Goal: Task Accomplishment & Management: Manage account settings

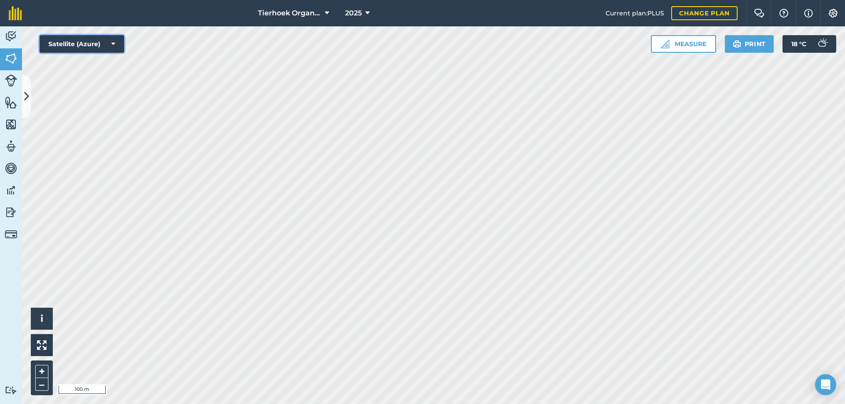
click at [110, 44] on button "Satellite (Azure)" at bounding box center [82, 44] width 84 height 18
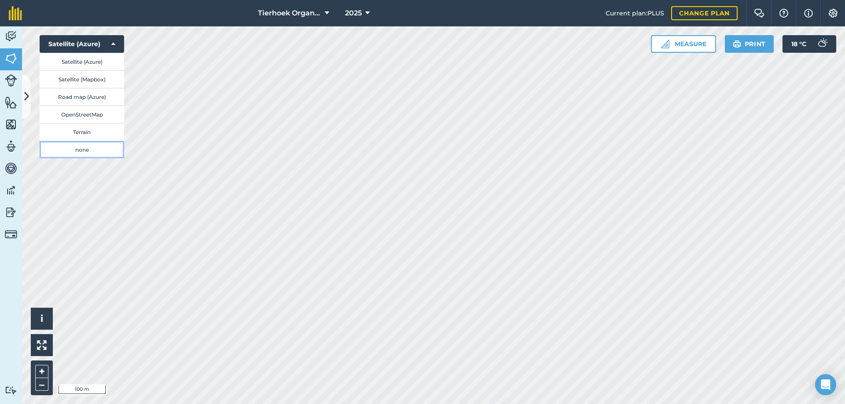
click at [81, 149] on button "none" at bounding box center [82, 150] width 84 height 18
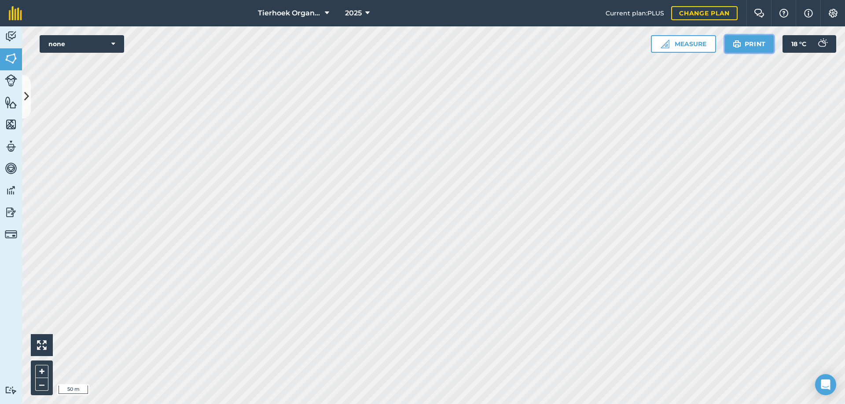
click at [745, 44] on button "Print" at bounding box center [749, 44] width 49 height 18
click at [114, 42] on icon at bounding box center [113, 44] width 4 height 9
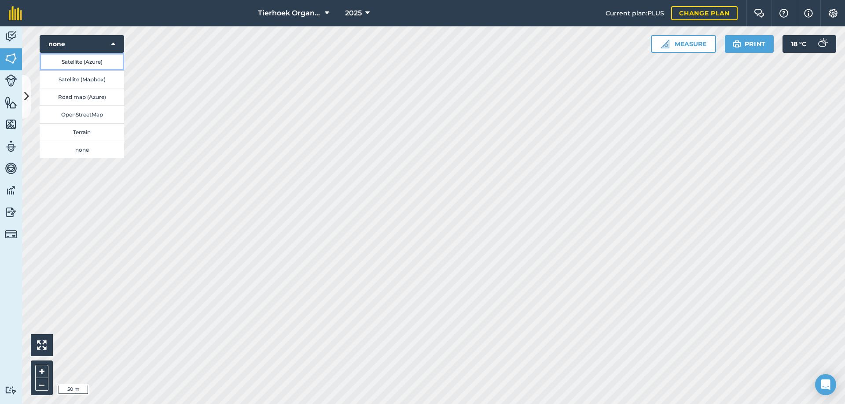
click at [73, 61] on button "Satellite (Azure)" at bounding box center [82, 62] width 84 height 18
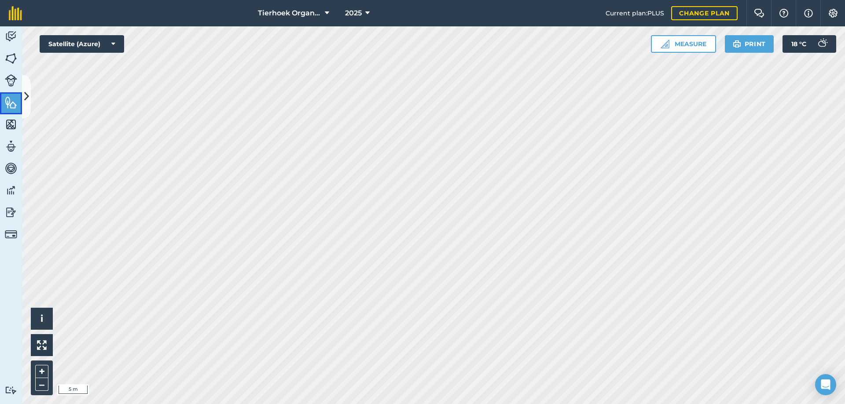
click at [7, 99] on img at bounding box center [11, 102] width 12 height 13
click at [25, 94] on icon at bounding box center [26, 96] width 5 height 15
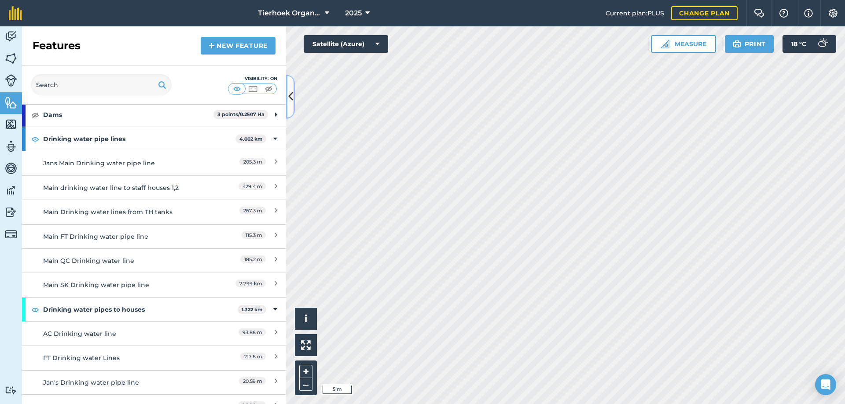
scroll to position [132, 0]
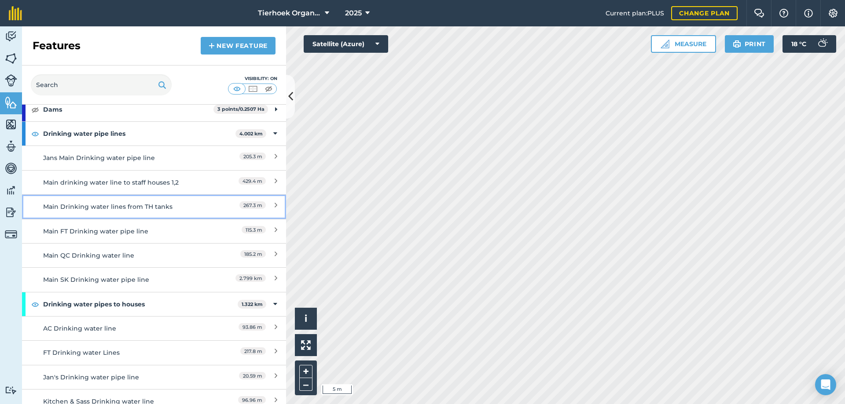
click at [115, 208] on div "Main Drinking water lines from TH tanks" at bounding box center [121, 207] width 156 height 10
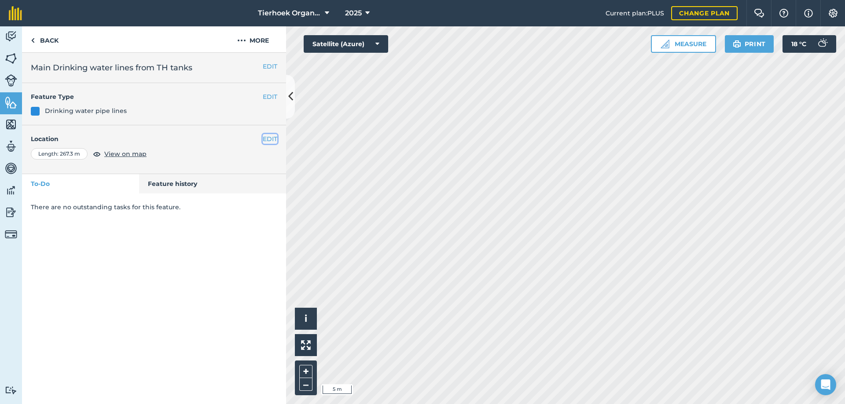
click at [268, 139] on button "EDIT" at bounding box center [270, 139] width 15 height 10
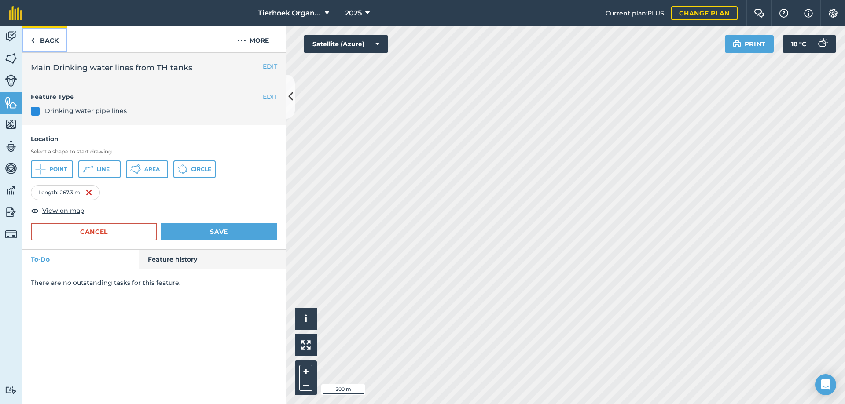
click at [51, 39] on link "Back" at bounding box center [44, 39] width 45 height 26
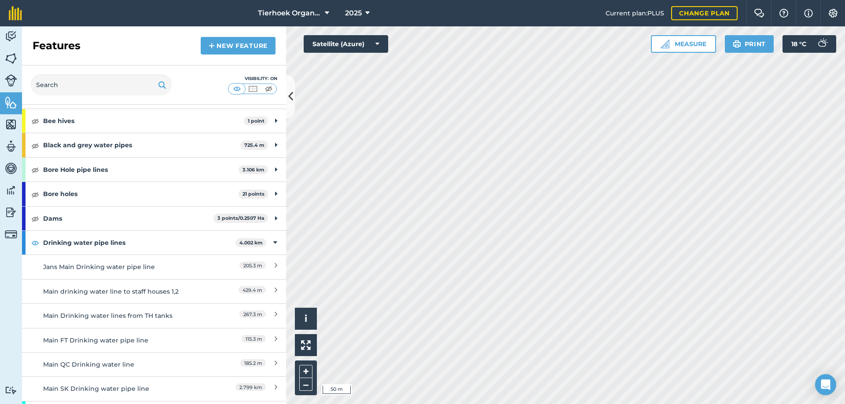
scroll to position [44, 0]
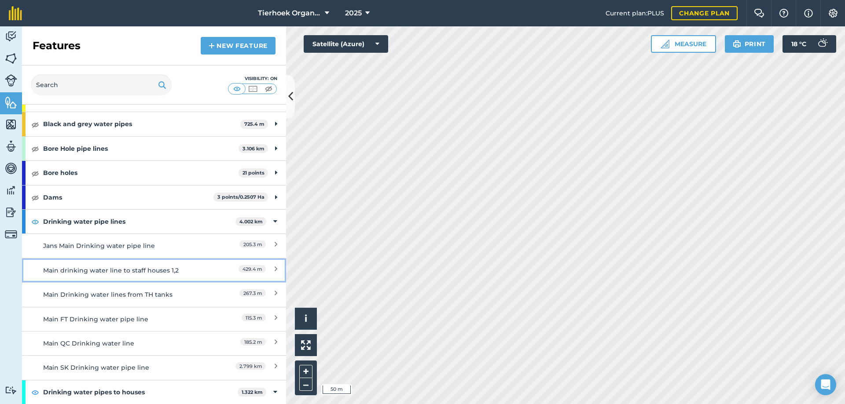
click at [104, 271] on div "Main drinking water line to staff houses 1,2" at bounding box center [121, 271] width 156 height 10
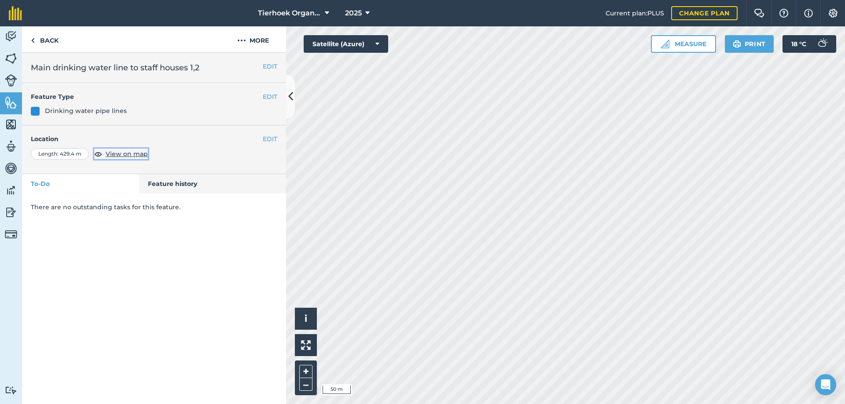
click at [121, 155] on span "View on map" at bounding box center [127, 154] width 42 height 10
click at [269, 137] on button "EDIT" at bounding box center [270, 139] width 15 height 10
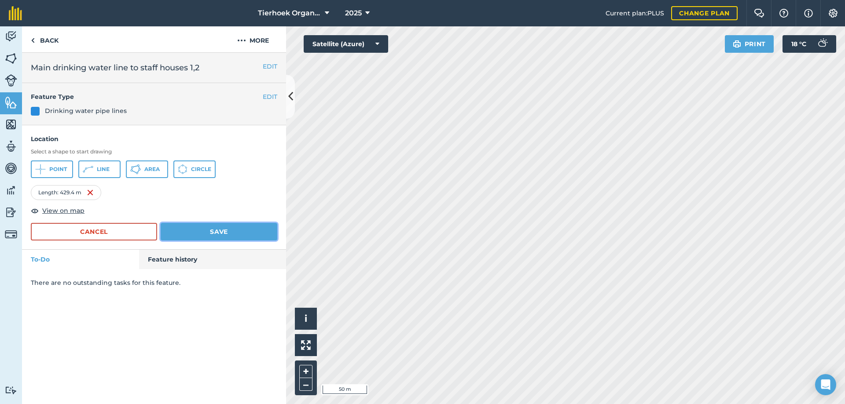
click at [213, 231] on button "Save" at bounding box center [219, 232] width 117 height 18
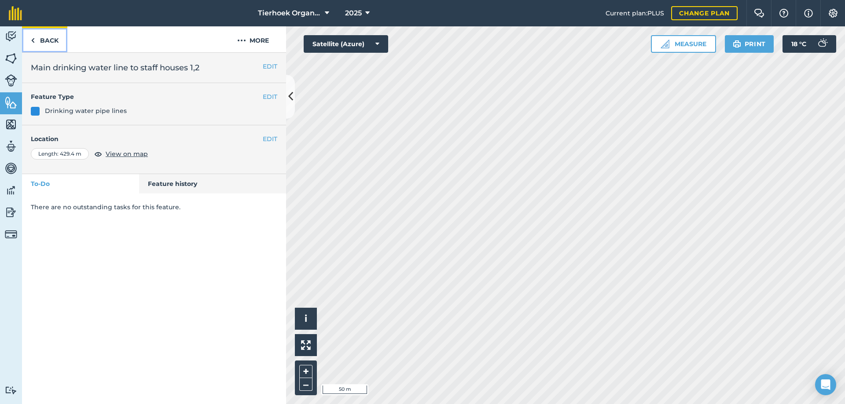
click at [51, 40] on link "Back" at bounding box center [44, 39] width 45 height 26
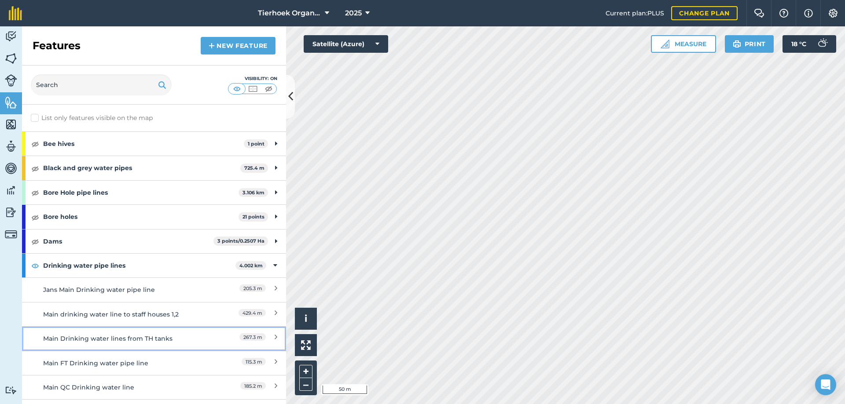
click at [91, 338] on div "Main Drinking water lines from TH tanks" at bounding box center [121, 339] width 156 height 10
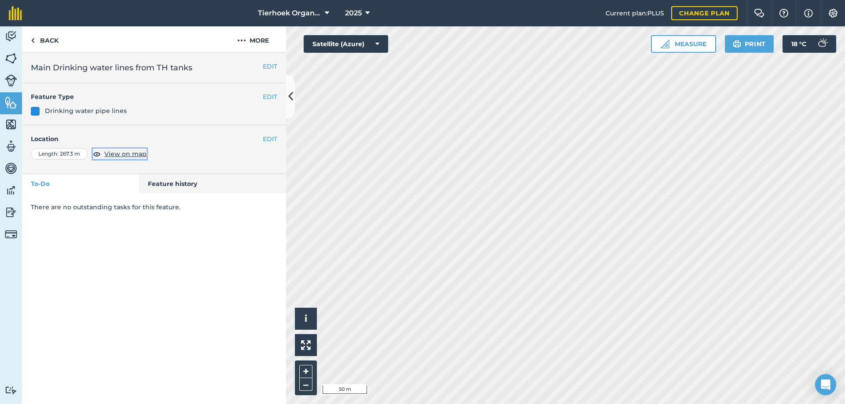
click at [136, 155] on span "View on map" at bounding box center [125, 154] width 42 height 10
click at [267, 140] on button "EDIT" at bounding box center [270, 139] width 15 height 10
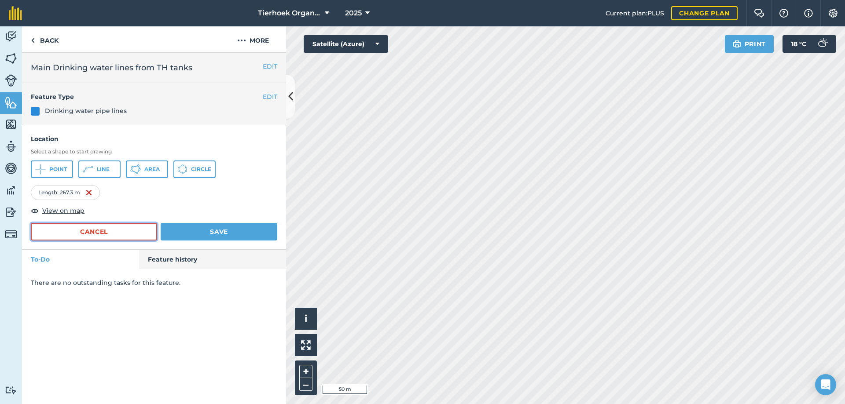
click at [92, 233] on button "Cancel" at bounding box center [94, 232] width 126 height 18
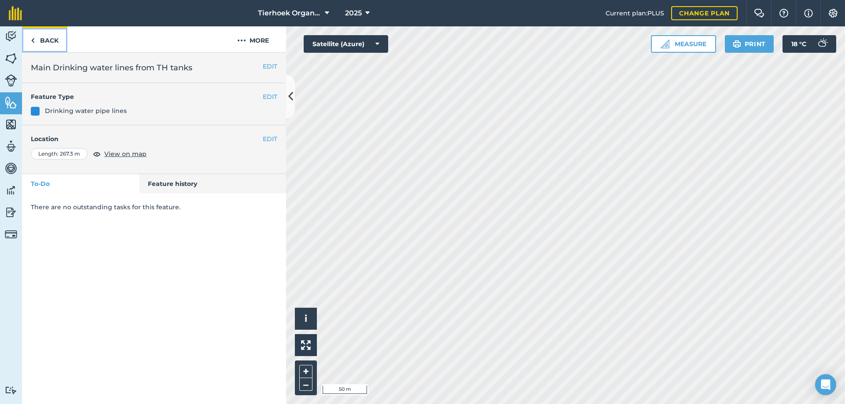
click at [54, 42] on link "Back" at bounding box center [44, 39] width 45 height 26
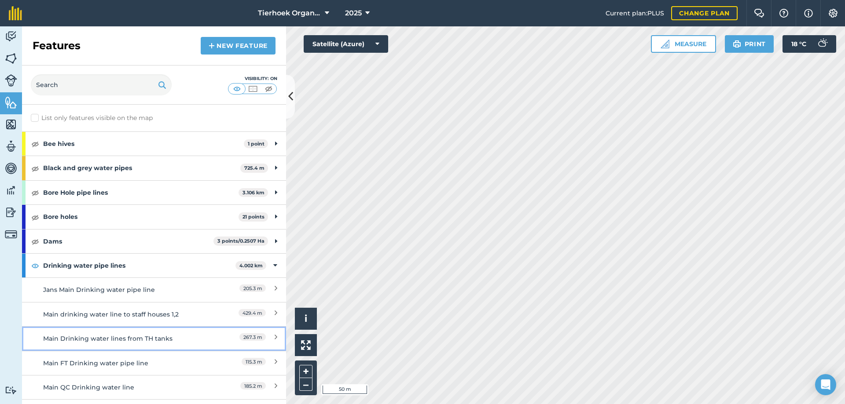
click at [92, 336] on div "Main Drinking water lines from TH tanks" at bounding box center [121, 339] width 156 height 10
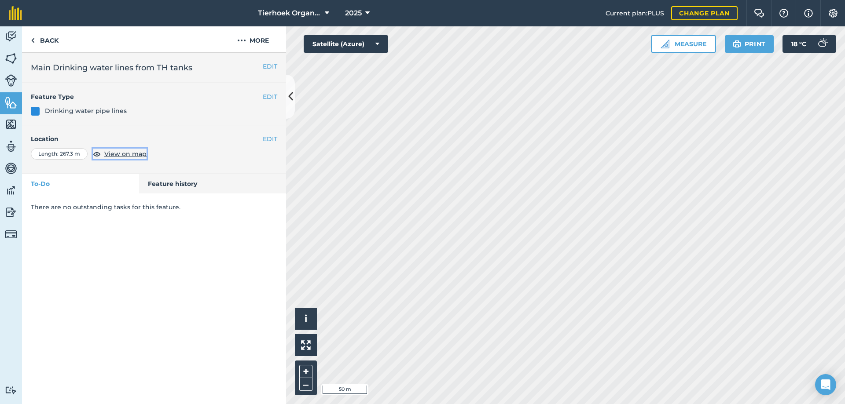
click at [137, 153] on span "View on map" at bounding box center [125, 154] width 42 height 10
click at [267, 138] on button "EDIT" at bounding box center [270, 139] width 15 height 10
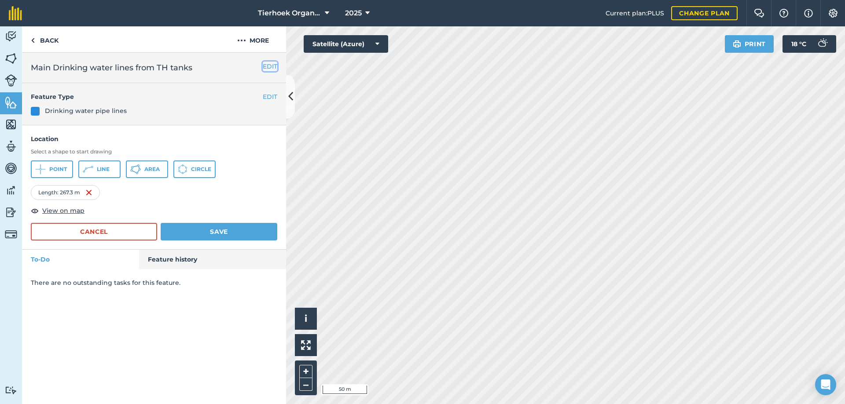
click at [271, 68] on button "EDIT" at bounding box center [270, 67] width 15 height 10
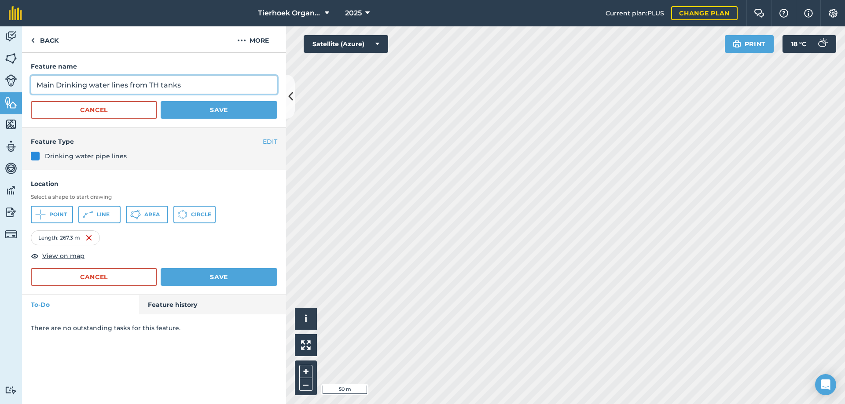
drag, startPoint x: 125, startPoint y: 85, endPoint x: 200, endPoint y: 86, distance: 74.8
click at [200, 86] on input "Main Drinking water lines from TH tanks" at bounding box center [154, 85] width 246 height 18
type input "Main Drinking water line [GEOGRAPHIC_DATA]"
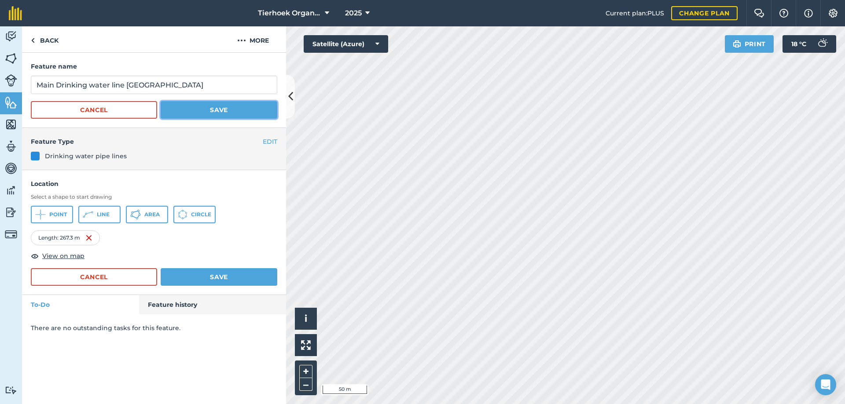
click at [206, 109] on button "Save" at bounding box center [219, 110] width 117 height 18
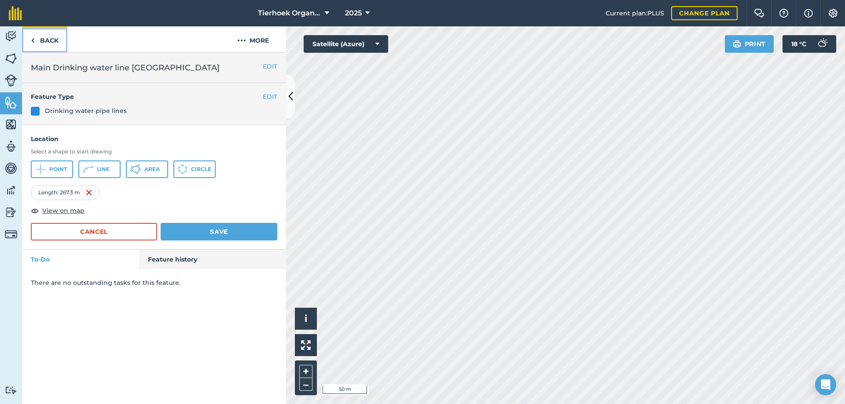
click at [46, 41] on link "Back" at bounding box center [44, 39] width 45 height 26
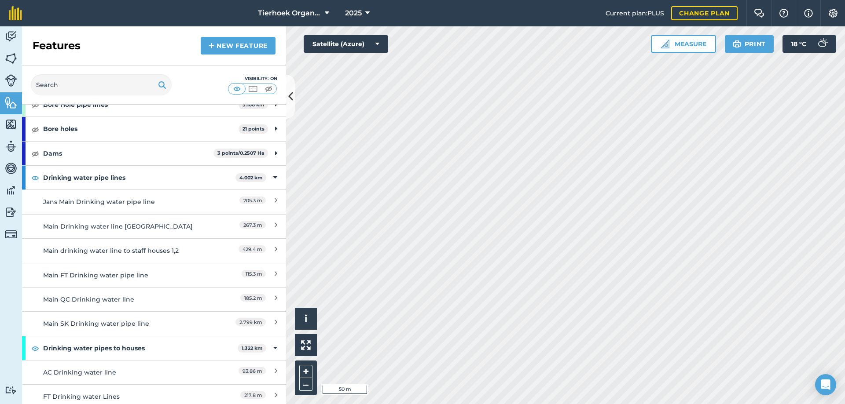
scroll to position [132, 0]
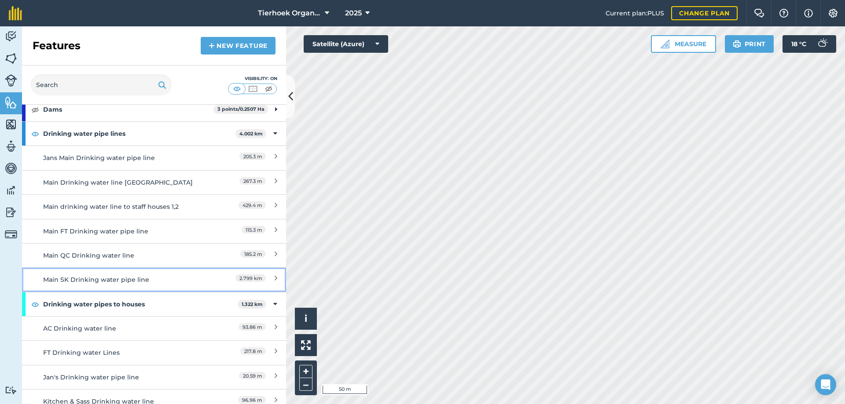
click at [93, 282] on div "Main SK Drinking water pipe line" at bounding box center [121, 280] width 156 height 10
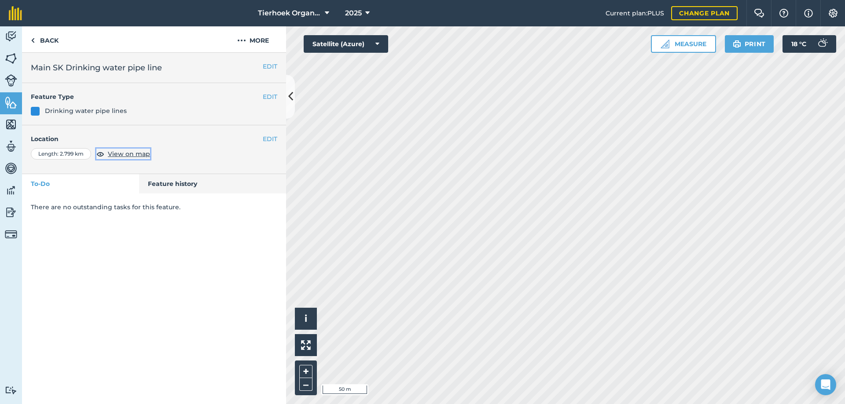
click at [133, 156] on span "View on map" at bounding box center [129, 154] width 42 height 10
click at [270, 139] on button "EDIT" at bounding box center [270, 139] width 15 height 10
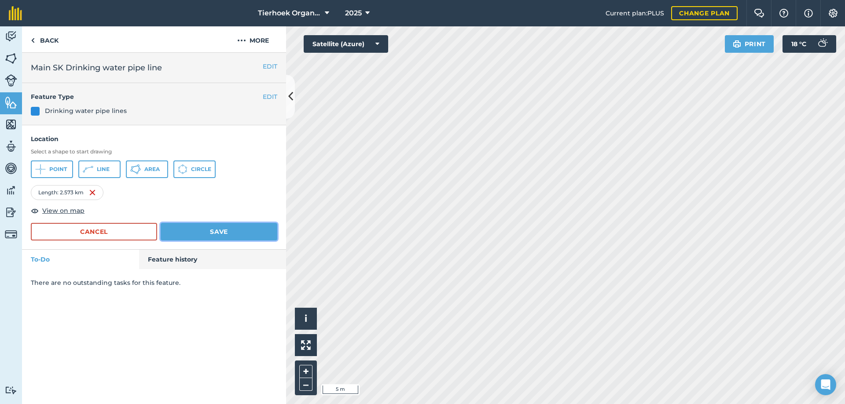
click at [216, 230] on button "Save" at bounding box center [219, 232] width 117 height 18
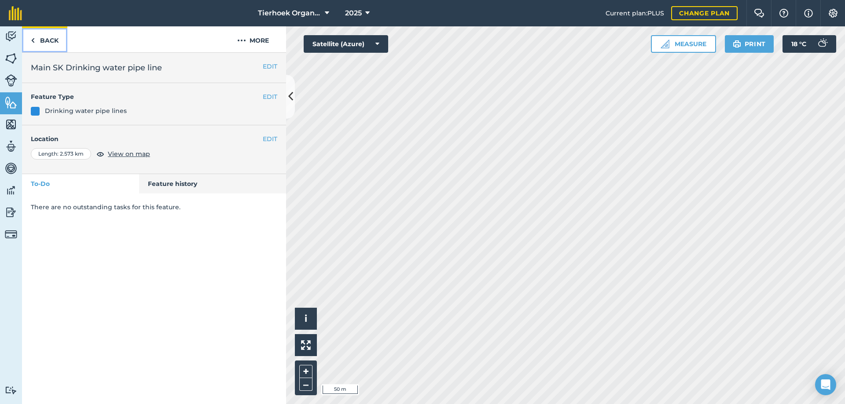
click at [44, 37] on link "Back" at bounding box center [44, 39] width 45 height 26
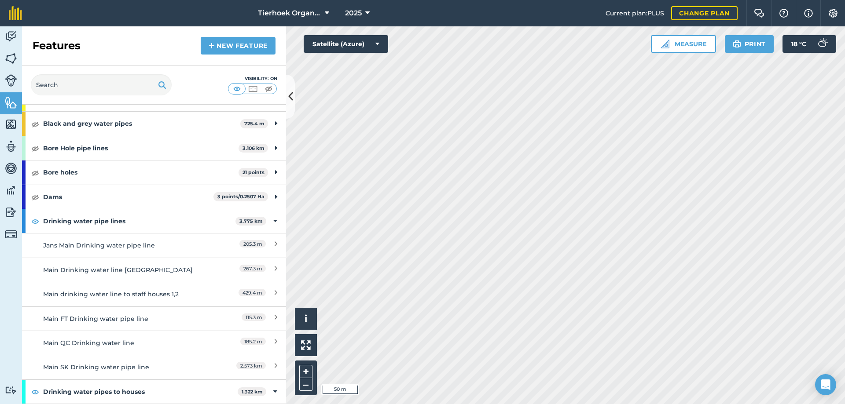
scroll to position [176, 0]
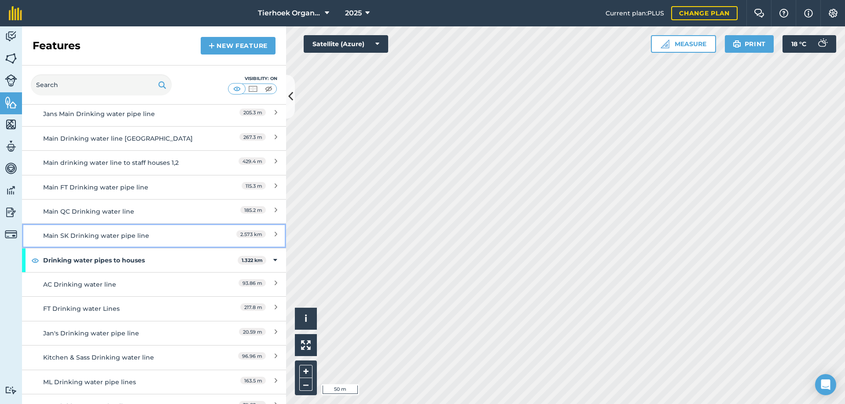
click at [81, 234] on div "Main SK Drinking water pipe line" at bounding box center [121, 236] width 156 height 10
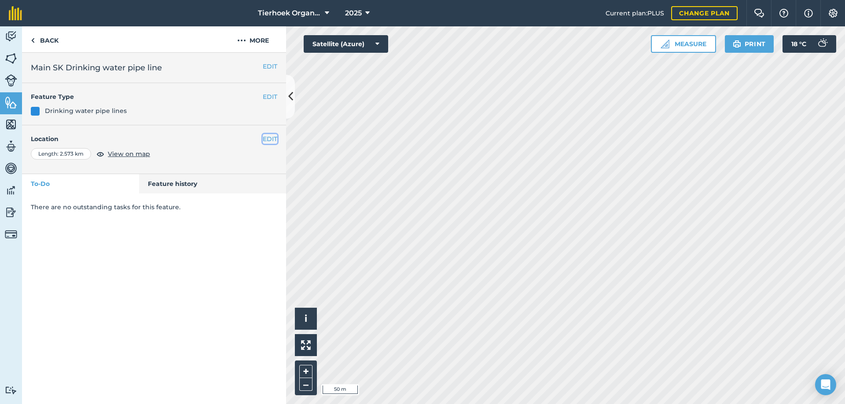
click at [270, 139] on button "EDIT" at bounding box center [270, 139] width 15 height 10
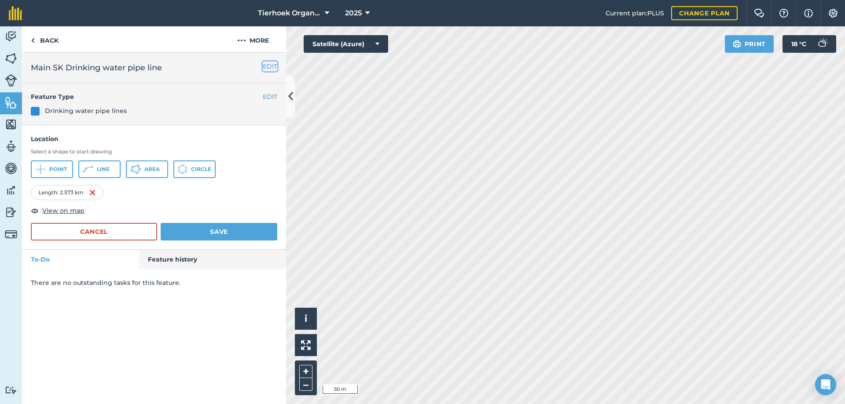
click at [265, 67] on button "EDIT" at bounding box center [270, 67] width 15 height 10
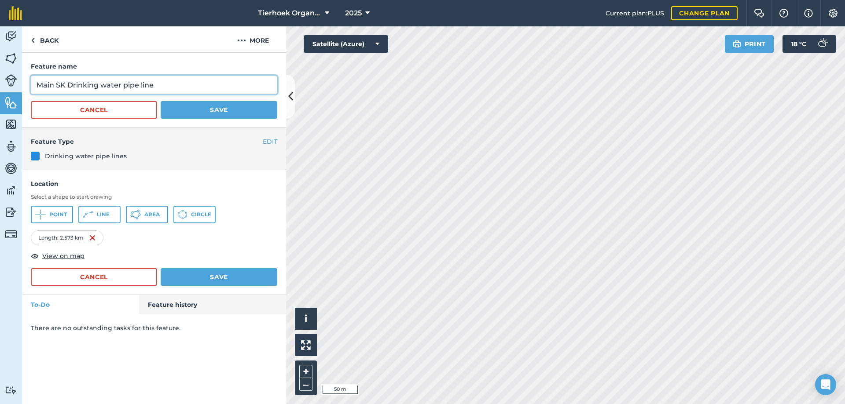
drag, startPoint x: 56, startPoint y: 84, endPoint x: 63, endPoint y: 84, distance: 7.1
click at [63, 84] on input "Main SK Drinking water pipe line" at bounding box center [154, 85] width 246 height 18
type input "Main TH Drinking water pipe line"
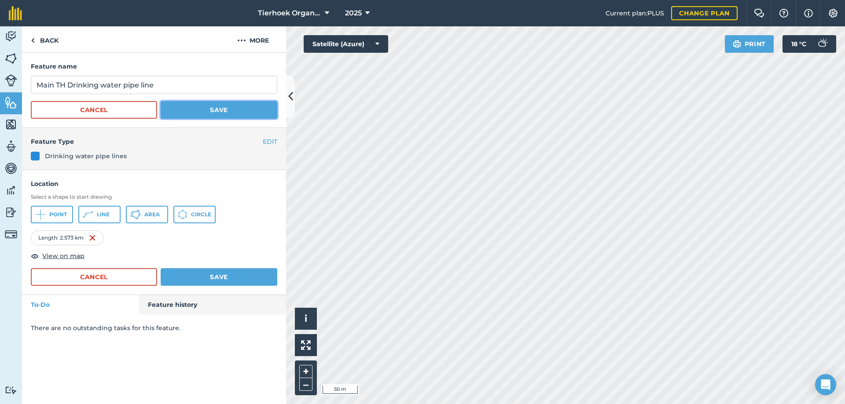
click at [195, 110] on button "Save" at bounding box center [219, 110] width 117 height 18
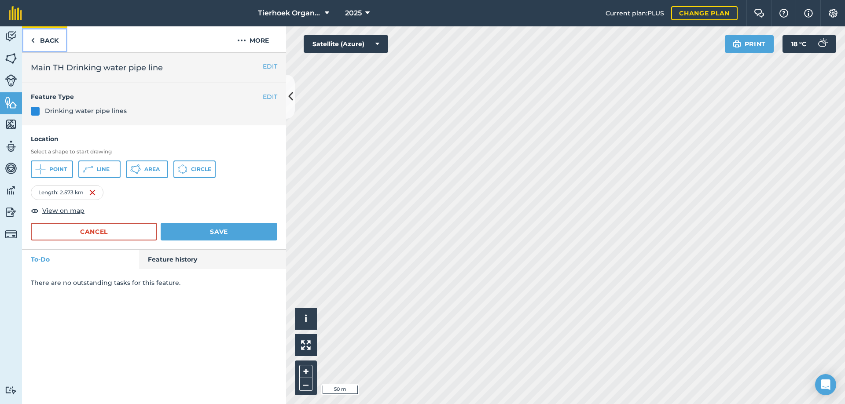
click at [43, 38] on link "Back" at bounding box center [44, 39] width 45 height 26
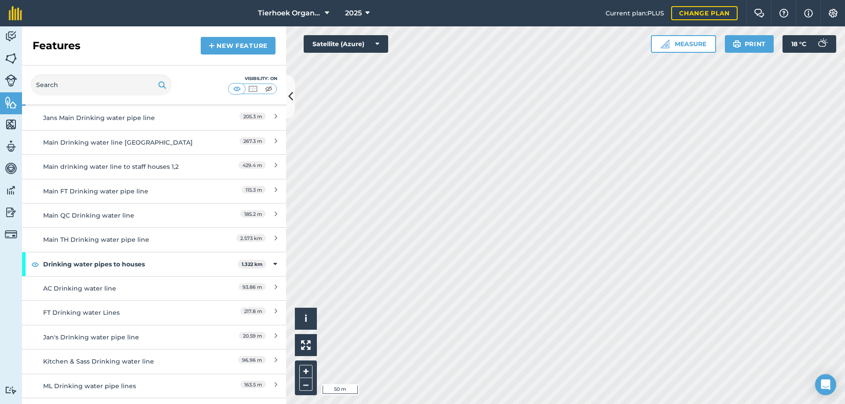
scroll to position [176, 0]
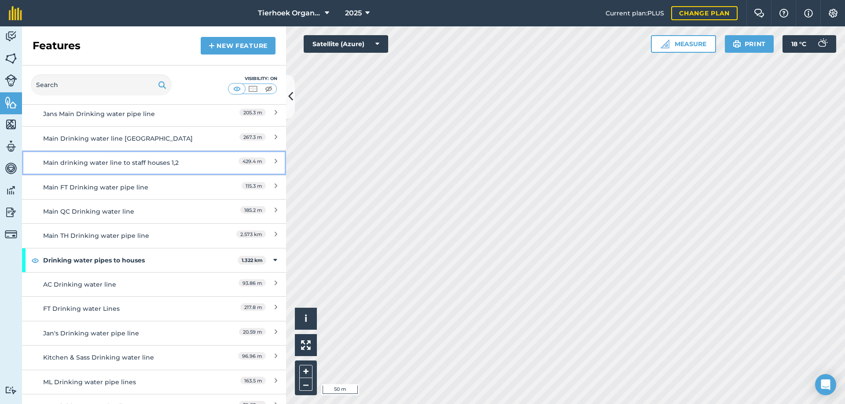
click at [82, 163] on div "Main drinking water line to staff houses 1,2" at bounding box center [121, 163] width 156 height 10
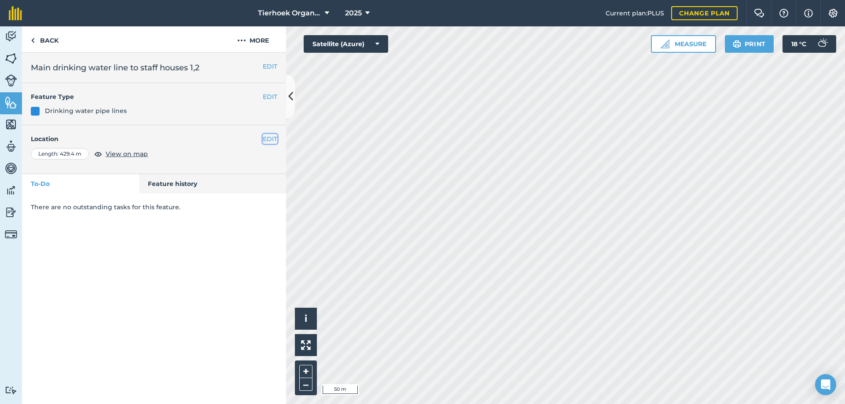
click at [270, 139] on button "EDIT" at bounding box center [270, 139] width 15 height 10
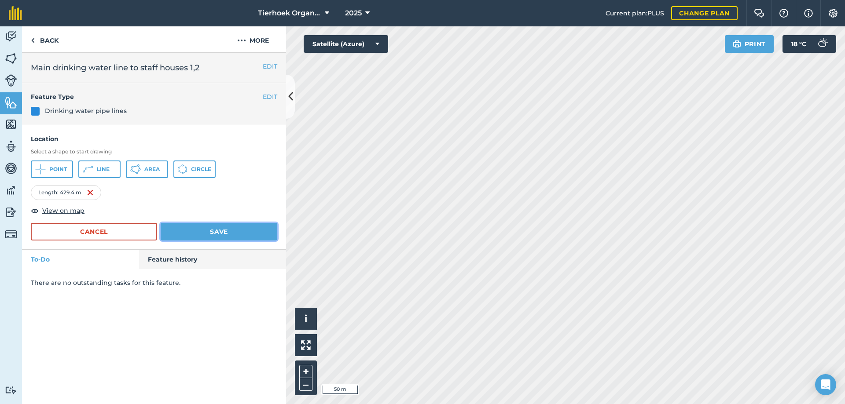
click at [201, 231] on button "Save" at bounding box center [219, 232] width 117 height 18
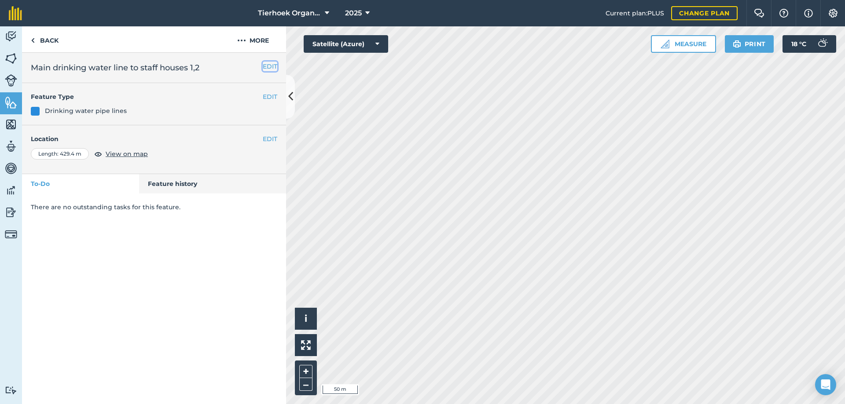
click at [266, 67] on button "EDIT" at bounding box center [270, 67] width 15 height 10
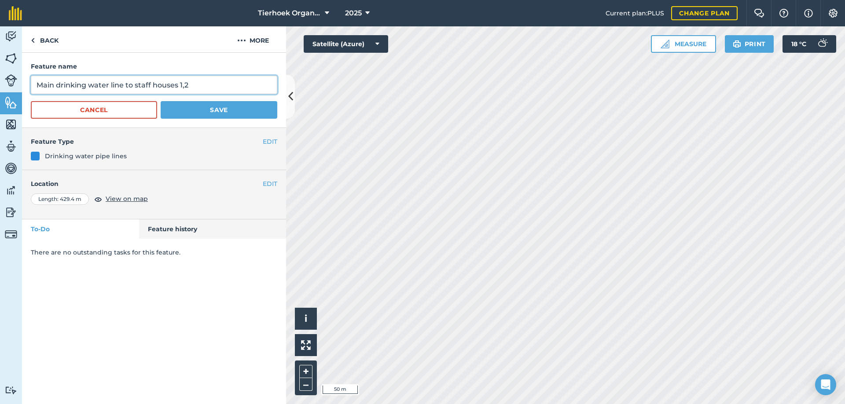
click at [136, 84] on input "Main drinking water line to staff houses 1,2" at bounding box center [154, 85] width 246 height 18
type input "Main drinking water line to SK staff houses 1,2"
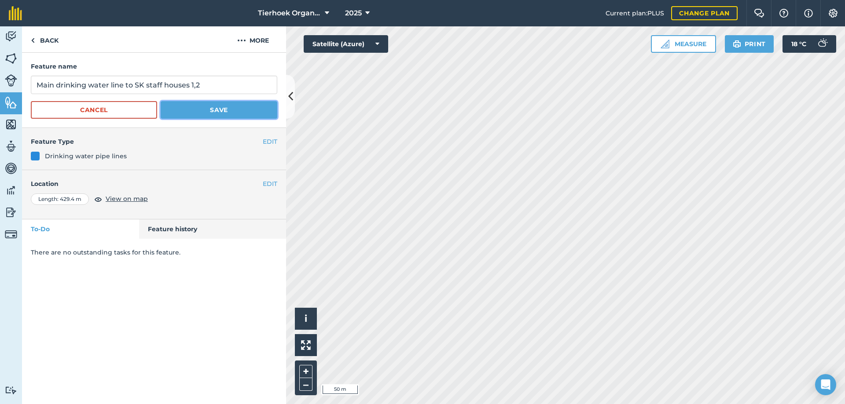
click at [216, 110] on button "Save" at bounding box center [219, 110] width 117 height 18
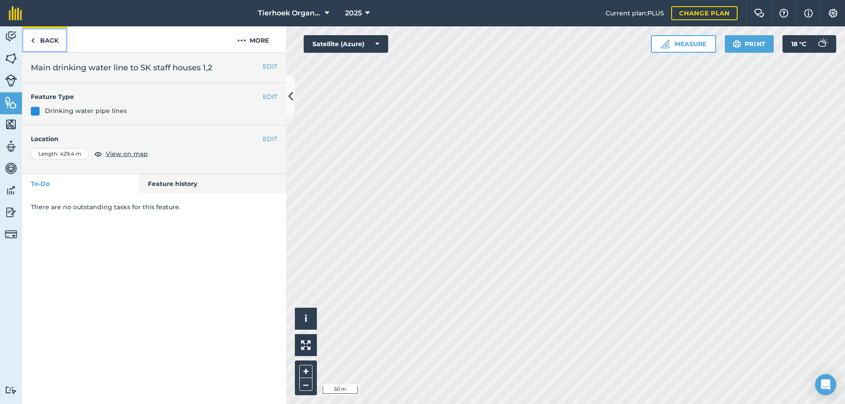
click at [48, 41] on link "Back" at bounding box center [44, 39] width 45 height 26
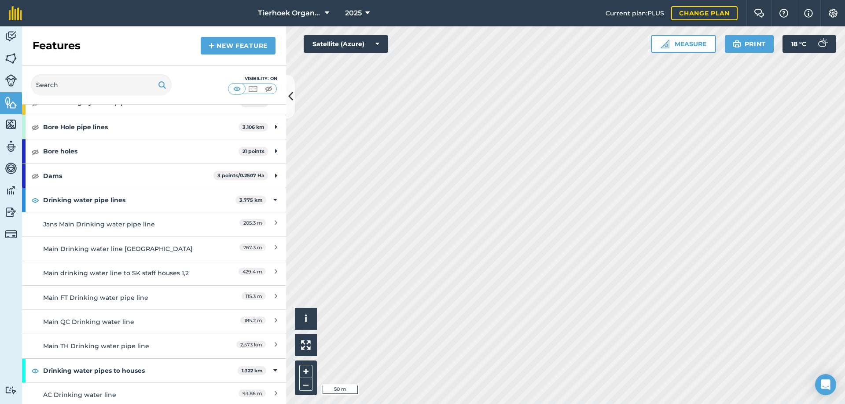
scroll to position [88, 0]
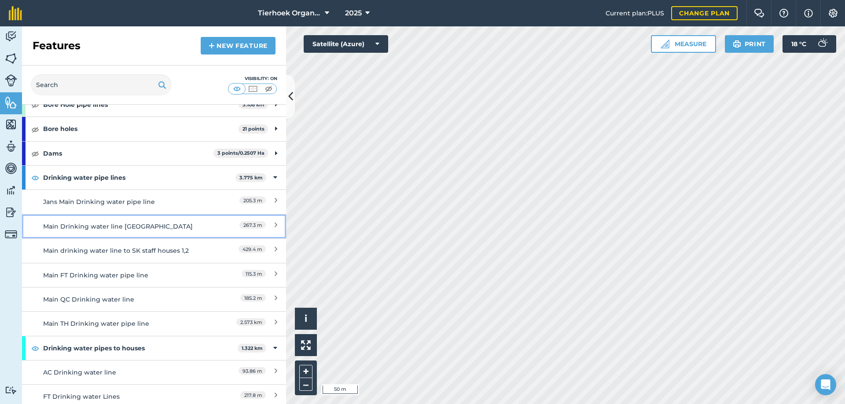
click at [102, 228] on div "Main Drinking water line [GEOGRAPHIC_DATA]" at bounding box center [121, 227] width 156 height 10
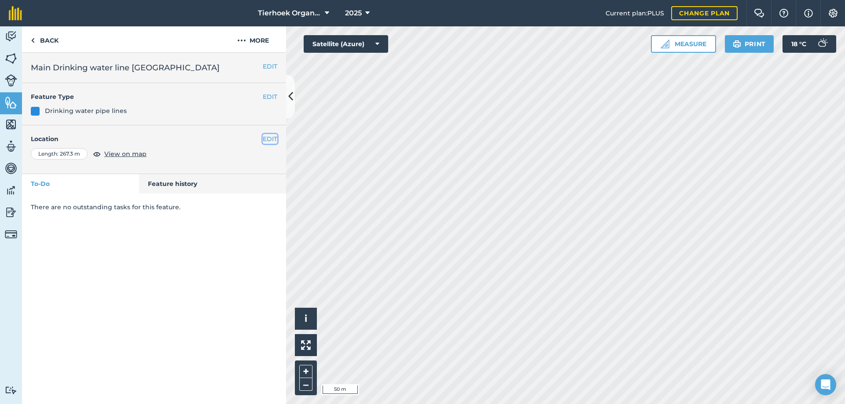
click at [275, 139] on button "EDIT" at bounding box center [270, 139] width 15 height 10
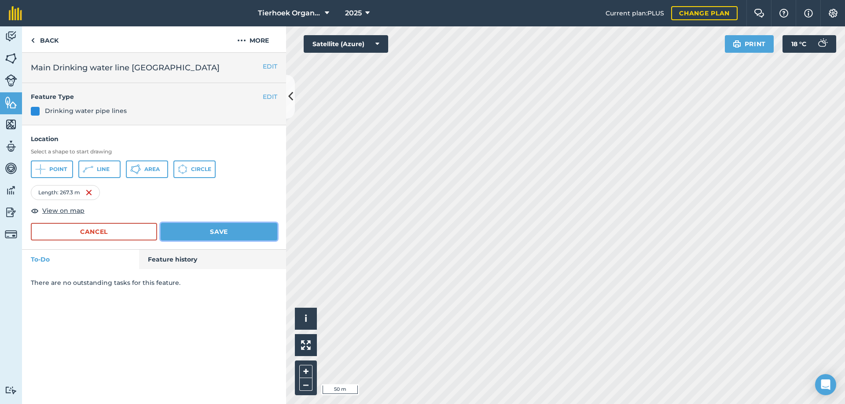
click at [219, 231] on button "Save" at bounding box center [219, 232] width 117 height 18
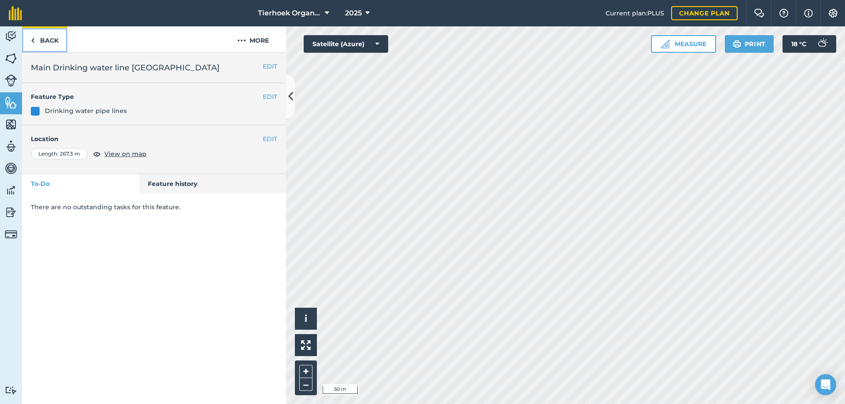
click at [43, 40] on link "Back" at bounding box center [44, 39] width 45 height 26
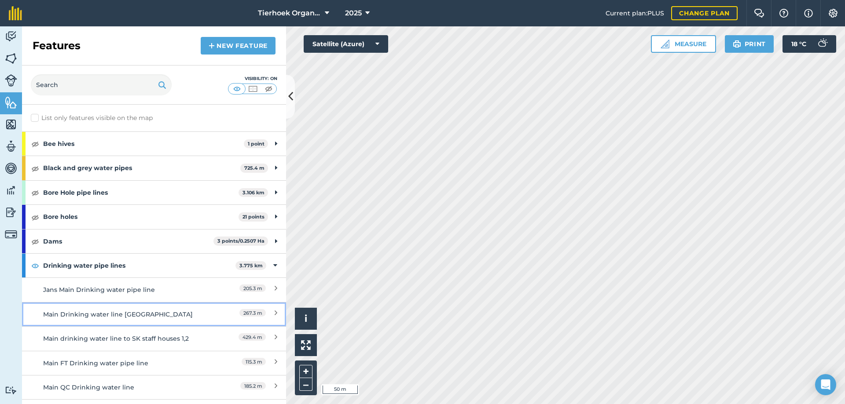
click at [109, 317] on div "Main Drinking water line [GEOGRAPHIC_DATA]" at bounding box center [121, 315] width 156 height 10
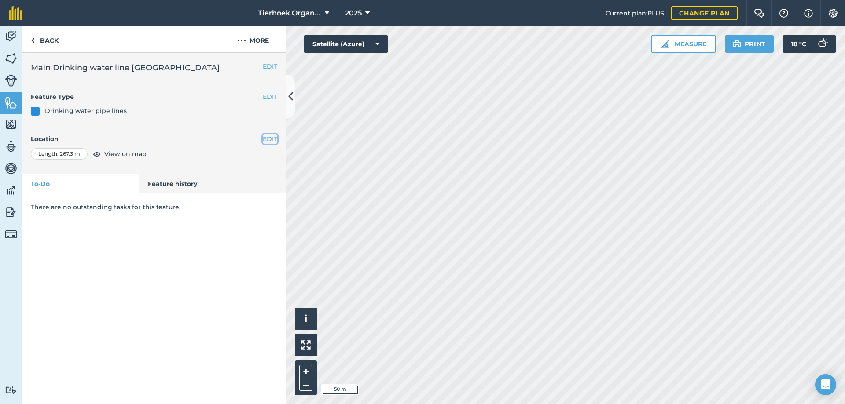
click at [267, 138] on button "EDIT" at bounding box center [270, 139] width 15 height 10
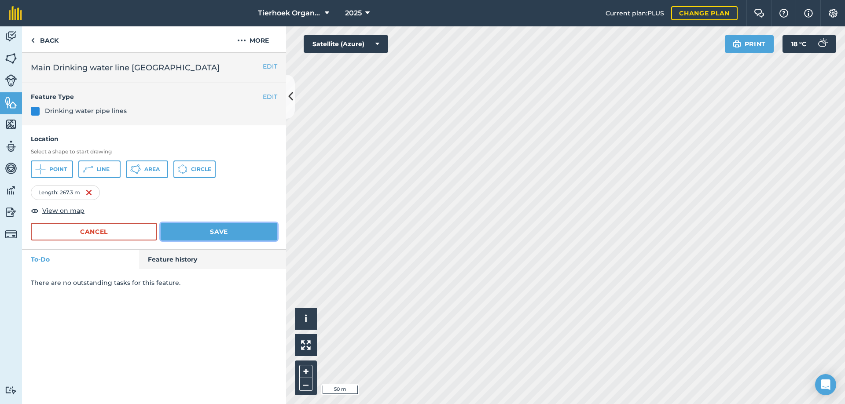
click at [188, 228] on button "Save" at bounding box center [219, 232] width 117 height 18
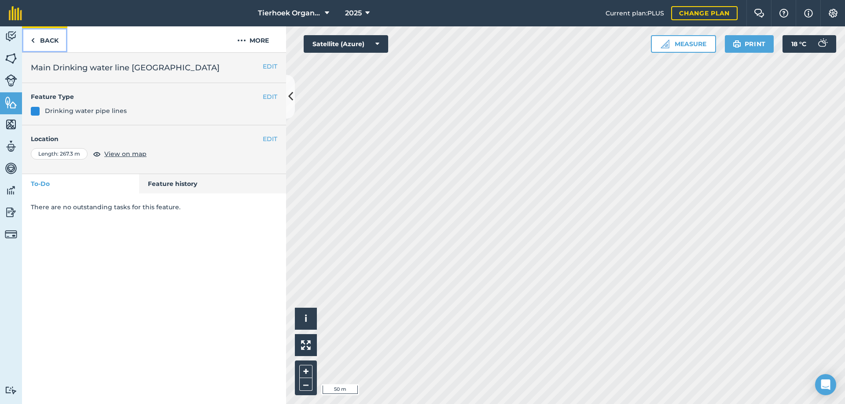
click at [40, 35] on link "Back" at bounding box center [44, 39] width 45 height 26
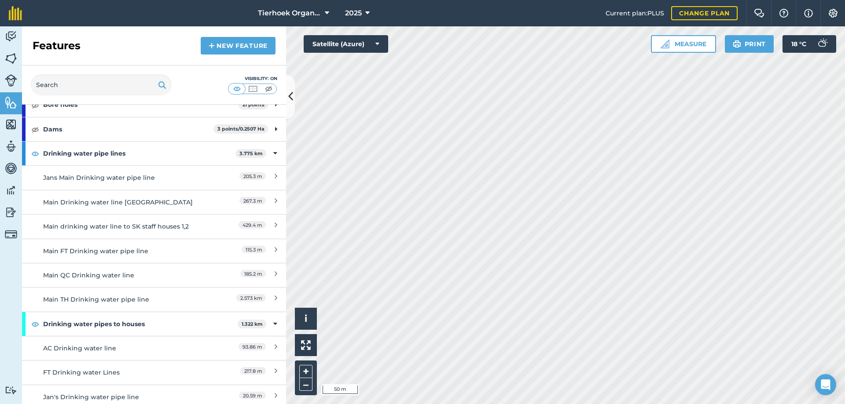
scroll to position [132, 0]
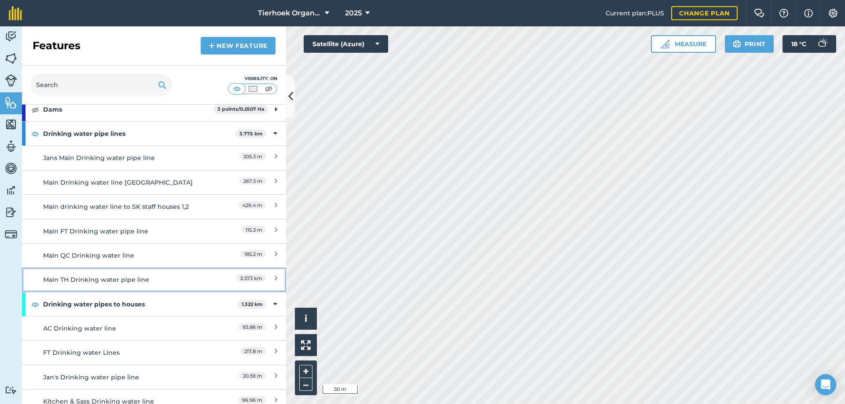
click at [77, 280] on div "Main TH Drinking water pipe line" at bounding box center [121, 280] width 156 height 10
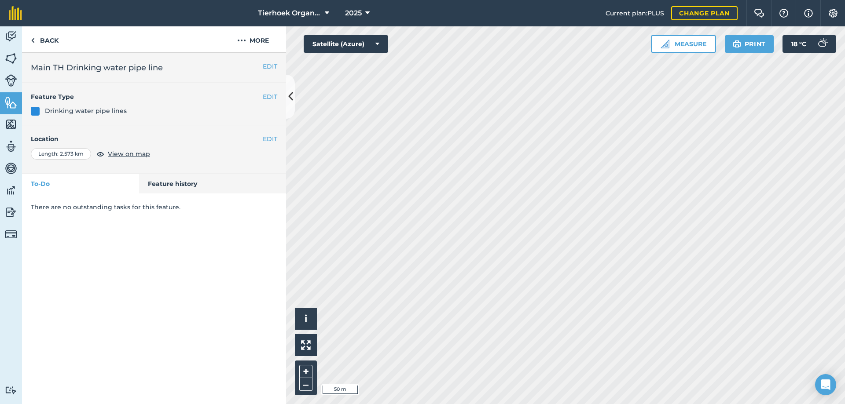
click at [64, 66] on h2 "Main TH Drinking water pipe line" at bounding box center [154, 68] width 246 height 12
click at [270, 67] on button "EDIT" at bounding box center [270, 67] width 15 height 10
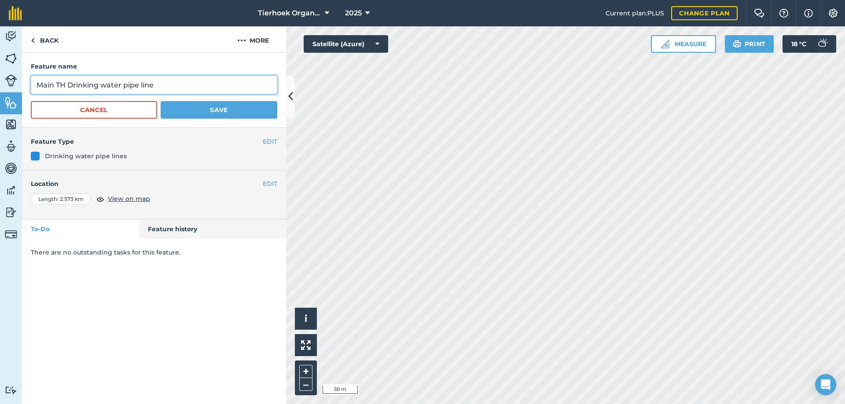
click at [65, 84] on input "Main TH Drinking water pipe line" at bounding box center [154, 85] width 246 height 18
type input "Main TH Farm Drinking water pipe line"
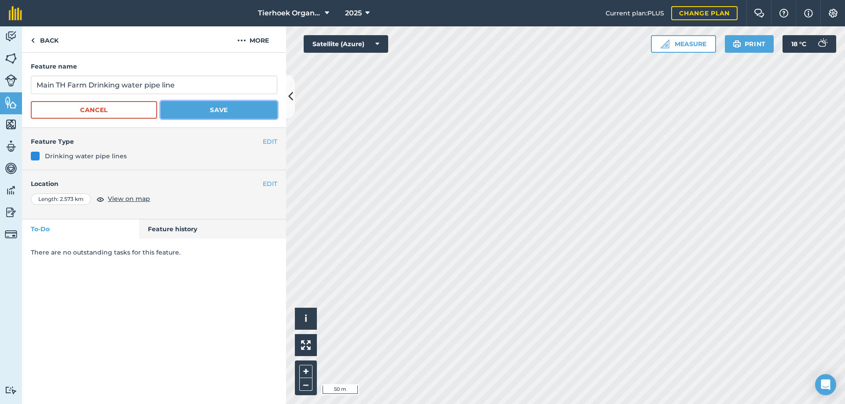
click at [207, 111] on button "Save" at bounding box center [219, 110] width 117 height 18
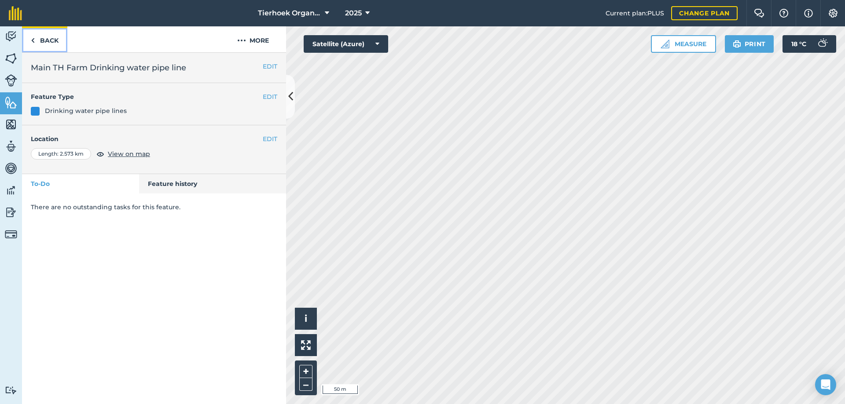
click at [49, 40] on link "Back" at bounding box center [44, 39] width 45 height 26
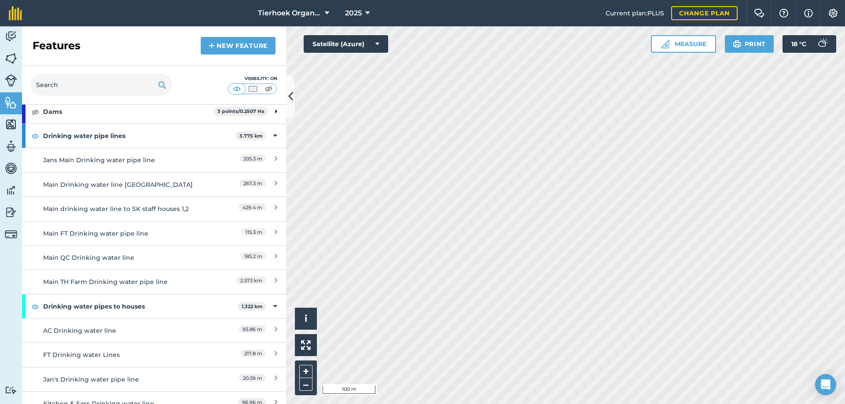
scroll to position [132, 0]
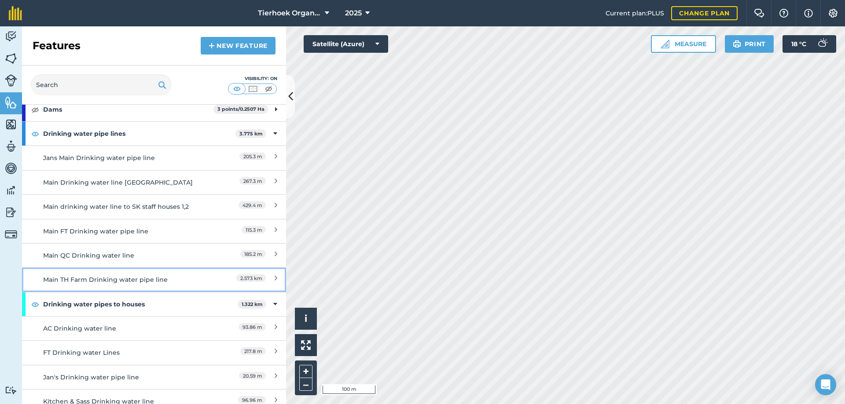
click at [77, 280] on div "Main TH Farm Drinking water pipe line" at bounding box center [121, 280] width 156 height 10
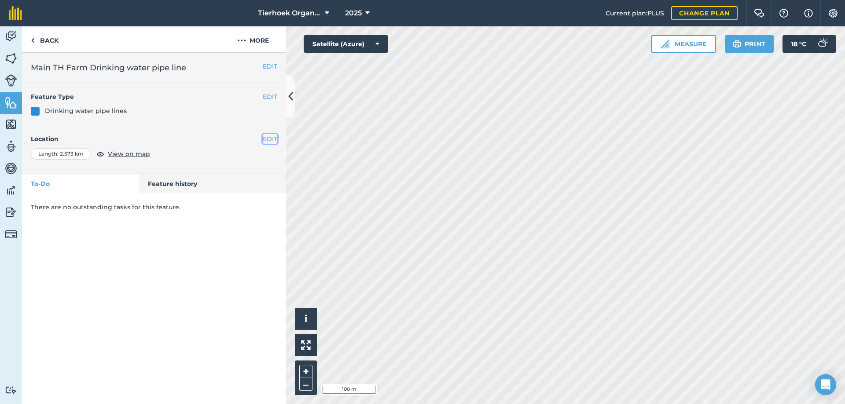
click at [271, 139] on button "EDIT" at bounding box center [270, 139] width 15 height 10
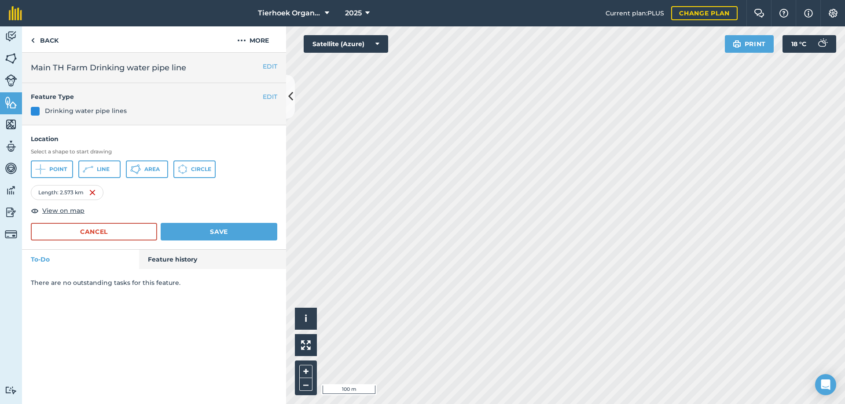
click at [68, 193] on div "Length : 2.573 km" at bounding box center [67, 192] width 73 height 15
click at [481, 24] on div "Tierhoek Organic Farm 2025 Current plan : PLUS Change plan Farm Chat Help Info …" at bounding box center [422, 202] width 845 height 404
click at [215, 231] on button "Save" at bounding box center [219, 232] width 117 height 18
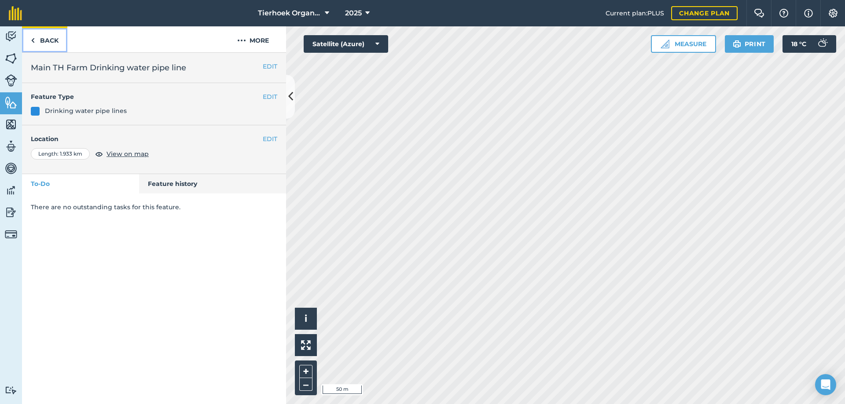
click at [50, 41] on link "Back" at bounding box center [44, 39] width 45 height 26
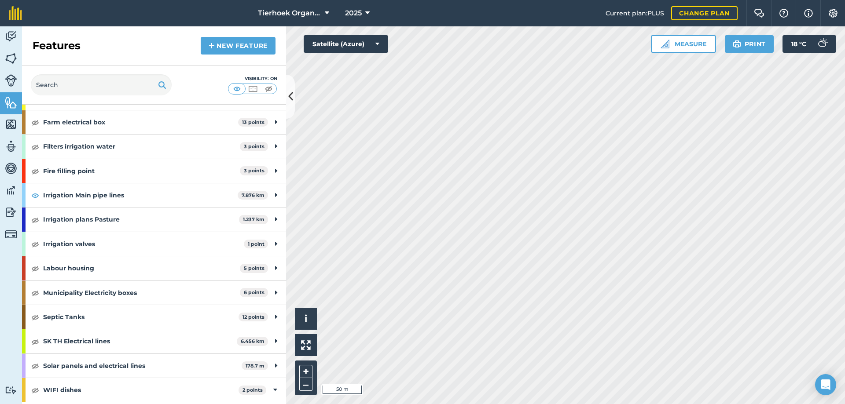
scroll to position [990, 0]
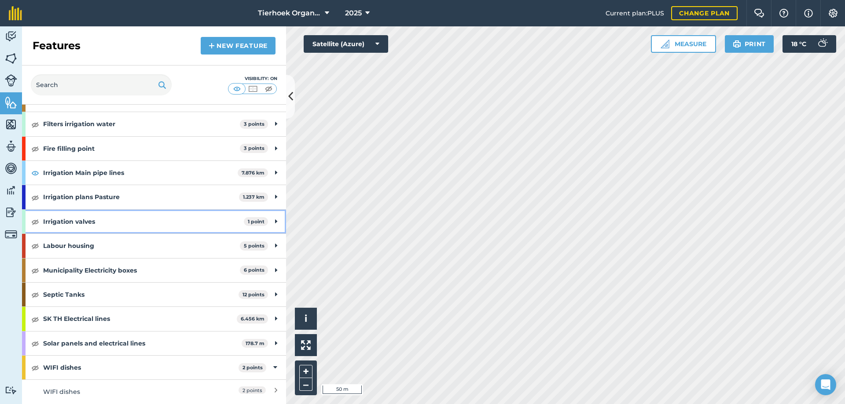
click at [69, 218] on strong "Irrigation valves" at bounding box center [143, 222] width 201 height 24
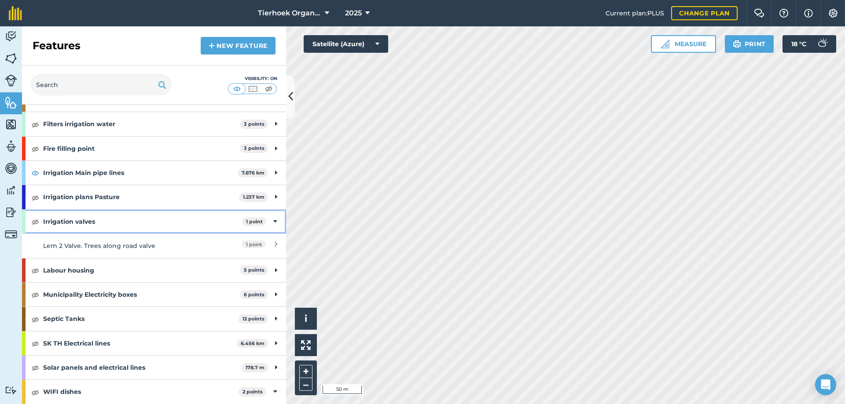
click at [72, 222] on strong "Irrigation valves" at bounding box center [142, 222] width 199 height 24
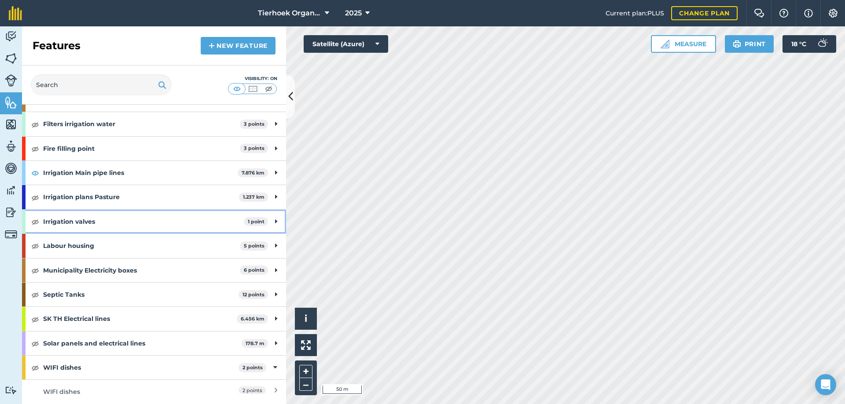
scroll to position [946, 0]
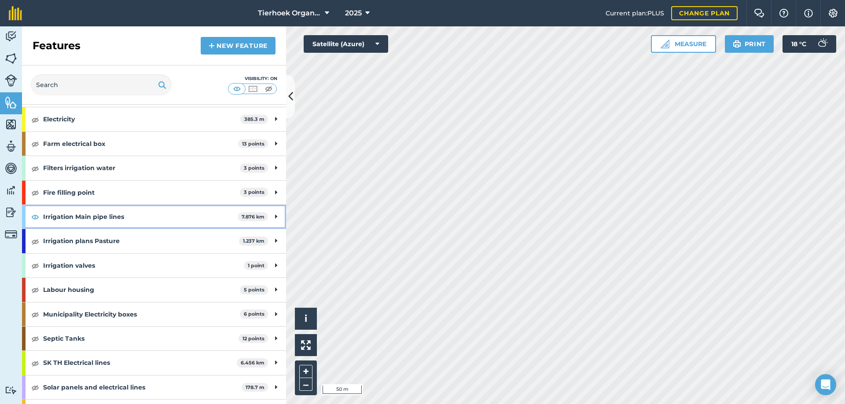
click at [68, 218] on strong "Irrigation Main pipe lines" at bounding box center [140, 217] width 194 height 24
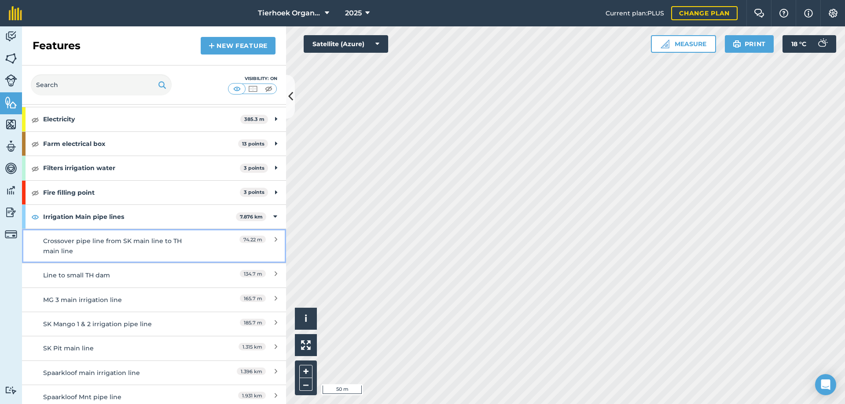
click at [115, 245] on div "Crossover pipe line from SK main line to TH main line" at bounding box center [121, 246] width 156 height 20
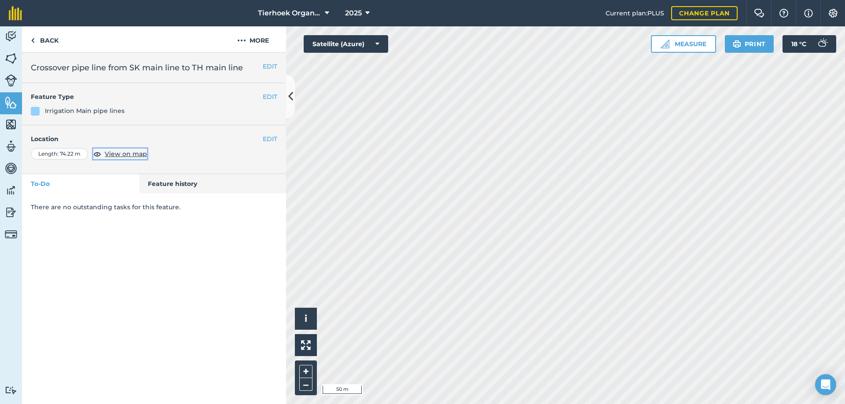
click at [135, 153] on span "View on map" at bounding box center [126, 154] width 42 height 10
click at [269, 139] on button "EDIT" at bounding box center [270, 139] width 15 height 10
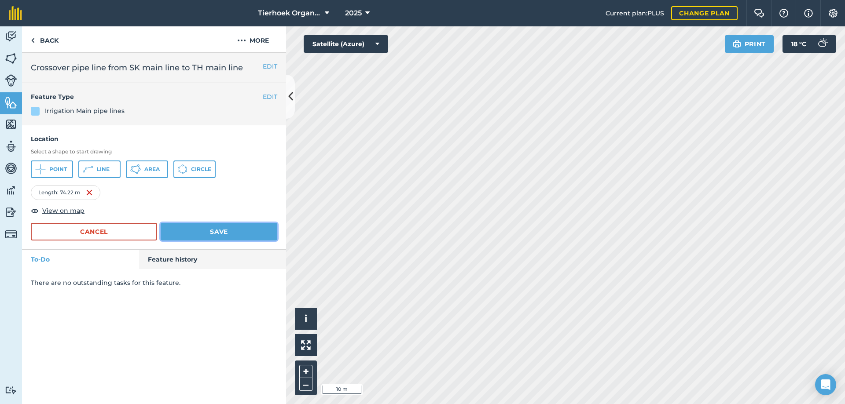
click at [208, 232] on button "Save" at bounding box center [219, 232] width 117 height 18
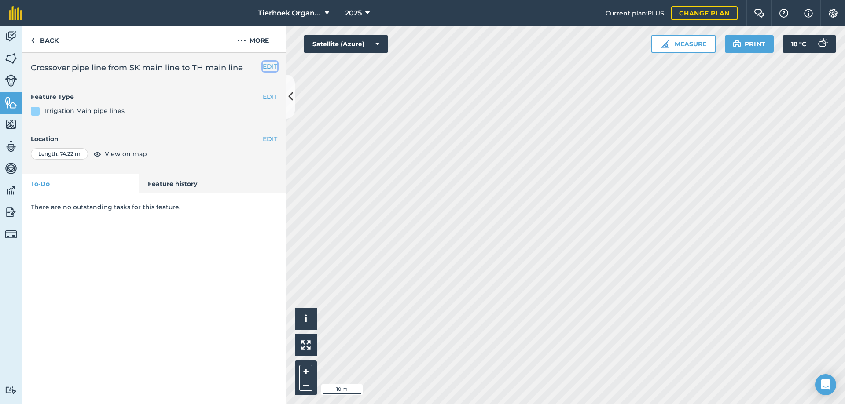
click at [269, 66] on button "EDIT" at bounding box center [270, 67] width 15 height 10
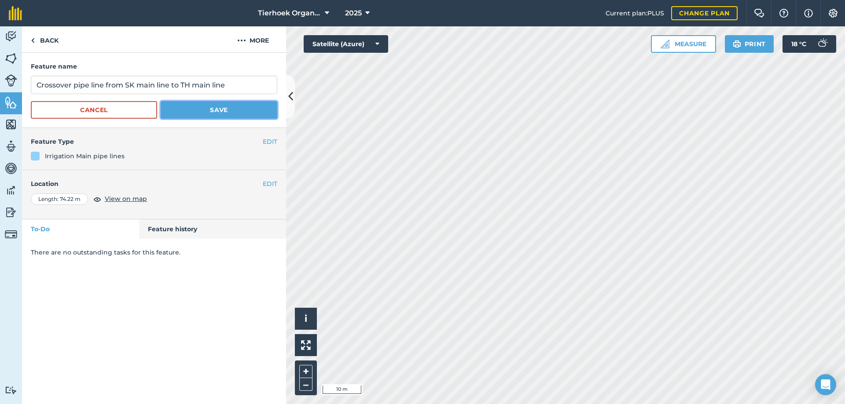
click at [194, 106] on button "Save" at bounding box center [219, 110] width 117 height 18
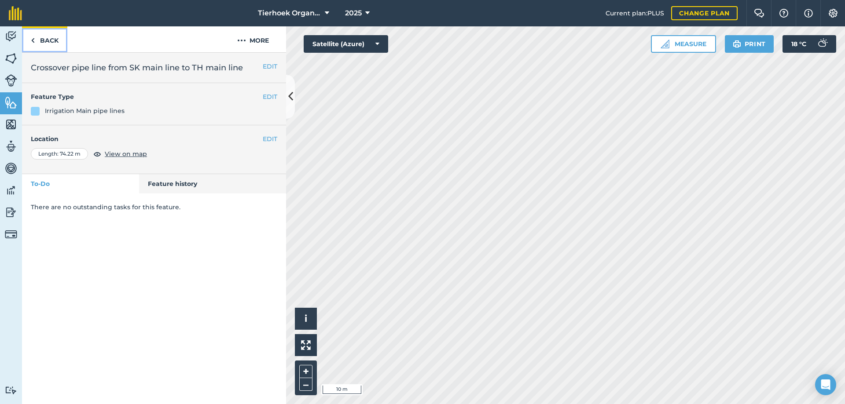
click at [52, 39] on link "Back" at bounding box center [44, 39] width 45 height 26
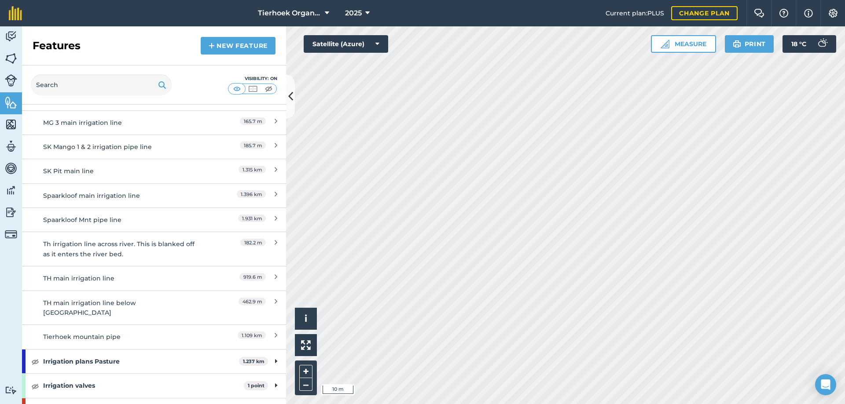
scroll to position [1144, 0]
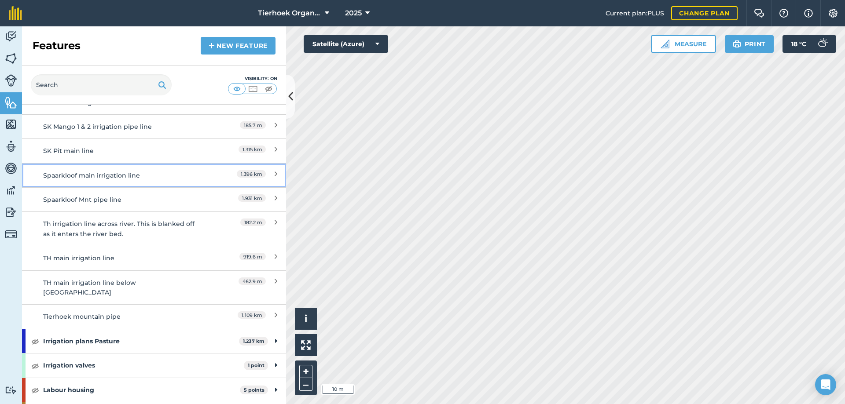
click at [89, 176] on div "Spaarkloof main irrigation line" at bounding box center [121, 176] width 156 height 10
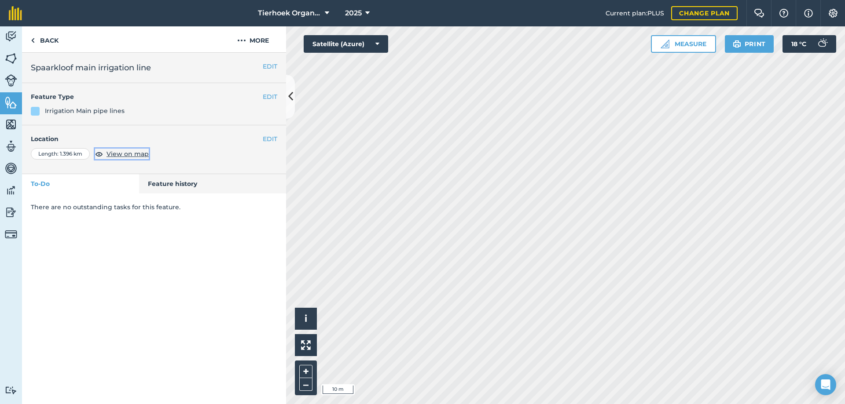
click at [128, 155] on span "View on map" at bounding box center [127, 154] width 42 height 10
click at [274, 138] on button "EDIT" at bounding box center [270, 139] width 15 height 10
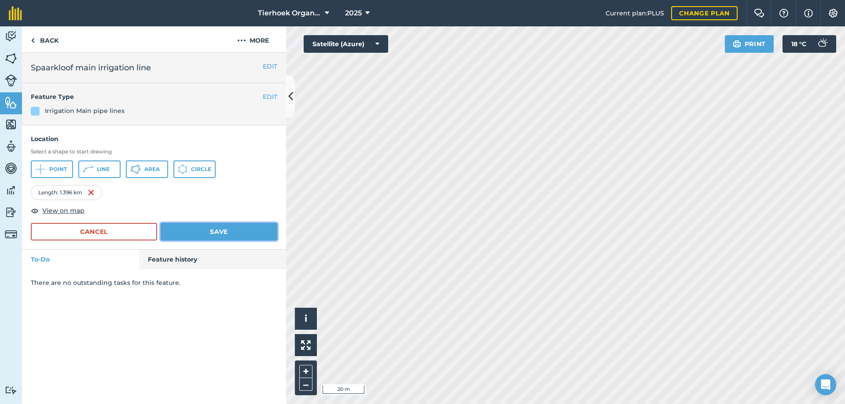
click at [204, 230] on button "Save" at bounding box center [219, 232] width 117 height 18
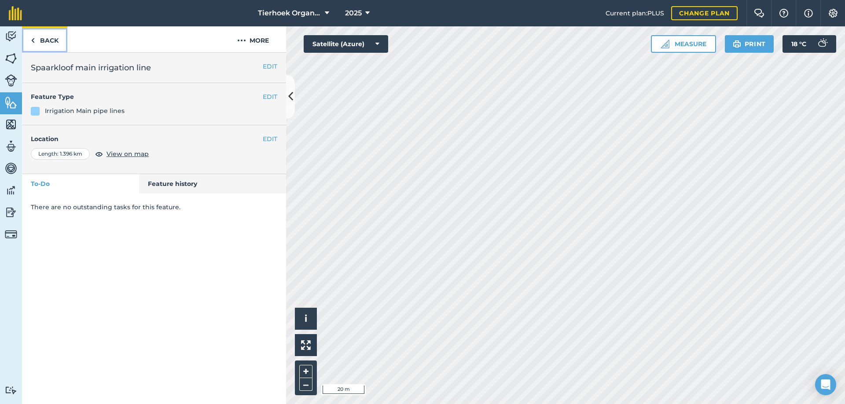
click at [51, 42] on link "Back" at bounding box center [44, 39] width 45 height 26
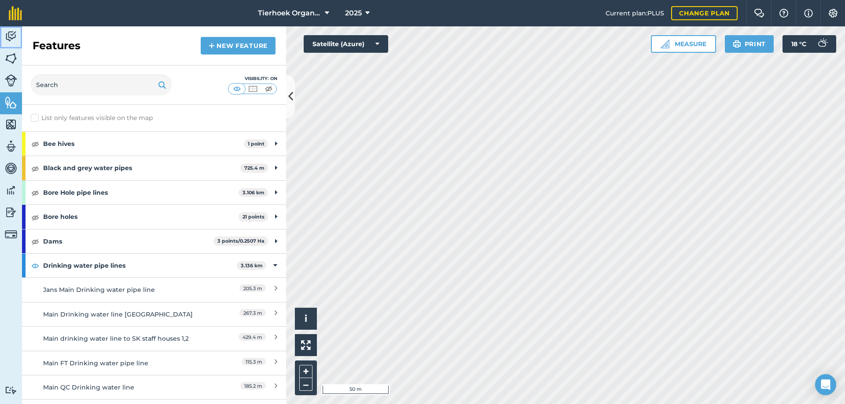
click at [12, 36] on img at bounding box center [11, 36] width 12 height 13
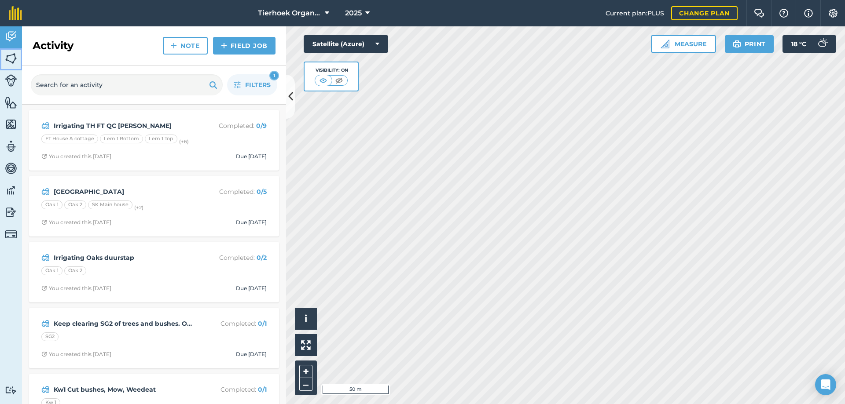
click at [14, 62] on img at bounding box center [11, 58] width 12 height 13
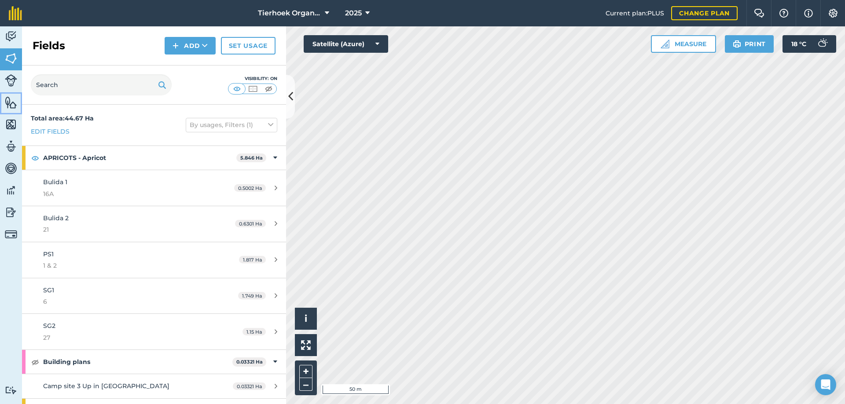
click at [8, 100] on img at bounding box center [11, 102] width 12 height 13
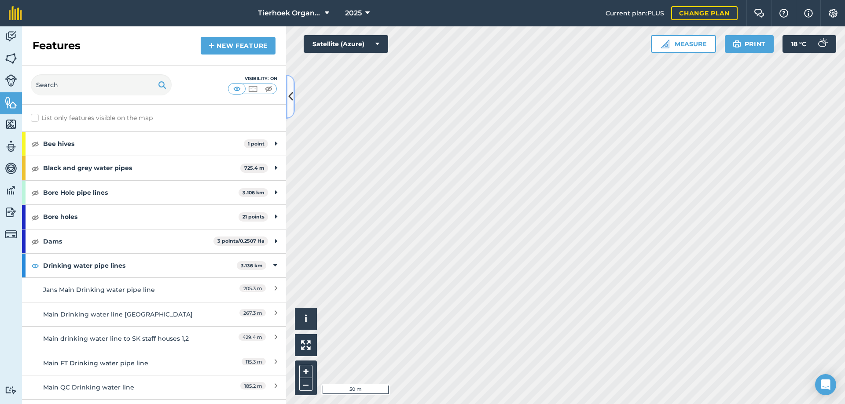
click at [288, 96] on icon at bounding box center [290, 96] width 5 height 15
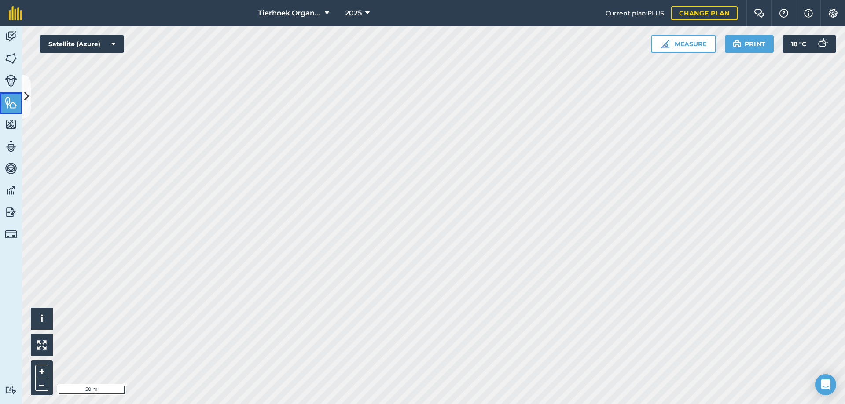
click at [14, 102] on img at bounding box center [11, 102] width 12 height 13
click at [23, 95] on button at bounding box center [26, 97] width 9 height 44
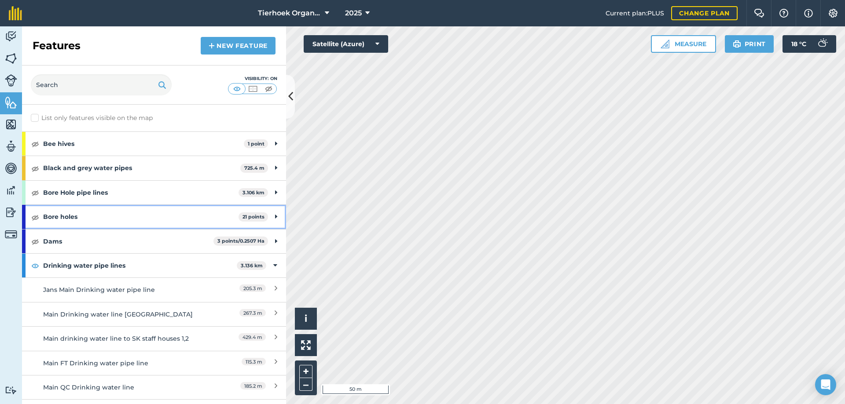
click at [76, 218] on strong "Bore holes" at bounding box center [140, 217] width 195 height 24
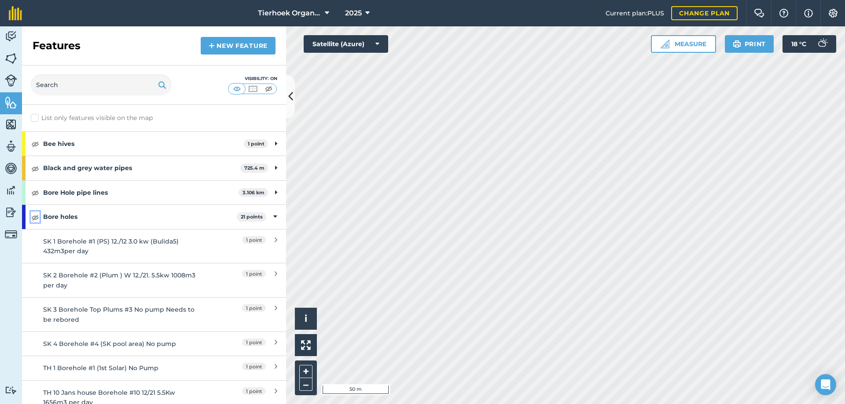
click at [37, 217] on img at bounding box center [35, 217] width 8 height 11
click at [99, 248] on div "SK 1 Borehole #1 (PS) 12./12 3.0 kw (Bulida5) 432m3per day" at bounding box center [121, 247] width 156 height 20
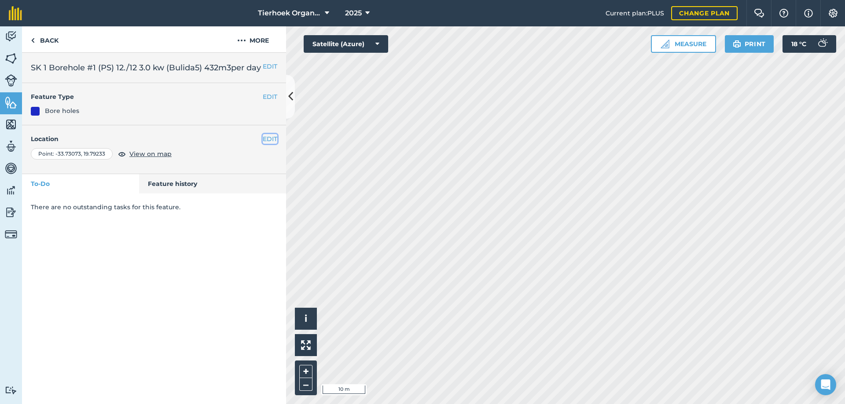
click at [270, 142] on button "EDIT" at bounding box center [270, 139] width 15 height 10
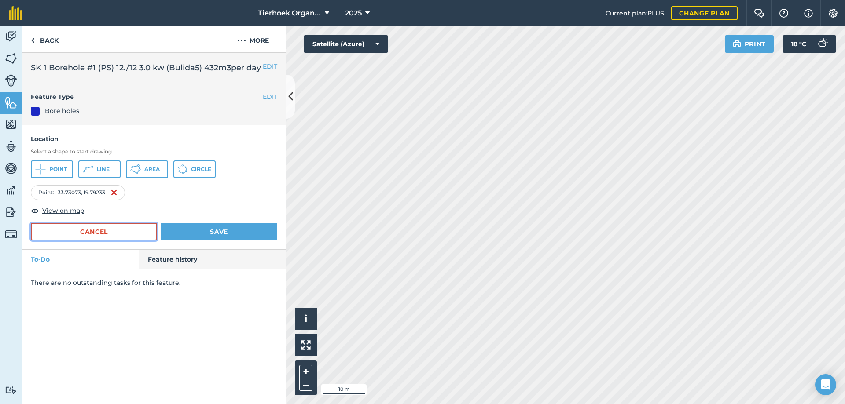
click at [119, 233] on button "Cancel" at bounding box center [94, 232] width 126 height 18
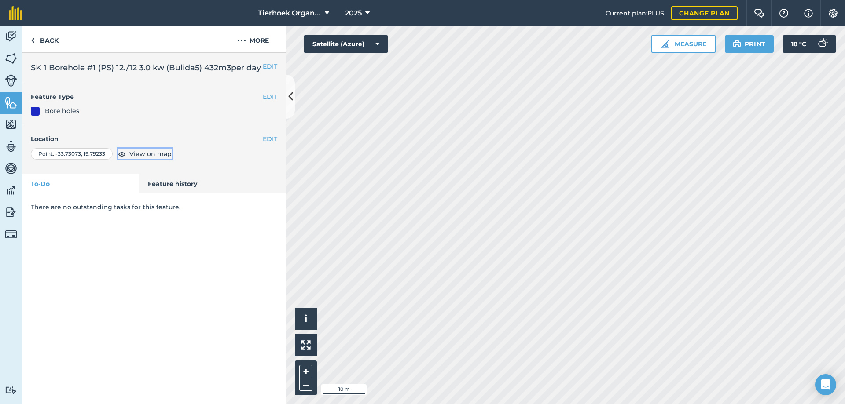
click at [154, 153] on span "View on map" at bounding box center [150, 154] width 42 height 10
click at [562, 404] on html "Tierhoek Organic Farm 2025 Current plan : PLUS Change plan Farm Chat Help Info …" at bounding box center [422, 202] width 845 height 404
click at [49, 42] on link "Back" at bounding box center [44, 39] width 45 height 26
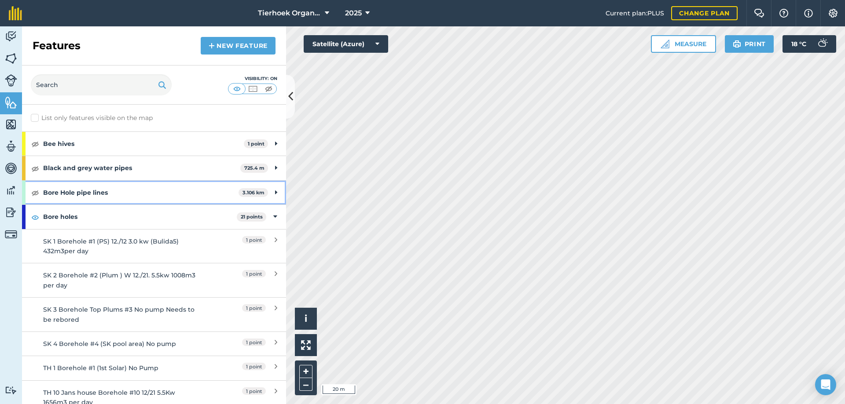
click at [68, 191] on strong "Bore Hole pipe lines" at bounding box center [140, 193] width 195 height 24
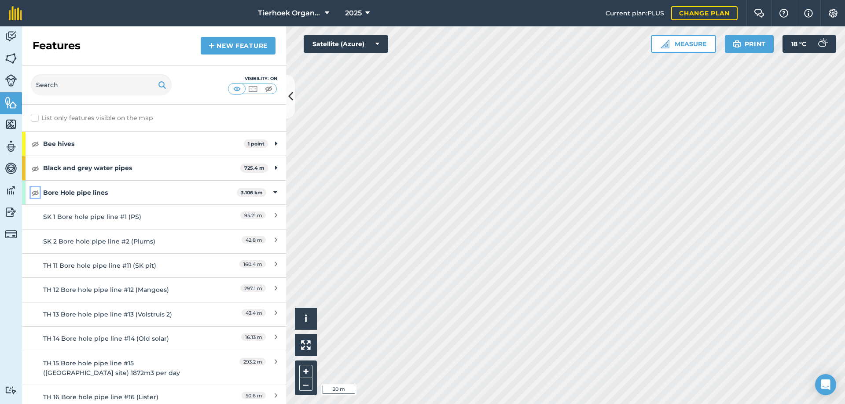
click at [35, 193] on img at bounding box center [35, 192] width 8 height 11
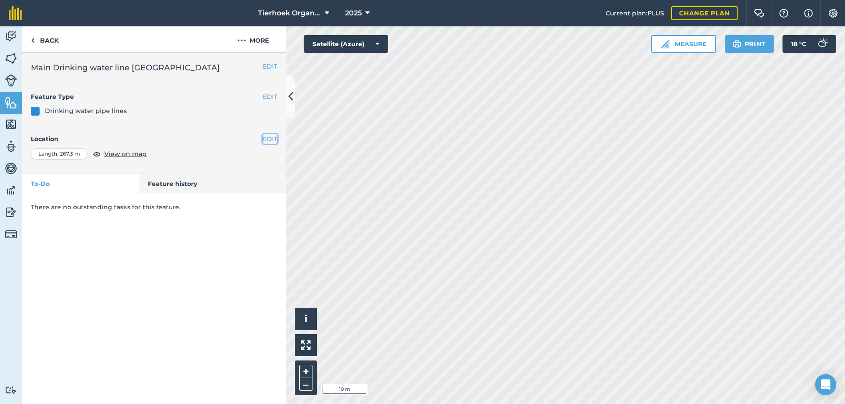
click at [270, 139] on button "EDIT" at bounding box center [270, 139] width 15 height 10
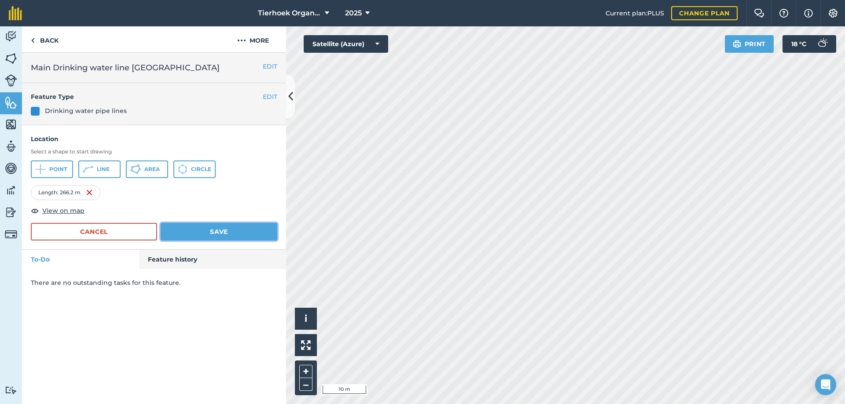
click at [223, 230] on button "Save" at bounding box center [219, 232] width 117 height 18
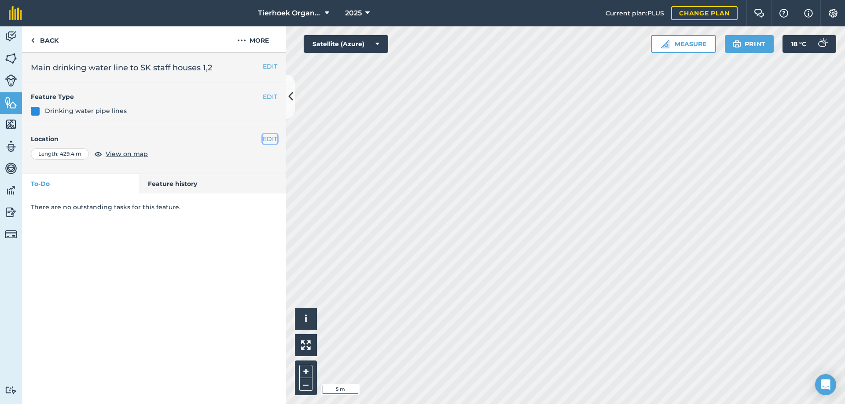
click at [270, 141] on button "EDIT" at bounding box center [270, 139] width 15 height 10
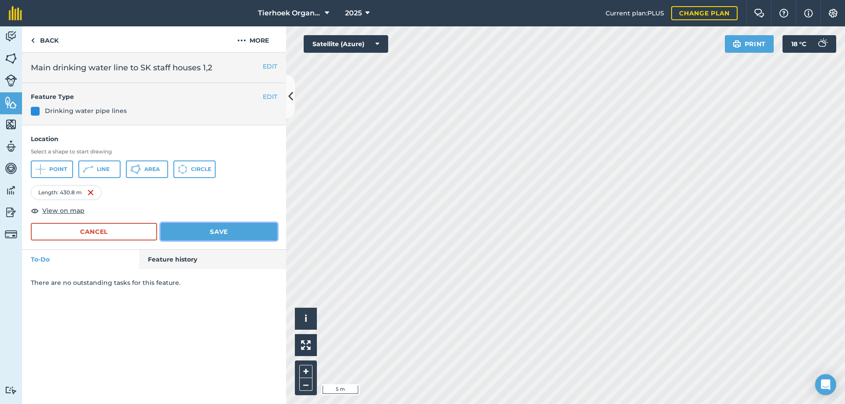
click at [219, 232] on button "Save" at bounding box center [219, 232] width 117 height 18
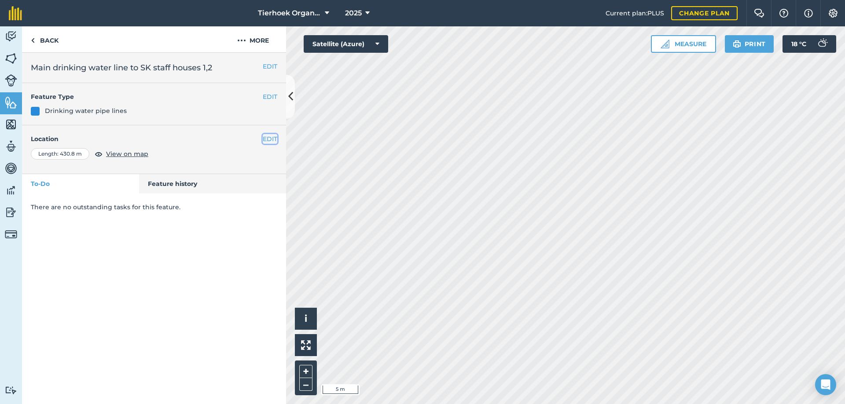
click at [271, 137] on button "EDIT" at bounding box center [270, 139] width 15 height 10
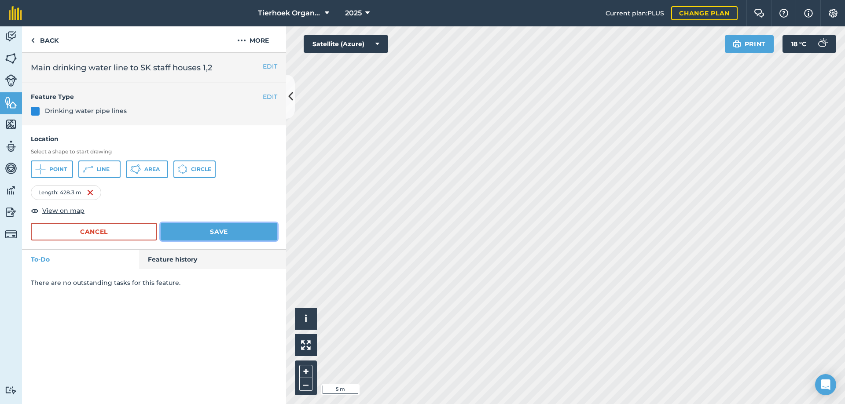
click at [207, 227] on button "Save" at bounding box center [219, 232] width 117 height 18
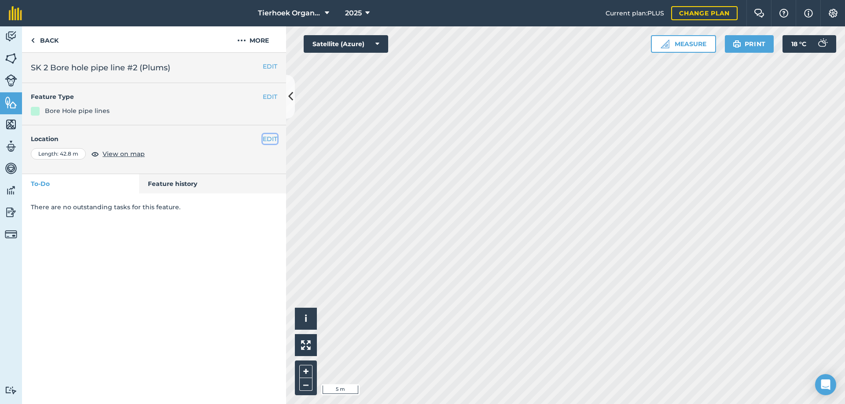
click at [270, 138] on button "EDIT" at bounding box center [270, 139] width 15 height 10
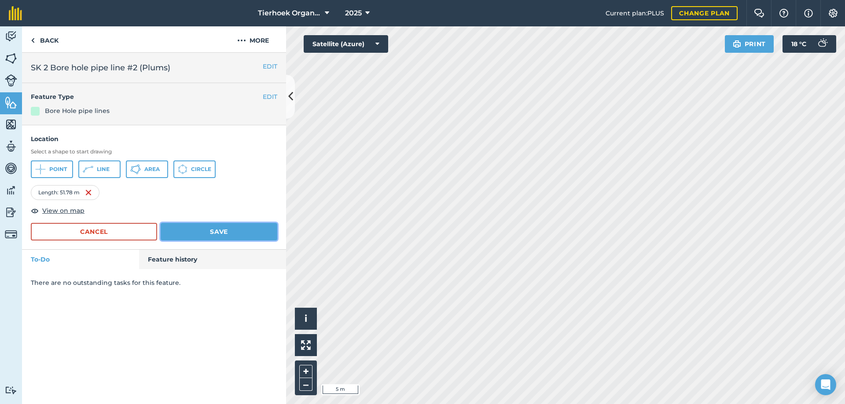
click at [226, 234] on button "Save" at bounding box center [219, 232] width 117 height 18
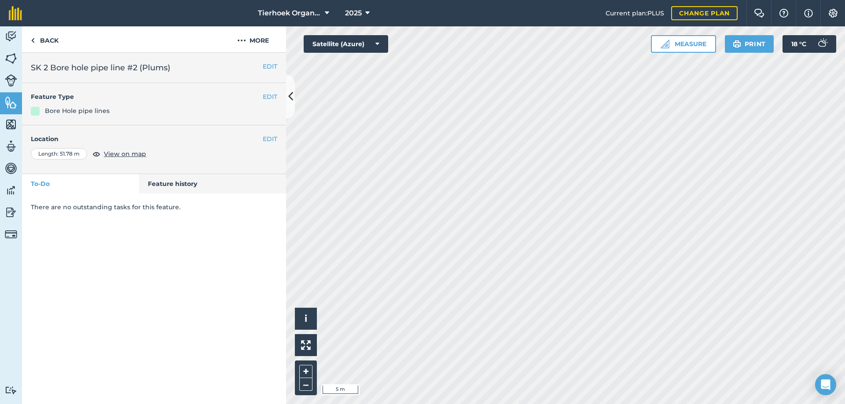
click at [261, 138] on h4 "Location" at bounding box center [154, 139] width 246 height 10
click at [267, 139] on button "EDIT" at bounding box center [270, 139] width 15 height 10
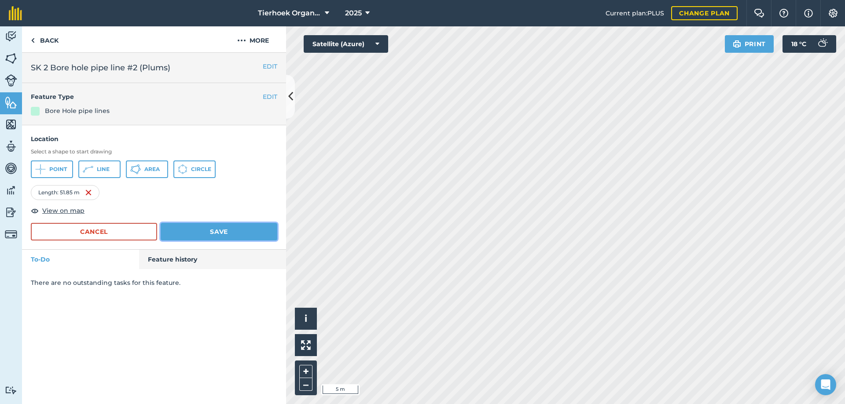
click at [221, 232] on button "Save" at bounding box center [219, 232] width 117 height 18
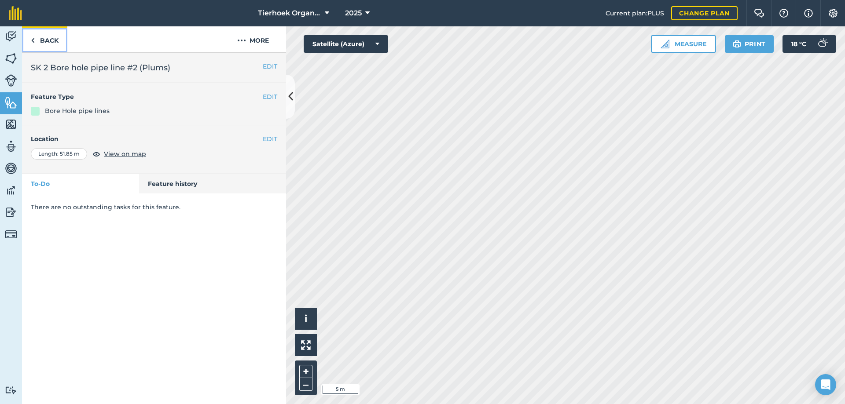
click at [43, 40] on link "Back" at bounding box center [44, 39] width 45 height 26
click at [268, 138] on button "EDIT" at bounding box center [270, 139] width 15 height 10
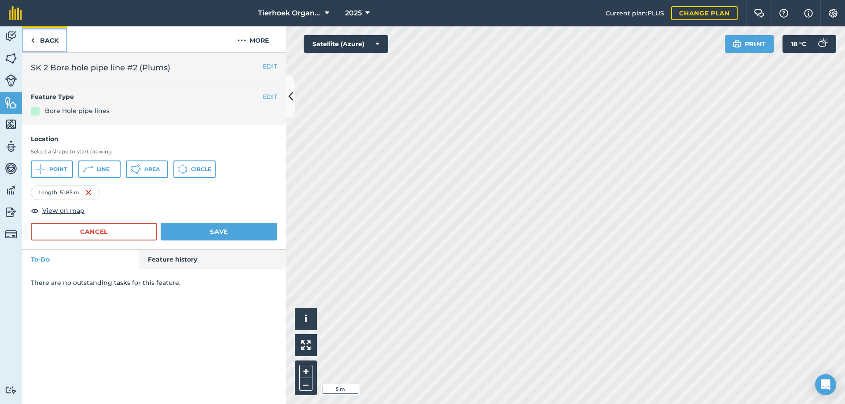
click at [49, 38] on link "Back" at bounding box center [44, 39] width 45 height 26
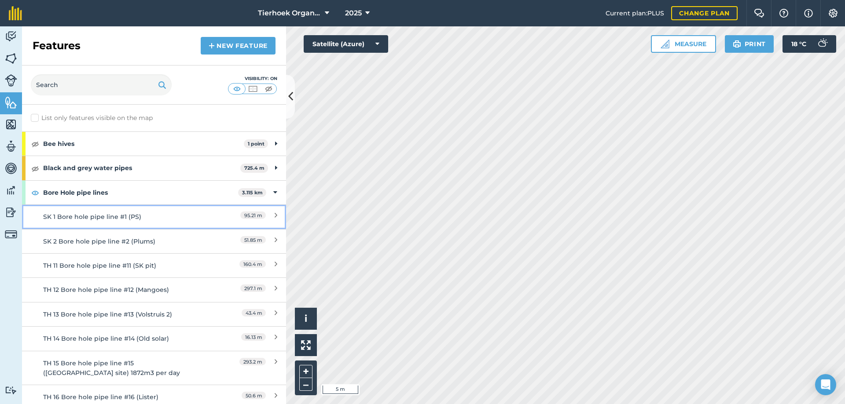
click at [95, 216] on div "SK 1 Bore hole pipe line #1 (PS)" at bounding box center [121, 217] width 156 height 10
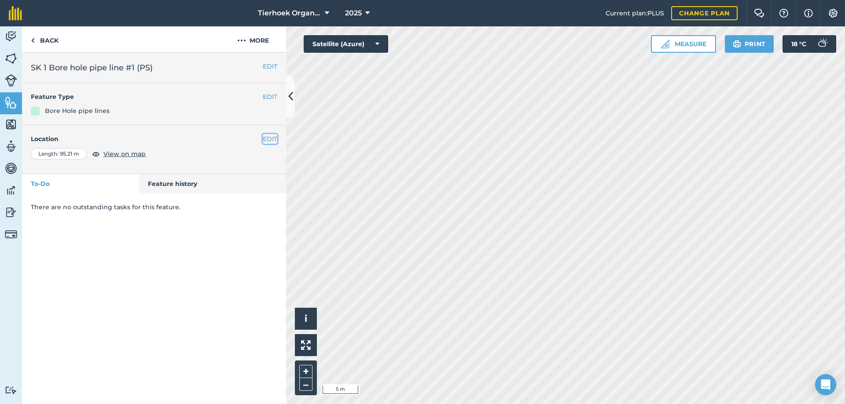
click at [270, 139] on button "EDIT" at bounding box center [270, 139] width 15 height 10
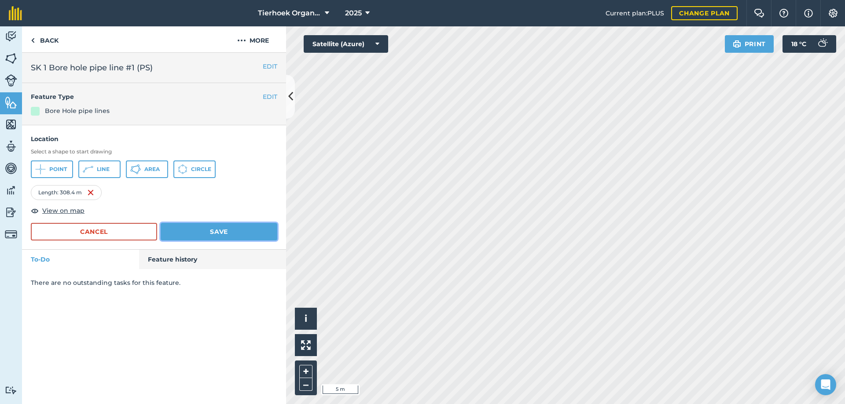
click at [200, 232] on button "Save" at bounding box center [219, 232] width 117 height 18
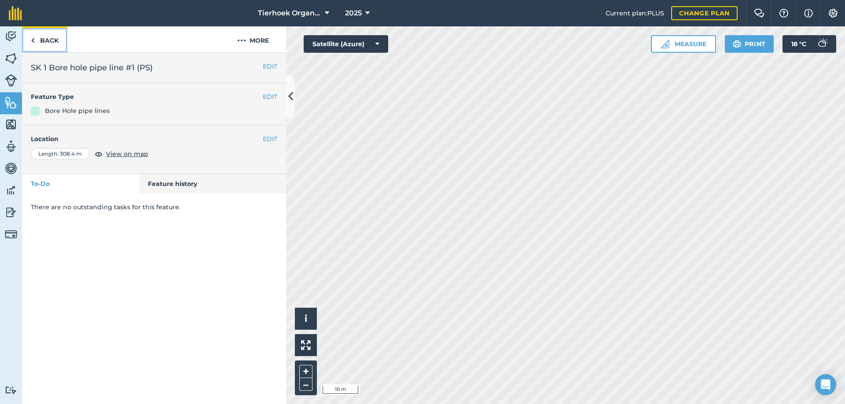
click at [51, 42] on link "Back" at bounding box center [44, 39] width 45 height 26
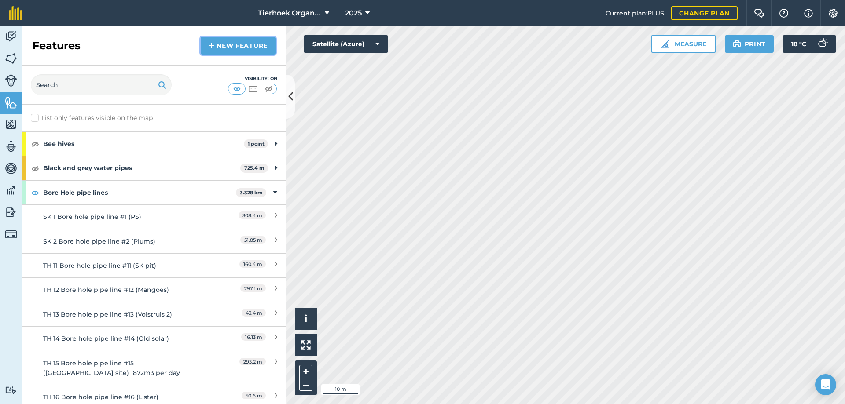
click at [224, 43] on link "New feature" at bounding box center [238, 46] width 75 height 18
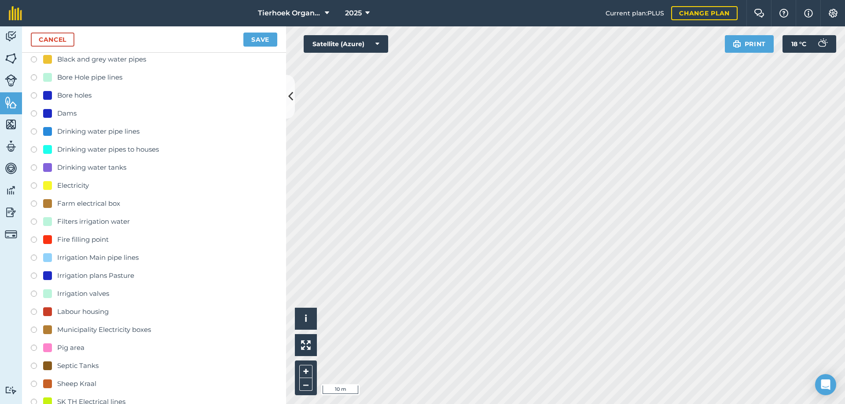
scroll to position [88, 0]
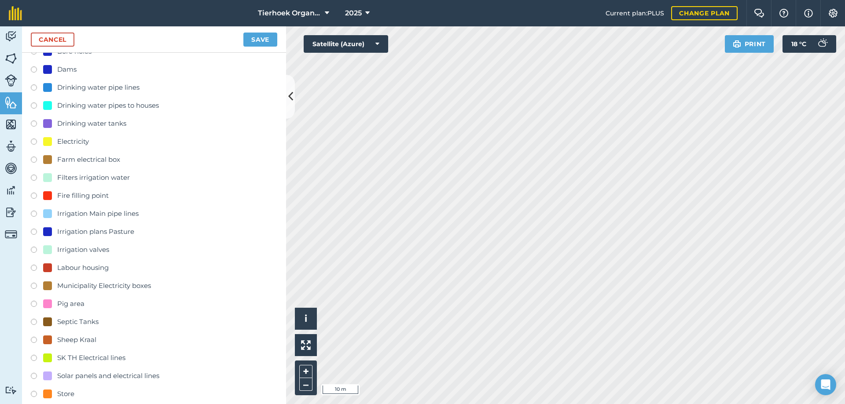
click at [81, 211] on div "Irrigation Main pipe lines" at bounding box center [97, 214] width 81 height 11
radio input "true"
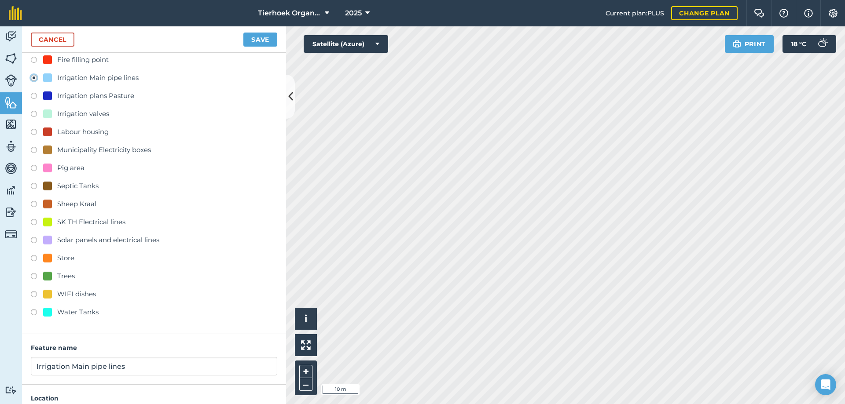
scroll to position [287, 0]
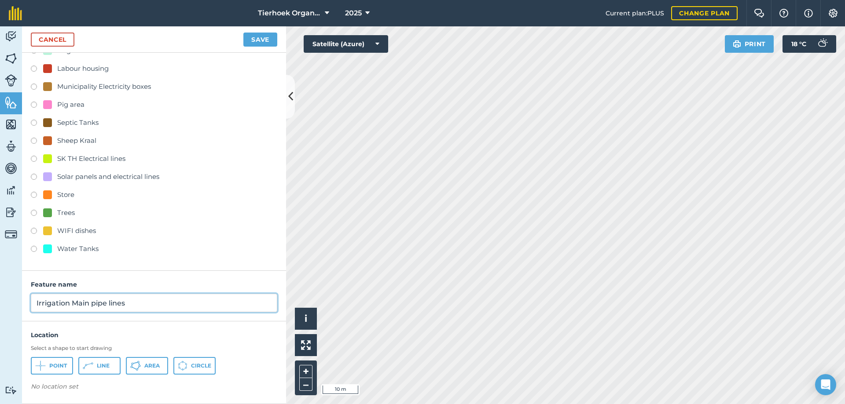
drag, startPoint x: 36, startPoint y: 303, endPoint x: 155, endPoint y: 304, distance: 119.2
click at [155, 304] on input "Irrigation Main pipe lines" at bounding box center [154, 303] width 246 height 18
drag, startPoint x: 70, startPoint y: 302, endPoint x: 70, endPoint y: 322, distance: 20.7
click at [70, 326] on div "Location Select a shape to start drawing Point Line Area Circle No location set" at bounding box center [154, 363] width 264 height 83
click at [63, 303] on input "SK Veggarden irrigation line" at bounding box center [154, 303] width 246 height 18
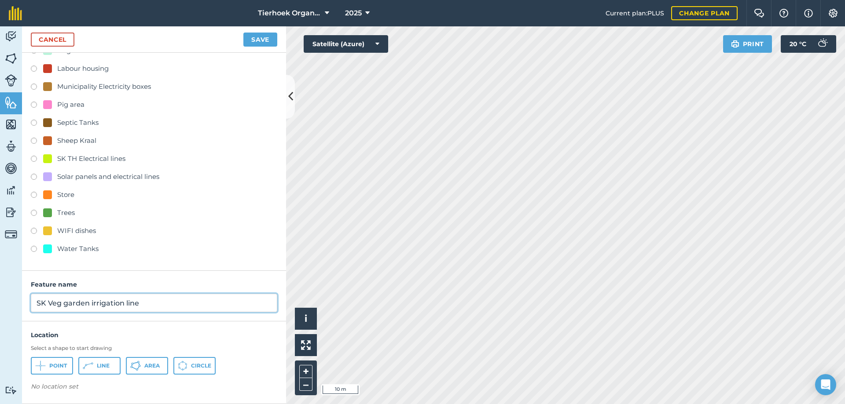
type input "SK Veg garden irrigation line"
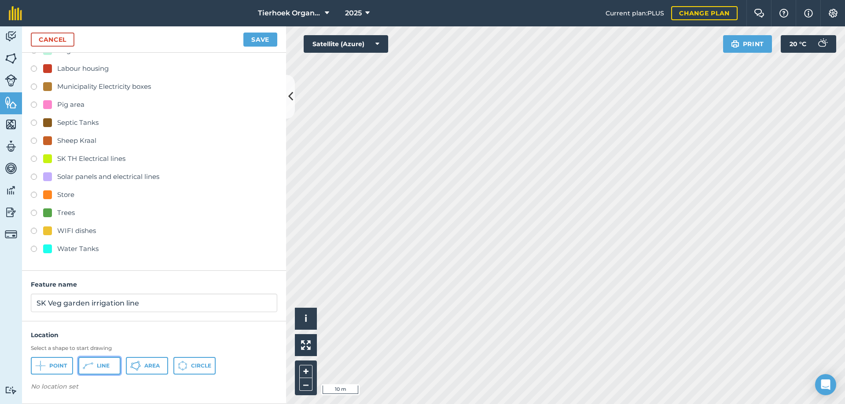
click at [104, 367] on span "Line" at bounding box center [103, 365] width 13 height 7
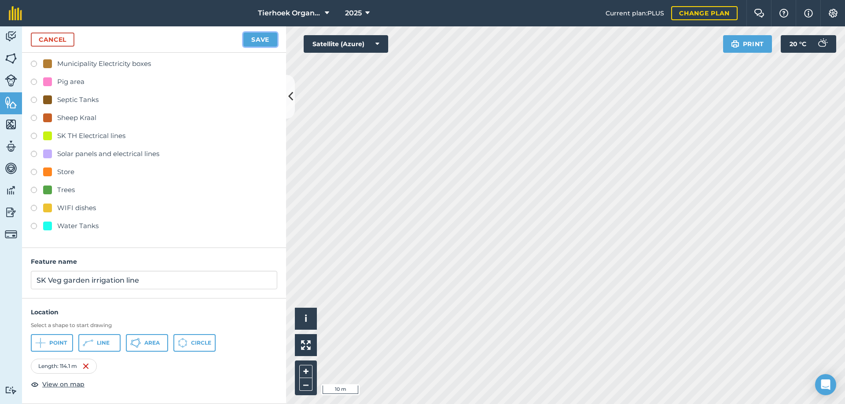
click at [260, 42] on button "Save" at bounding box center [260, 40] width 34 height 14
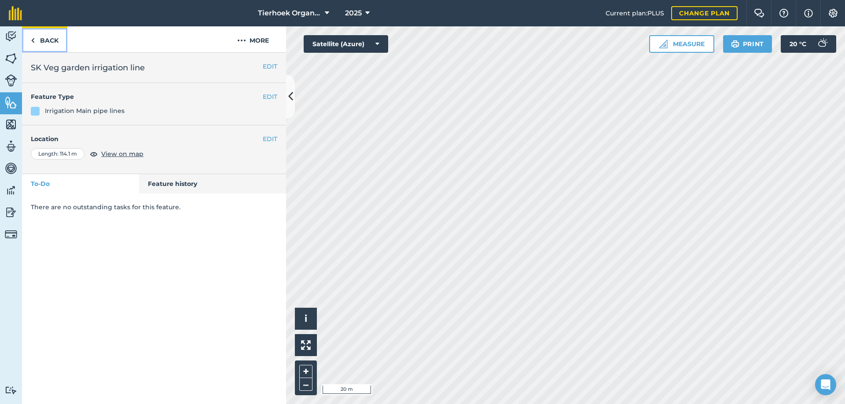
click at [49, 39] on link "Back" at bounding box center [44, 39] width 45 height 26
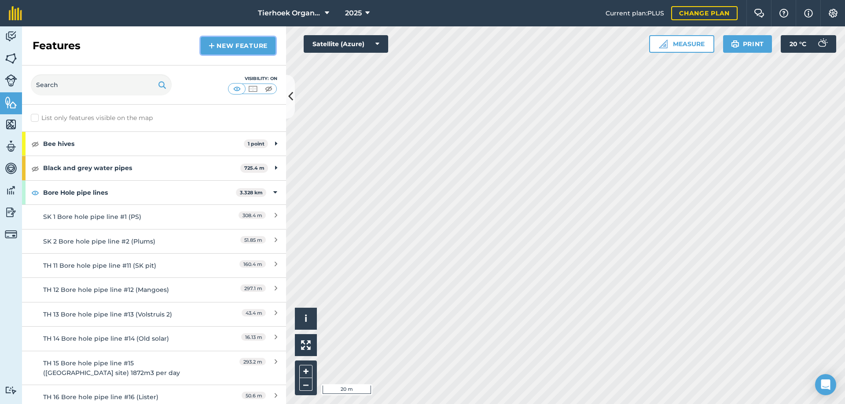
click at [228, 45] on link "New feature" at bounding box center [238, 46] width 75 height 18
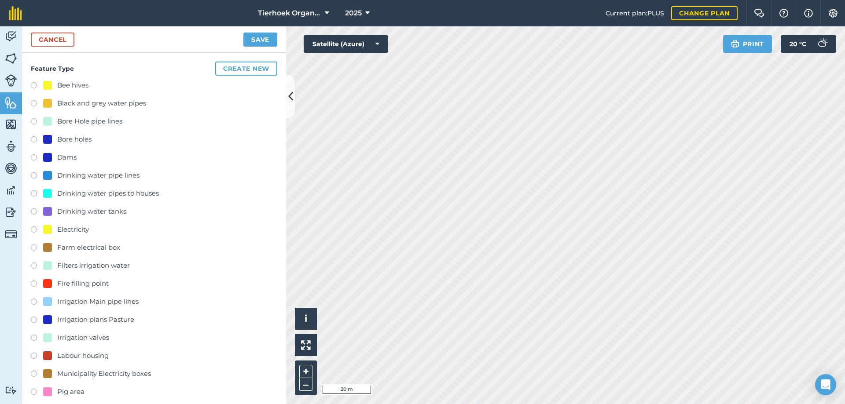
click at [34, 300] on label at bounding box center [37, 303] width 12 height 9
radio input "true"
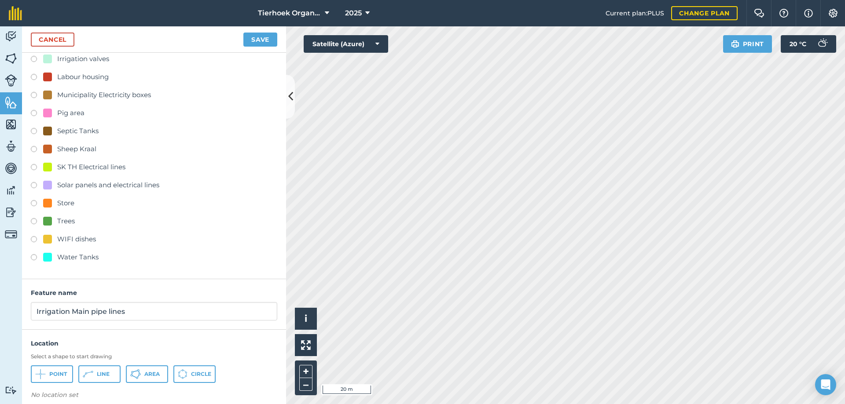
scroll to position [287, 0]
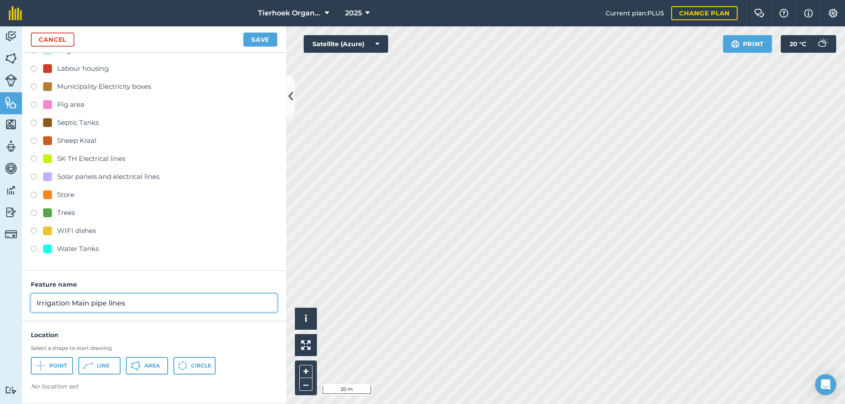
drag, startPoint x: 91, startPoint y: 304, endPoint x: 148, endPoint y: 302, distance: 57.7
click at [148, 302] on input "Irrigation Main pipe lines" at bounding box center [154, 303] width 246 height 18
click at [70, 304] on input "Irrigation Main libe to SG2" at bounding box center [154, 303] width 246 height 18
click at [160, 302] on input "Irrigation SK Main line to SG2" at bounding box center [154, 303] width 246 height 18
type input "Irrigation SK Main line to SG2"
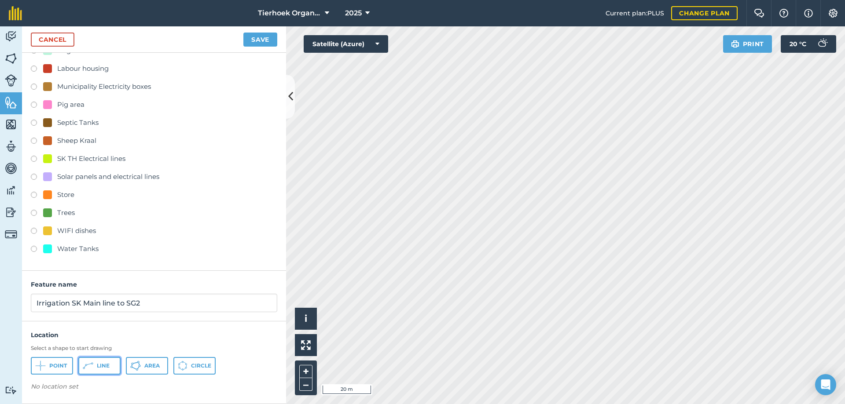
click at [112, 366] on button "Line" at bounding box center [99, 366] width 42 height 18
click at [260, 37] on button "Save" at bounding box center [260, 40] width 34 height 14
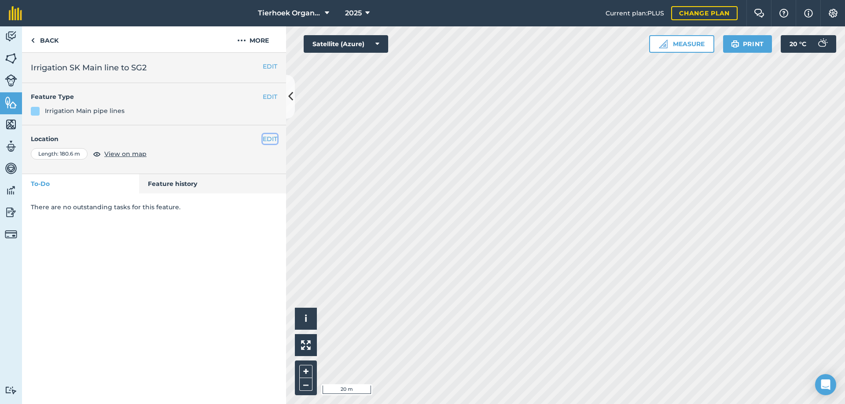
click at [271, 135] on button "EDIT" at bounding box center [270, 139] width 15 height 10
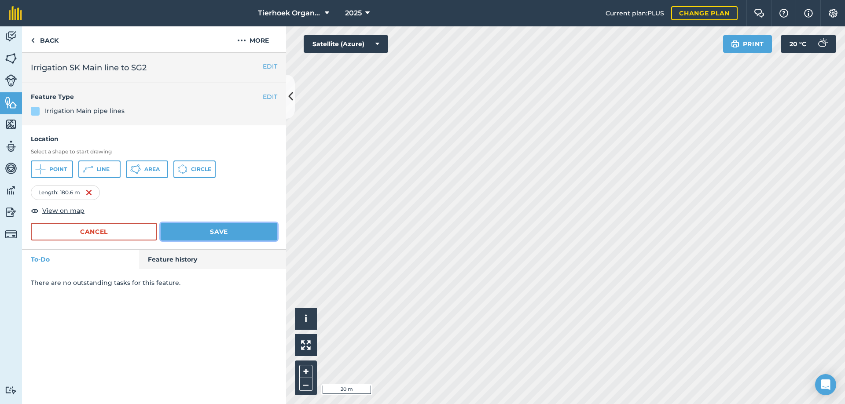
click at [210, 231] on button "Save" at bounding box center [219, 232] width 117 height 18
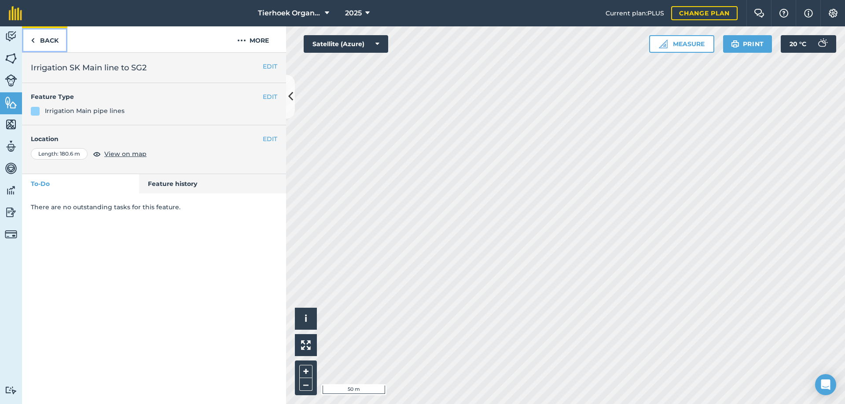
click at [48, 40] on link "Back" at bounding box center [44, 39] width 45 height 26
click at [44, 38] on link "Back" at bounding box center [44, 39] width 45 height 26
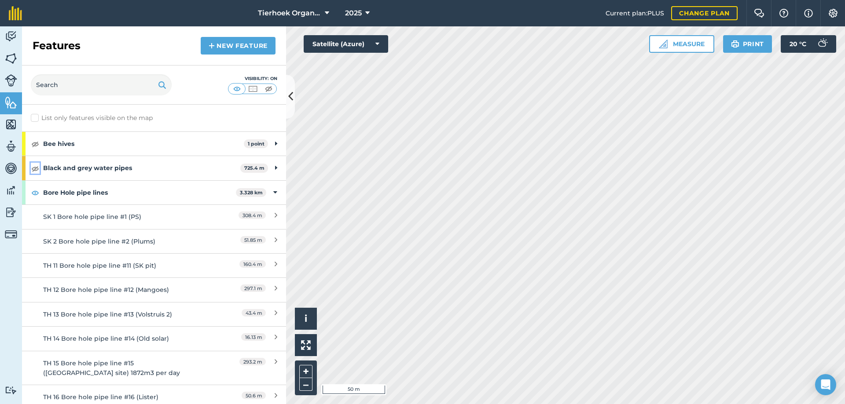
click at [33, 167] on img at bounding box center [35, 168] width 8 height 11
click at [267, 168] on div "Black and grey water pipes 725.4 m" at bounding box center [154, 168] width 264 height 24
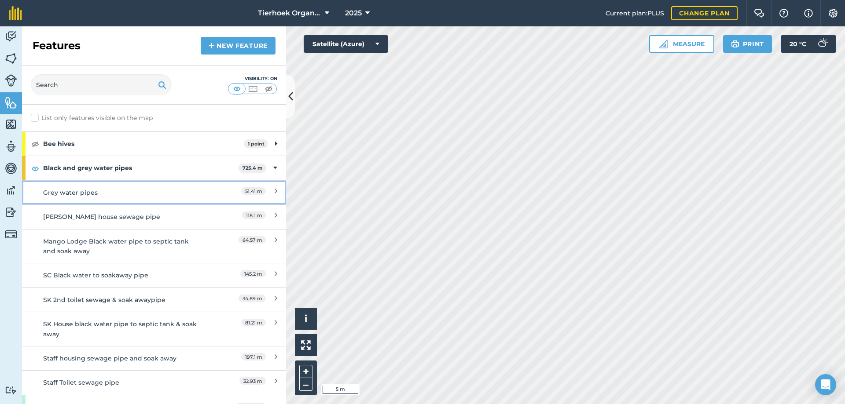
click at [84, 194] on div "Grey water pipes" at bounding box center [121, 193] width 156 height 10
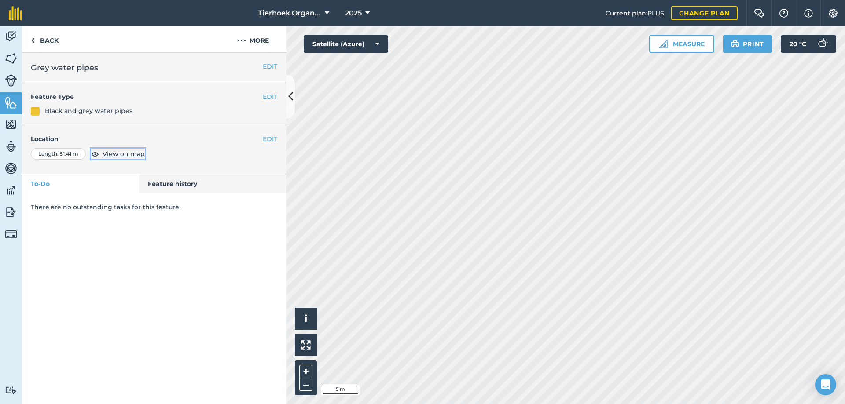
click at [119, 155] on span "View on map" at bounding box center [123, 154] width 42 height 10
click at [270, 68] on button "EDIT" at bounding box center [270, 67] width 15 height 10
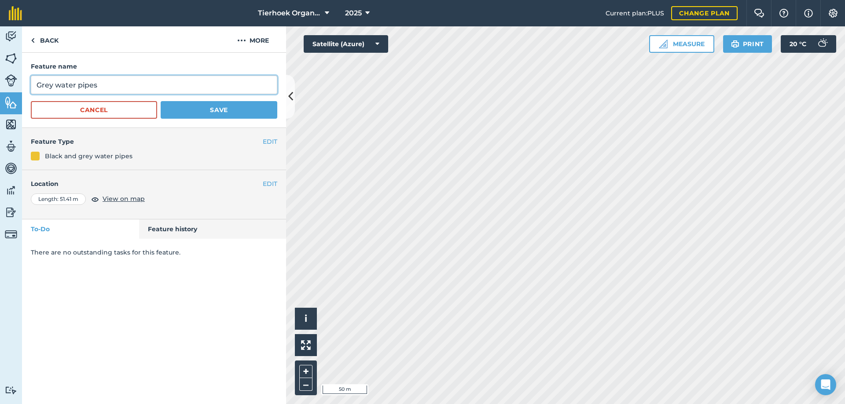
click at [36, 87] on input "Grey water pipes" at bounding box center [154, 85] width 246 height 18
type input "ML Grey water pipes"
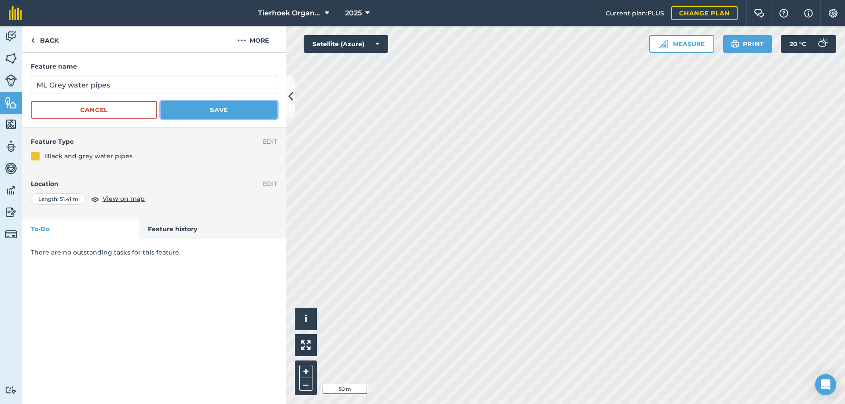
click at [208, 108] on button "Save" at bounding box center [219, 110] width 117 height 18
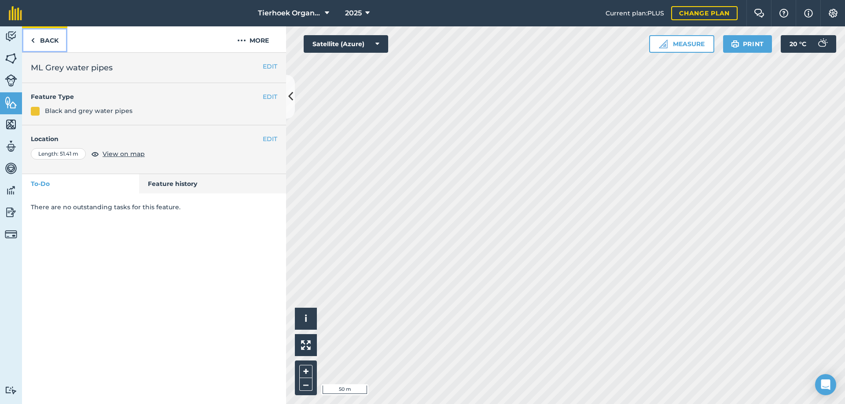
click at [50, 39] on link "Back" at bounding box center [44, 39] width 45 height 26
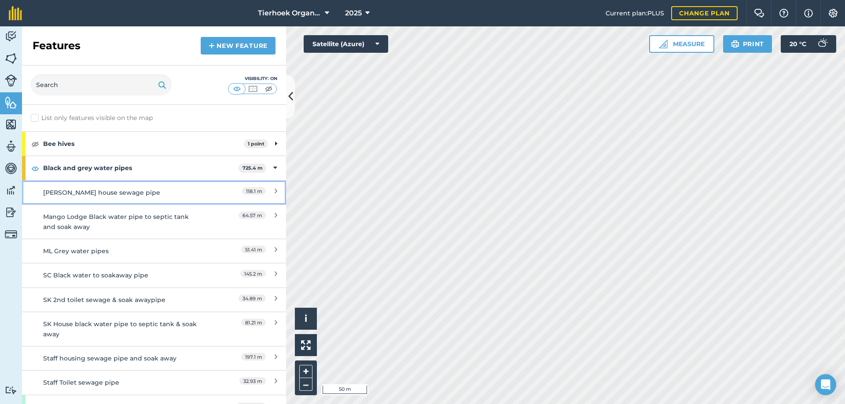
click at [86, 195] on div "[PERSON_NAME] house sewage pipe" at bounding box center [121, 193] width 156 height 10
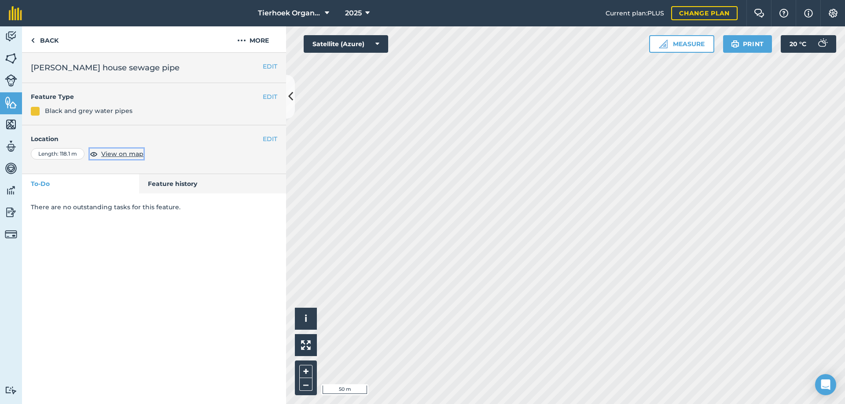
click at [135, 153] on span "View on map" at bounding box center [122, 154] width 42 height 10
click at [270, 139] on button "EDIT" at bounding box center [270, 139] width 15 height 10
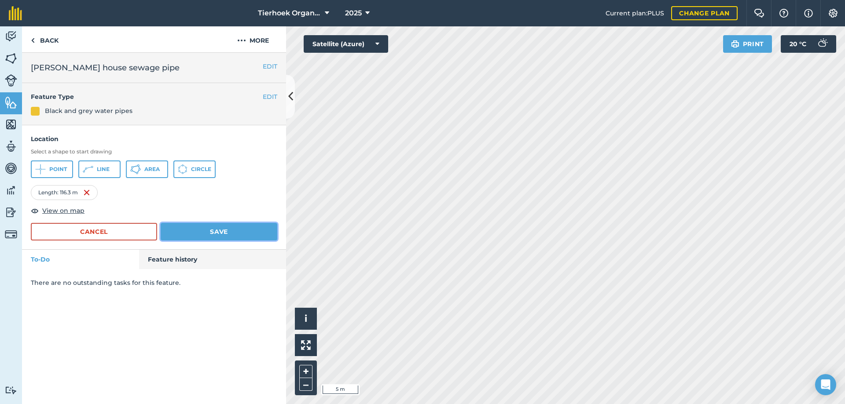
click at [216, 229] on button "Save" at bounding box center [219, 232] width 117 height 18
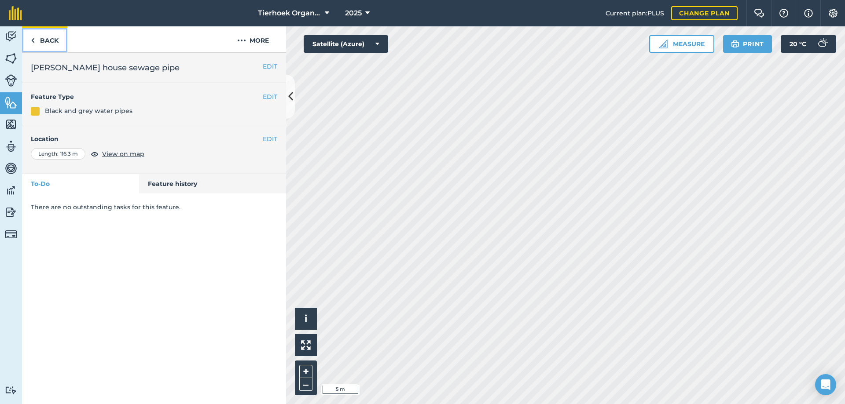
click at [51, 39] on link "Back" at bounding box center [44, 39] width 45 height 26
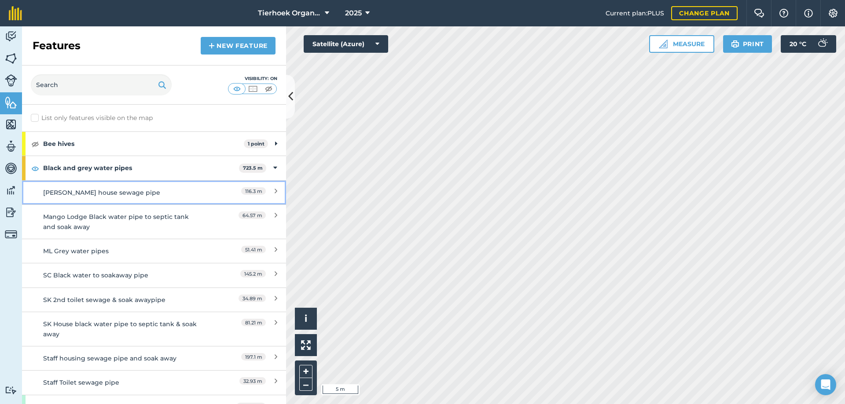
click at [101, 195] on div "[PERSON_NAME] house sewage pipe" at bounding box center [121, 193] width 156 height 10
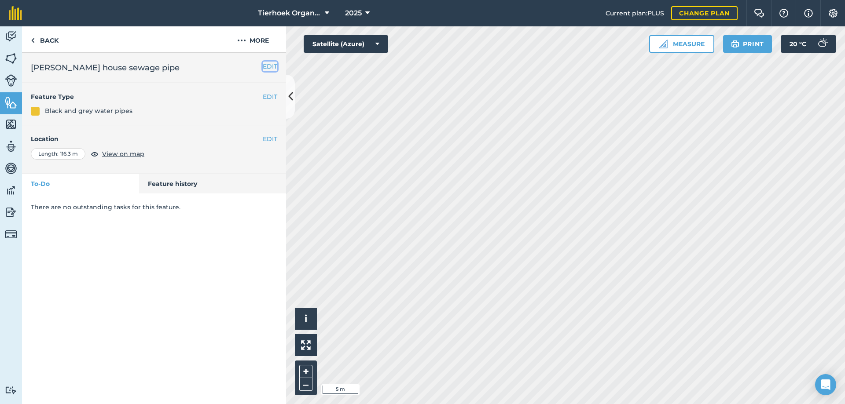
click at [265, 68] on button "EDIT" at bounding box center [270, 67] width 15 height 10
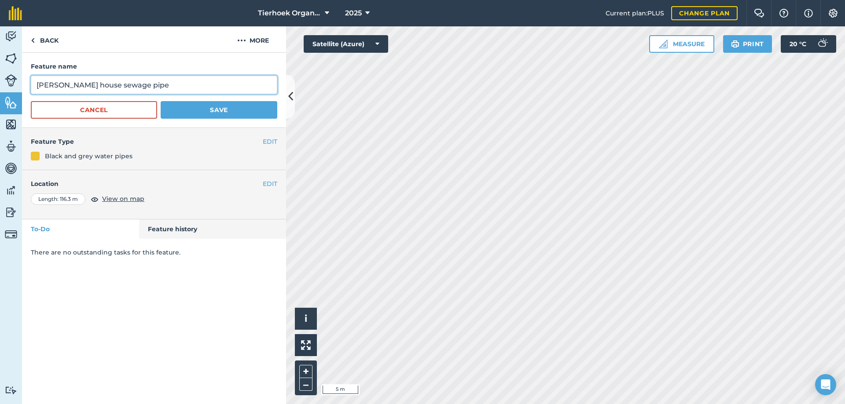
drag, startPoint x: 57, startPoint y: 85, endPoint x: 33, endPoint y: 88, distance: 23.9
click at [33, 88] on input "[PERSON_NAME] house sewage pipe" at bounding box center [154, 85] width 246 height 18
drag, startPoint x: 157, startPoint y: 85, endPoint x: 165, endPoint y: 88, distance: 8.8
click at [157, 85] on input "SK Staff house3 Staff room house sewage pipe" at bounding box center [154, 85] width 246 height 18
drag, startPoint x: 223, startPoint y: 84, endPoint x: 238, endPoint y: 99, distance: 20.9
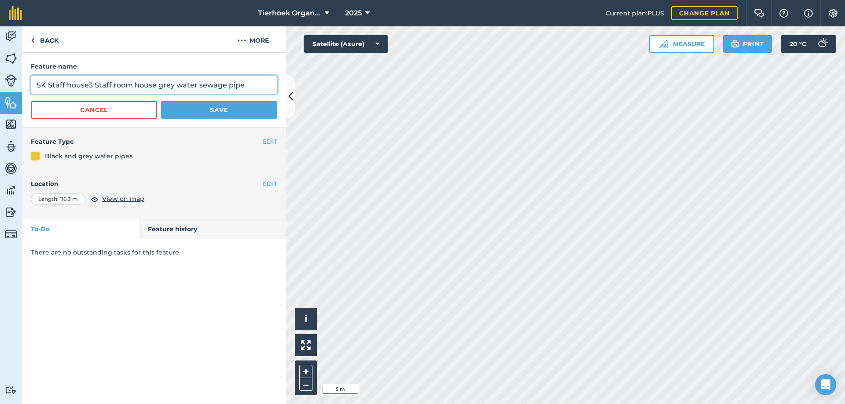
click at [224, 84] on input "SK Staff house3 Staff room house grey water sewage pipe" at bounding box center [154, 85] width 246 height 18
type input "SK Staff house3 Staff room house grey water pipe"
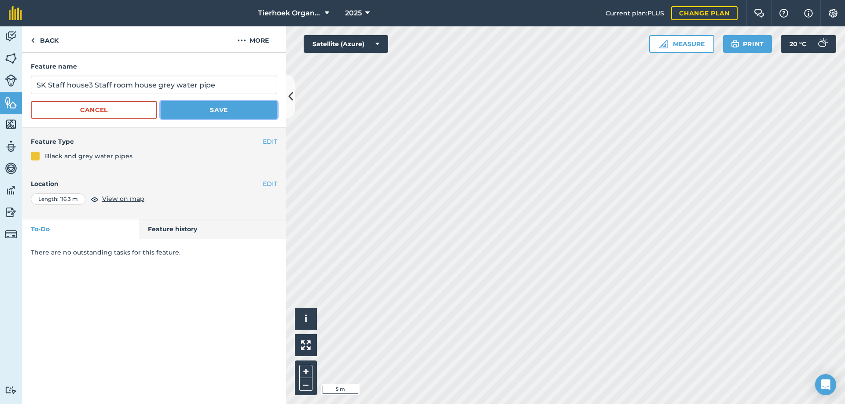
click at [217, 106] on button "Save" at bounding box center [219, 110] width 117 height 18
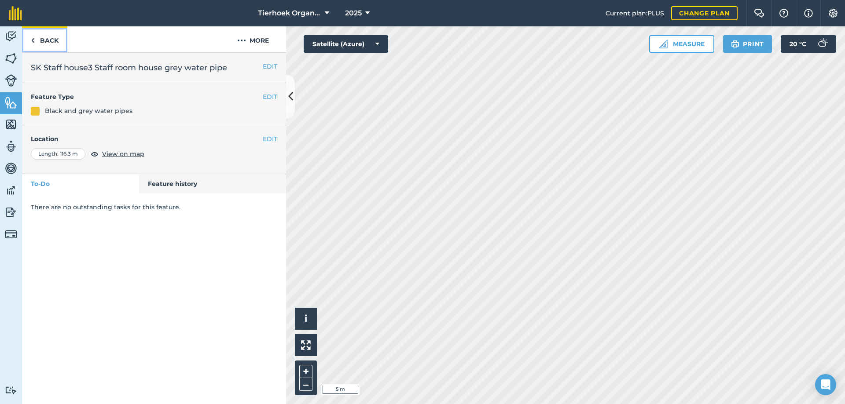
click at [48, 39] on link "Back" at bounding box center [44, 39] width 45 height 26
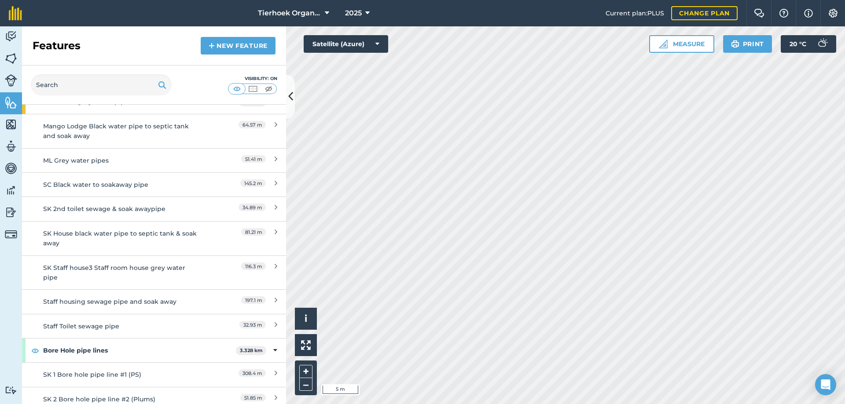
scroll to position [88, 0]
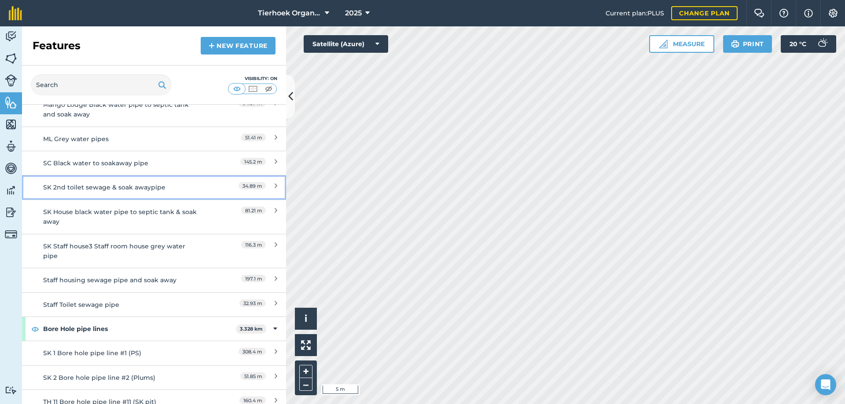
click at [109, 189] on div "SK 2nd toilet sewage & soak awaypipe" at bounding box center [121, 188] width 156 height 10
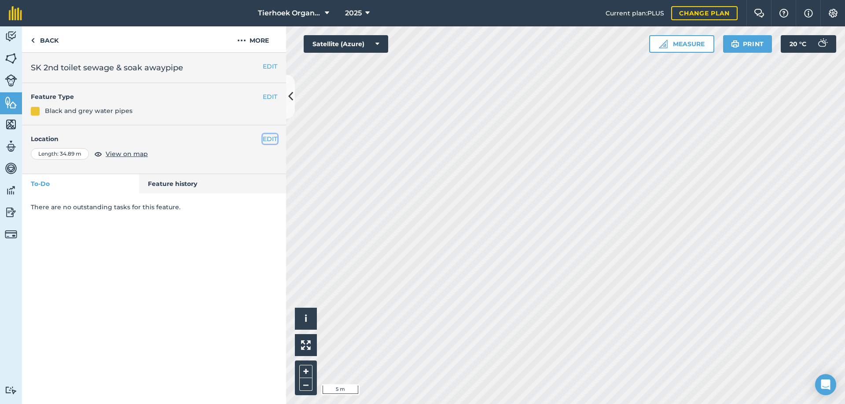
click at [272, 139] on button "EDIT" at bounding box center [270, 139] width 15 height 10
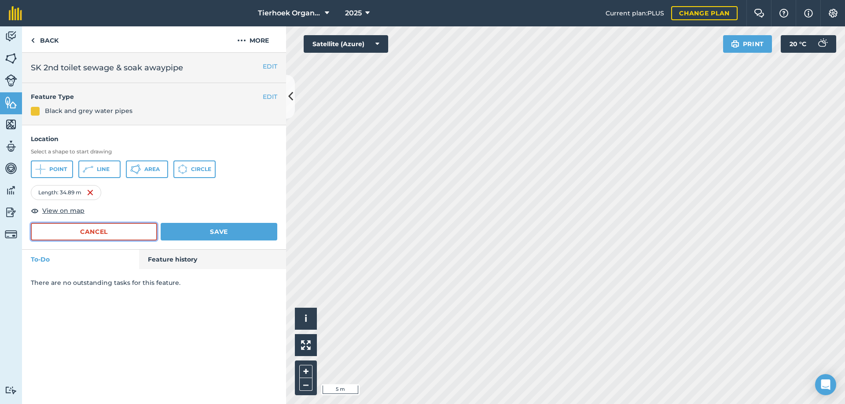
click at [114, 237] on button "Cancel" at bounding box center [94, 232] width 126 height 18
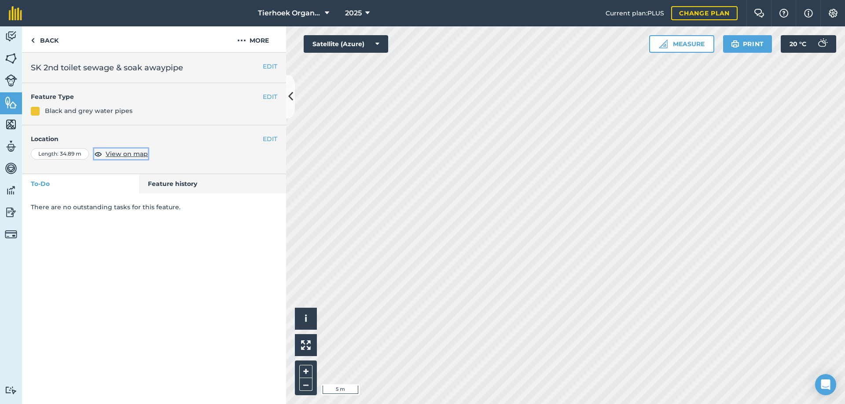
click at [130, 154] on span "View on map" at bounding box center [127, 154] width 42 height 10
click at [271, 139] on button "EDIT" at bounding box center [270, 139] width 15 height 10
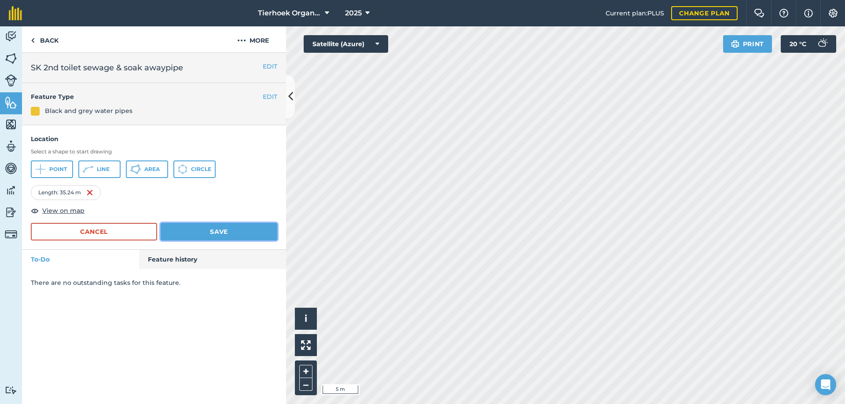
click at [200, 230] on button "Save" at bounding box center [219, 232] width 117 height 18
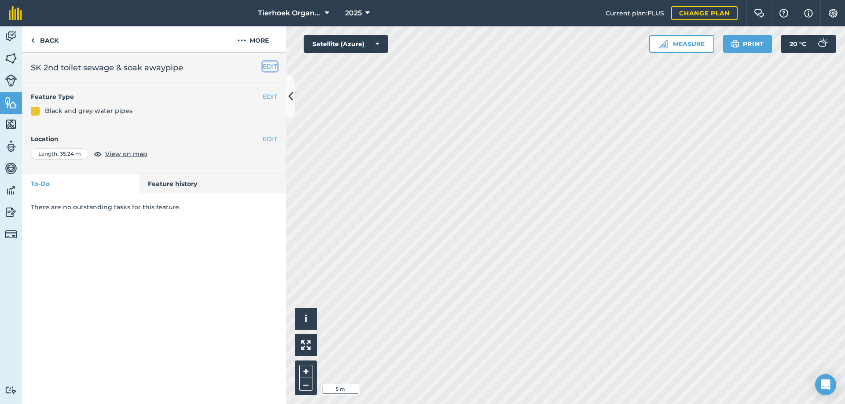
click at [271, 66] on button "EDIT" at bounding box center [270, 67] width 15 height 10
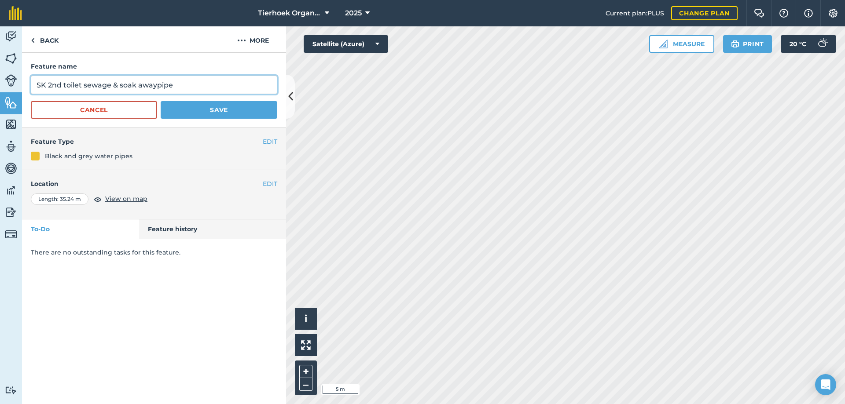
click at [46, 85] on input "SK 2nd toilet sewage & soak awaypipe" at bounding box center [154, 85] width 246 height 18
type input "SK Main House 2nd toilet sewage & soak awaypipe"
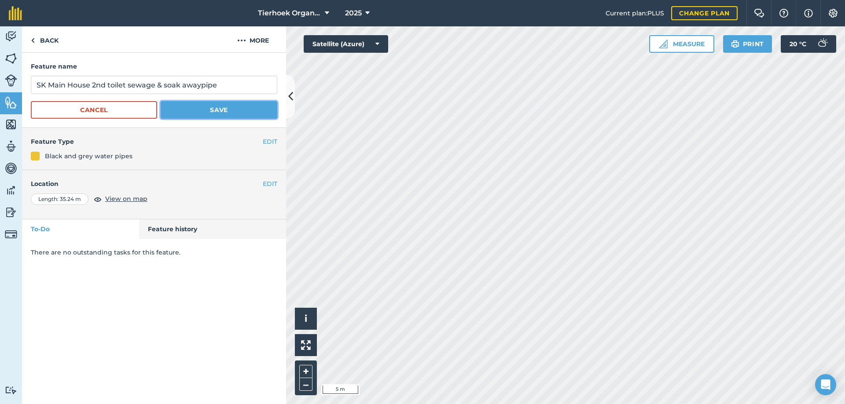
click at [220, 109] on button "Save" at bounding box center [219, 110] width 117 height 18
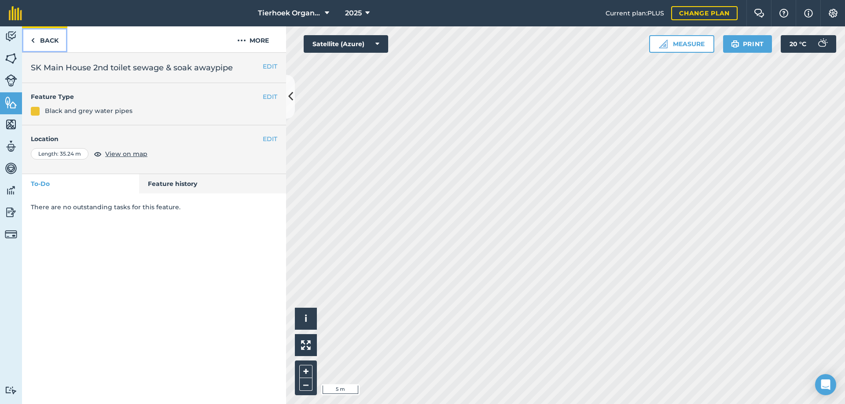
click at [51, 39] on link "Back" at bounding box center [44, 39] width 45 height 26
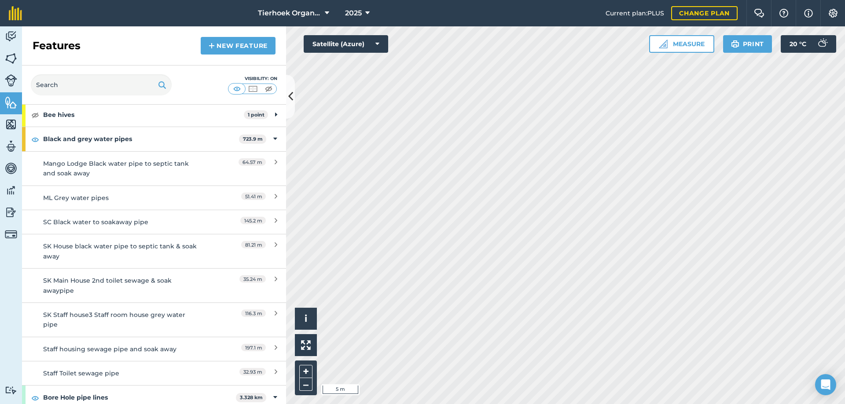
scroll to position [44, 0]
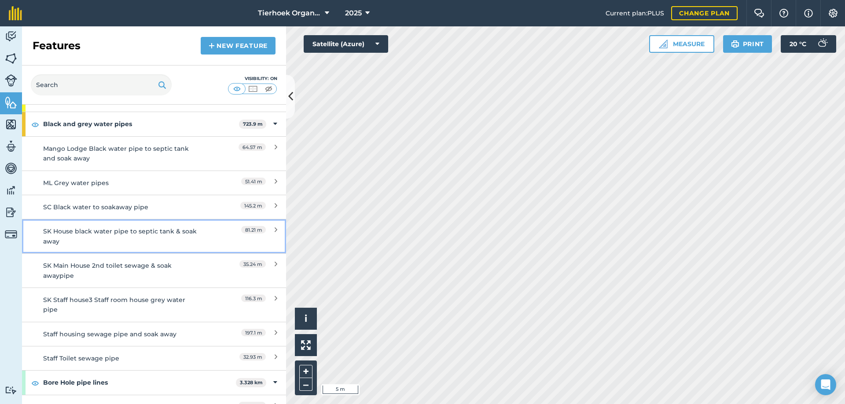
click at [114, 233] on div "SK House black water pipe to septic tank & soak away" at bounding box center [121, 237] width 156 height 20
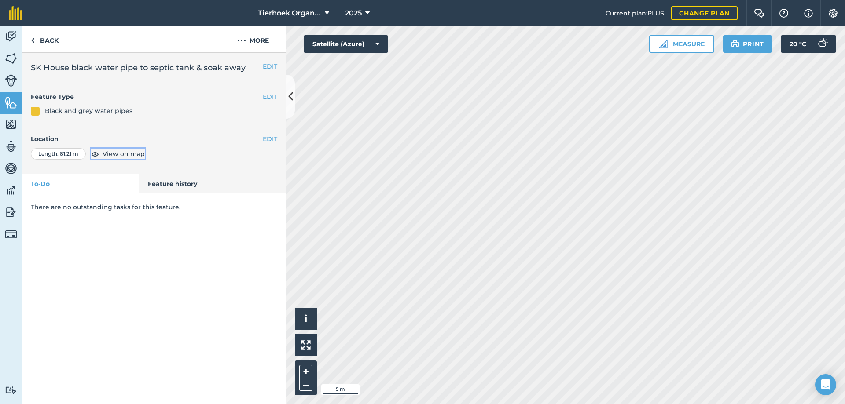
click at [137, 155] on span "View on map" at bounding box center [123, 154] width 42 height 10
click at [271, 139] on button "EDIT" at bounding box center [270, 139] width 15 height 10
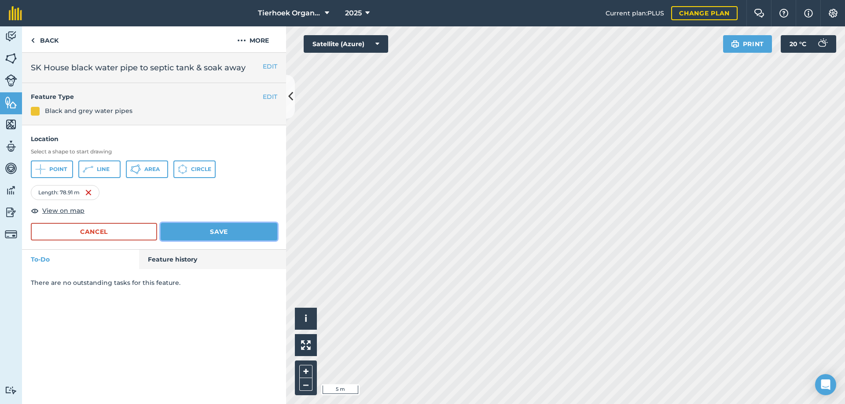
click at [194, 229] on button "Save" at bounding box center [219, 232] width 117 height 18
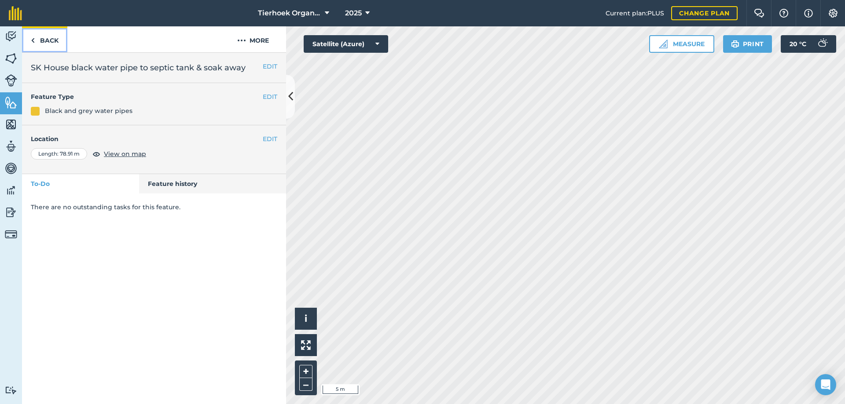
click at [47, 39] on link "Back" at bounding box center [44, 39] width 45 height 26
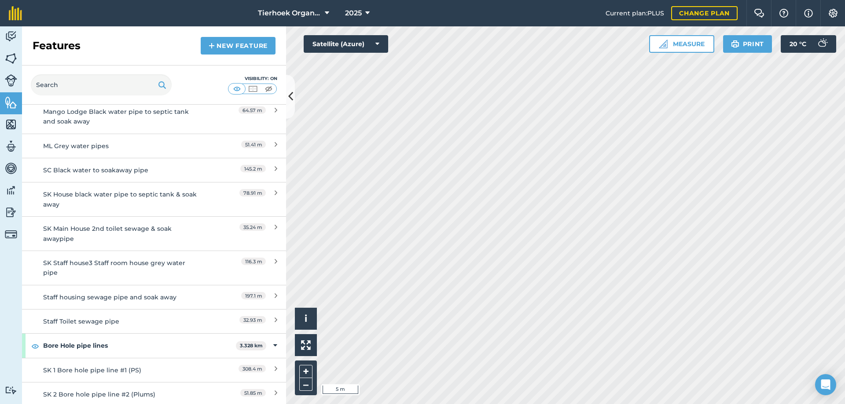
scroll to position [88, 0]
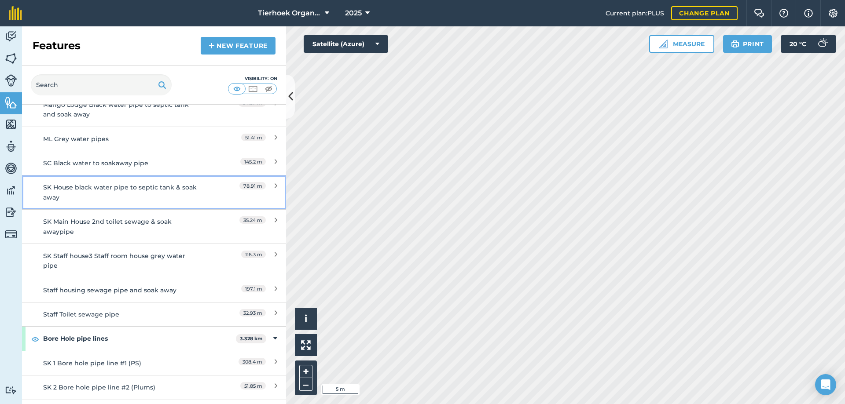
click at [115, 189] on div "SK House black water pipe to septic tank & soak away" at bounding box center [121, 193] width 156 height 20
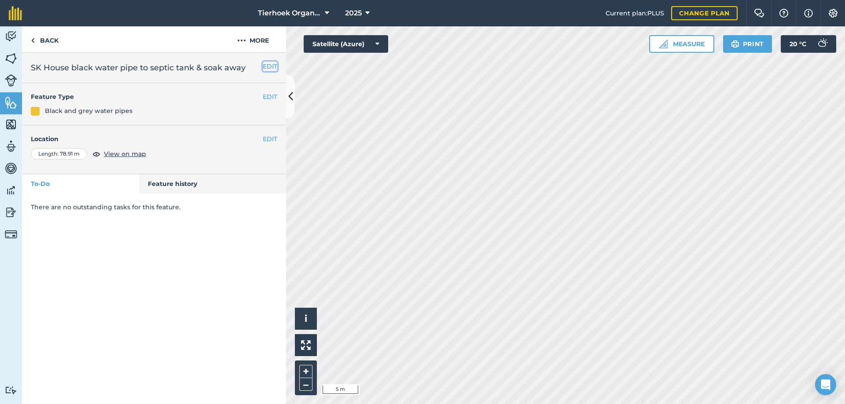
click at [271, 67] on button "EDIT" at bounding box center [270, 67] width 15 height 10
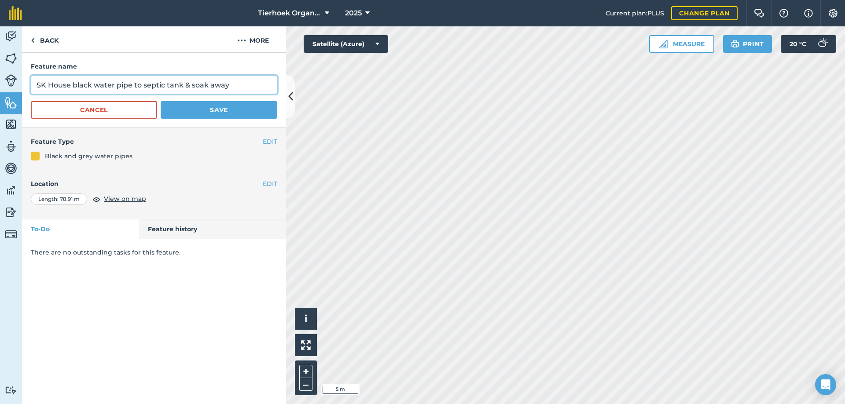
click at [73, 84] on input "SK House black water pipe to septic tank & soak away" at bounding box center [154, 85] width 246 height 18
type input "SK House House black water pipe to septic tank & soak away"
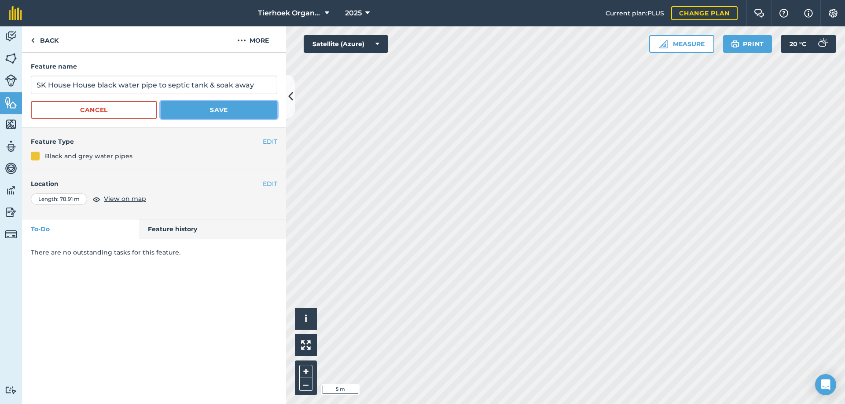
click at [212, 106] on button "Save" at bounding box center [219, 110] width 117 height 18
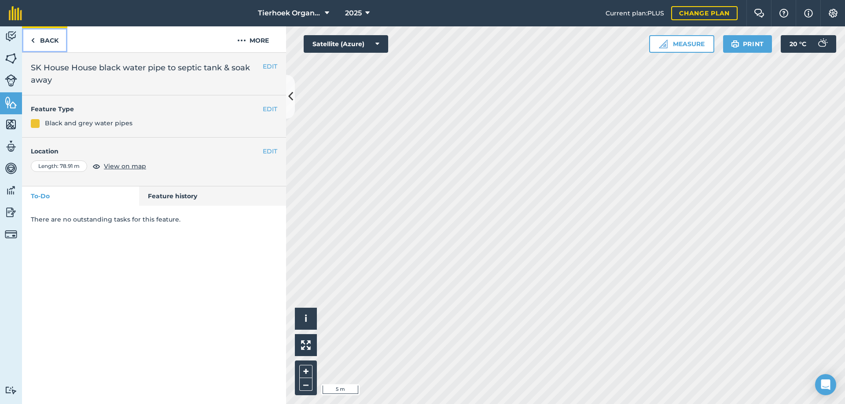
click at [45, 38] on link "Back" at bounding box center [44, 39] width 45 height 26
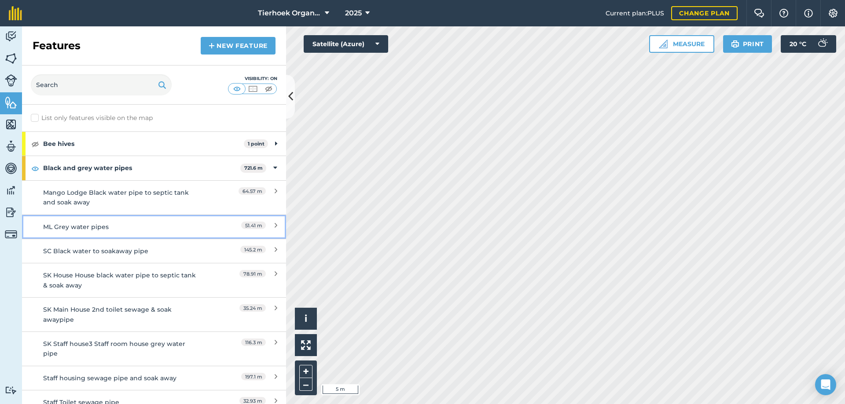
click at [86, 227] on div "ML Grey water pipes" at bounding box center [121, 227] width 156 height 10
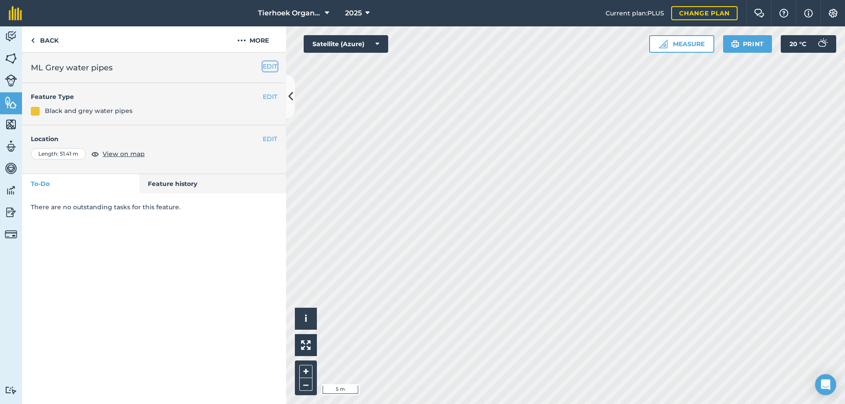
click at [271, 63] on button "EDIT" at bounding box center [270, 67] width 15 height 10
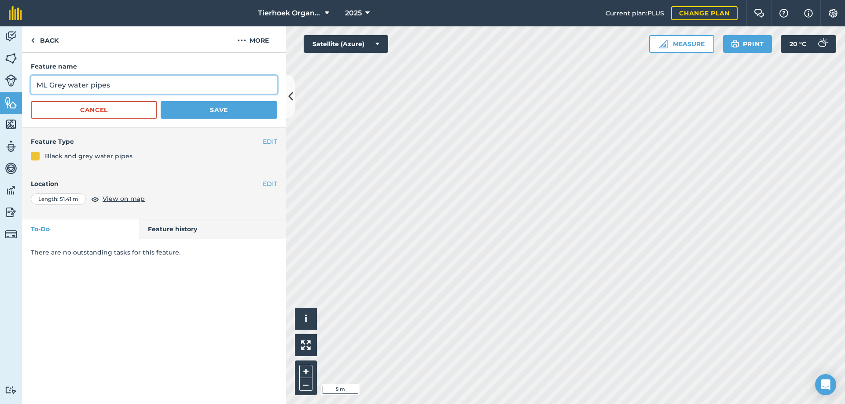
drag, startPoint x: 50, startPoint y: 83, endPoint x: 66, endPoint y: 87, distance: 17.3
click at [66, 87] on input "ML Grey water pipes" at bounding box center [154, 85] width 246 height 18
type input "ML Grey water pipes"
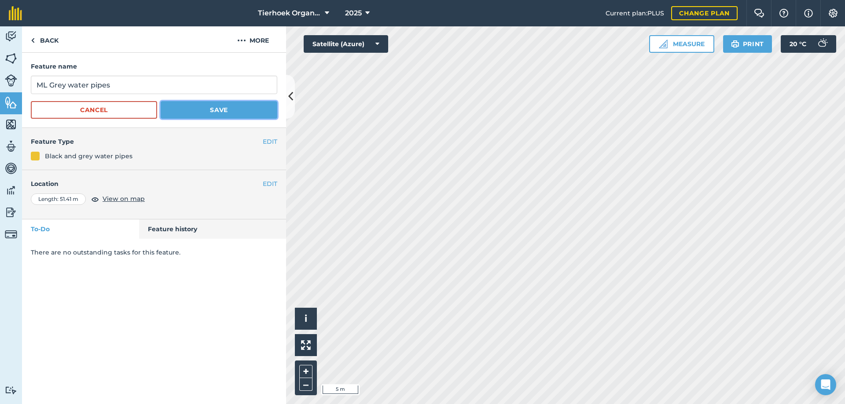
click at [201, 108] on button "Save" at bounding box center [219, 110] width 117 height 18
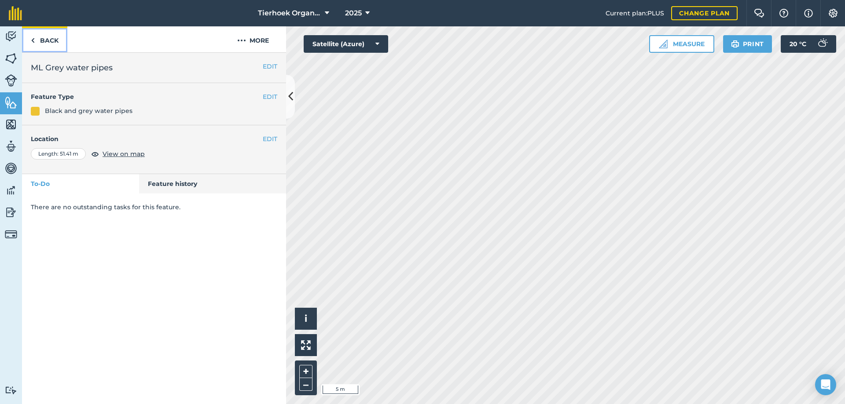
click at [54, 41] on link "Back" at bounding box center [44, 39] width 45 height 26
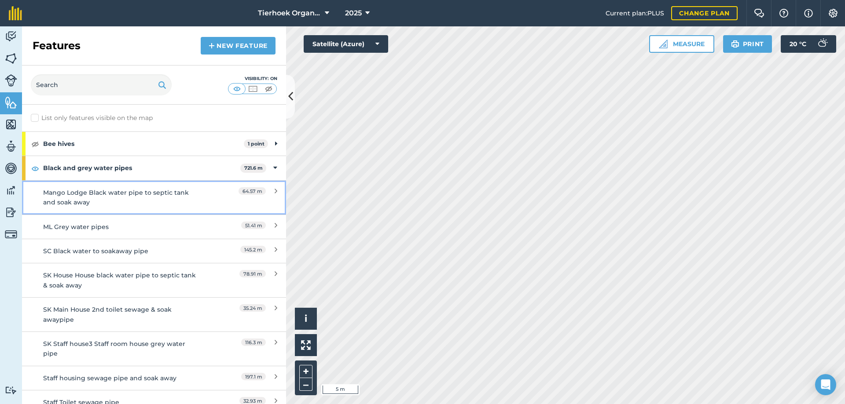
click at [117, 204] on div "Mango Lodge Black water pipe to septic tank and soak away" at bounding box center [121, 198] width 156 height 20
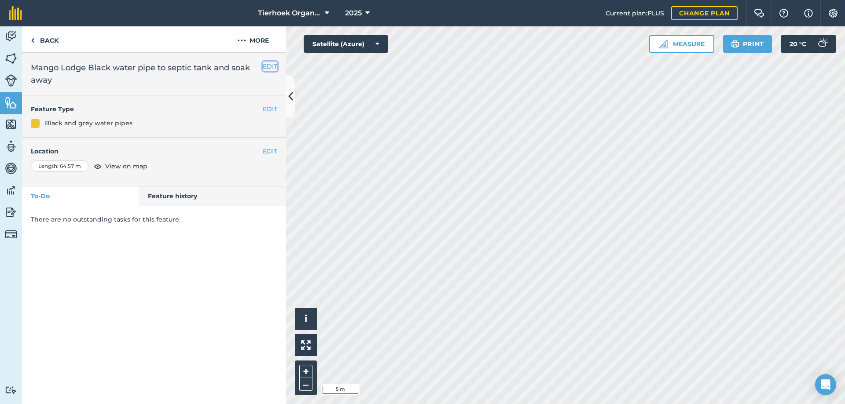
click at [267, 64] on button "EDIT" at bounding box center [270, 67] width 15 height 10
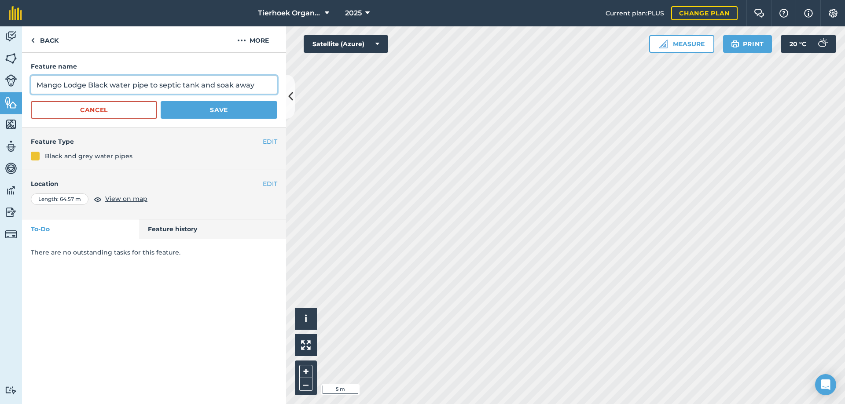
drag, startPoint x: 86, startPoint y: 84, endPoint x: 34, endPoint y: 84, distance: 52.3
click at [34, 84] on input "Mango Lodge Black water pipe to septic tank and soak away" at bounding box center [154, 85] width 246 height 18
type input "ML Black water pipe to septic tank and soak away"
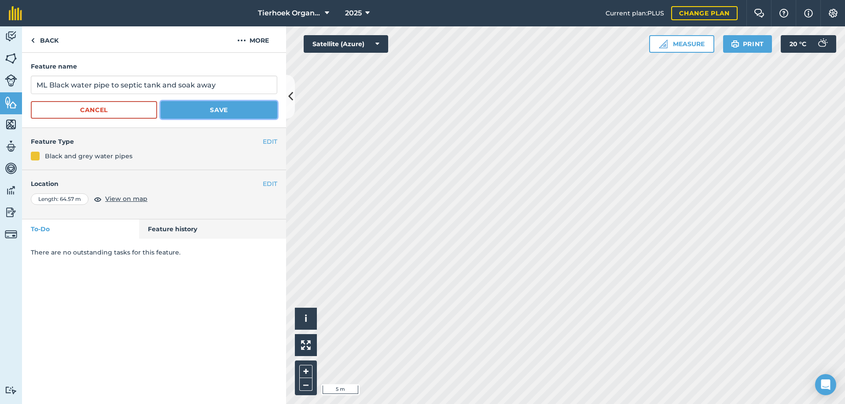
click at [194, 106] on button "Save" at bounding box center [219, 110] width 117 height 18
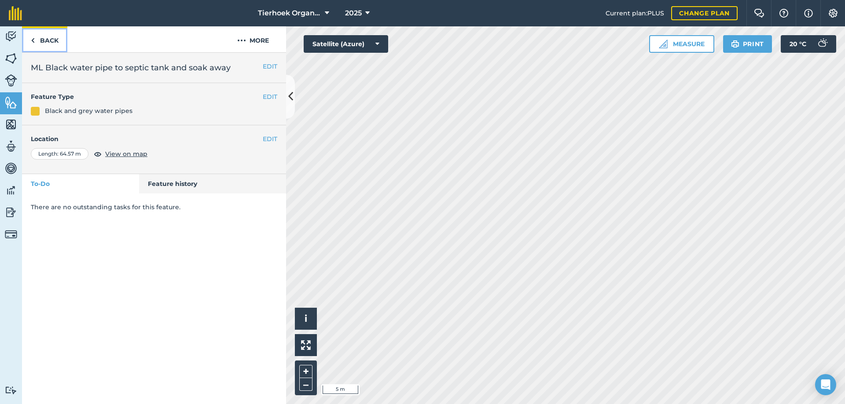
click at [49, 40] on link "Back" at bounding box center [44, 39] width 45 height 26
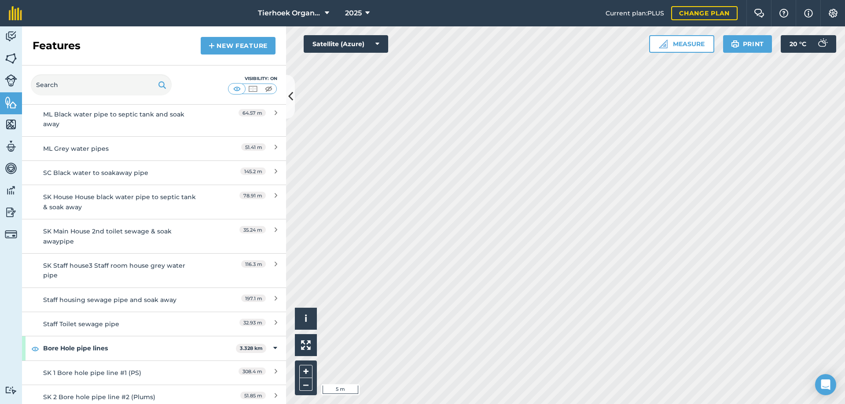
scroll to position [88, 0]
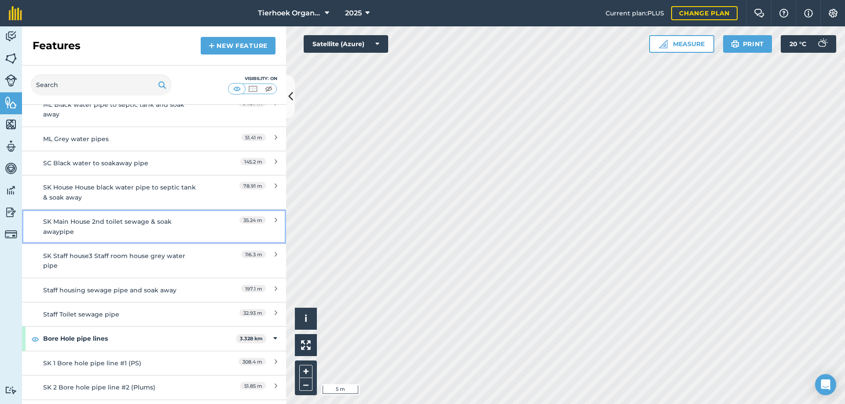
click at [124, 227] on div "SK Main House 2nd toilet sewage & soak awaypipe" at bounding box center [121, 227] width 156 height 20
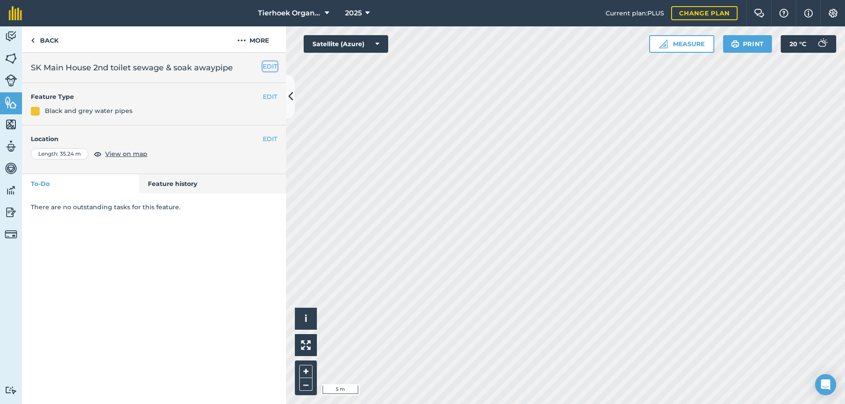
click at [272, 65] on button "EDIT" at bounding box center [270, 67] width 15 height 10
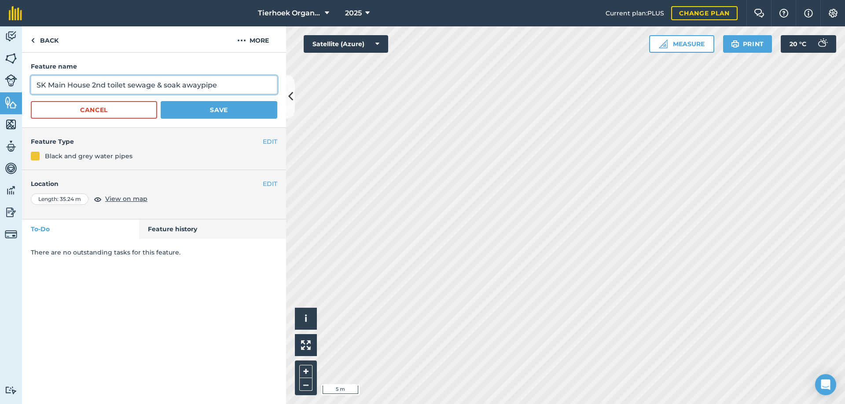
drag, startPoint x: 154, startPoint y: 84, endPoint x: 129, endPoint y: 84, distance: 24.6
click at [129, 84] on input "SK Main House 2nd toilet sewage & soak awaypipe" at bounding box center [154, 85] width 246 height 18
click at [218, 83] on input "SK Main House 2nd toilet black water & soak awaypipe" at bounding box center [154, 85] width 246 height 18
click at [215, 87] on input "SK Main House 2nd toilet black water & soak awaypipe" at bounding box center [154, 85] width 246 height 18
type input "SK Main House 2nd toilet black water & soak away pipe"
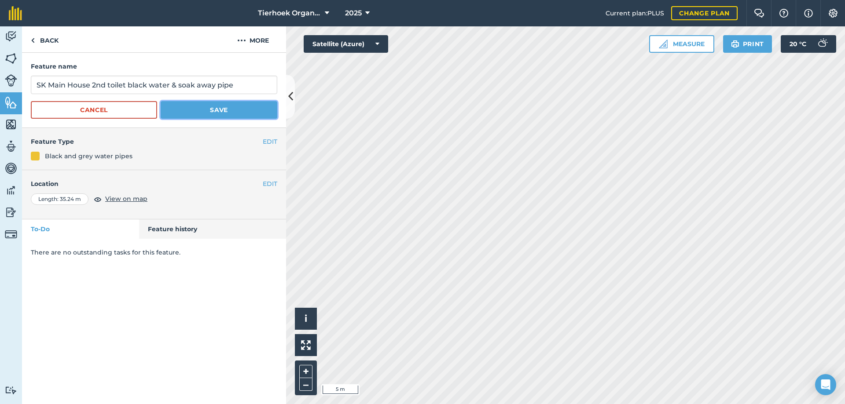
click at [224, 108] on button "Save" at bounding box center [219, 110] width 117 height 18
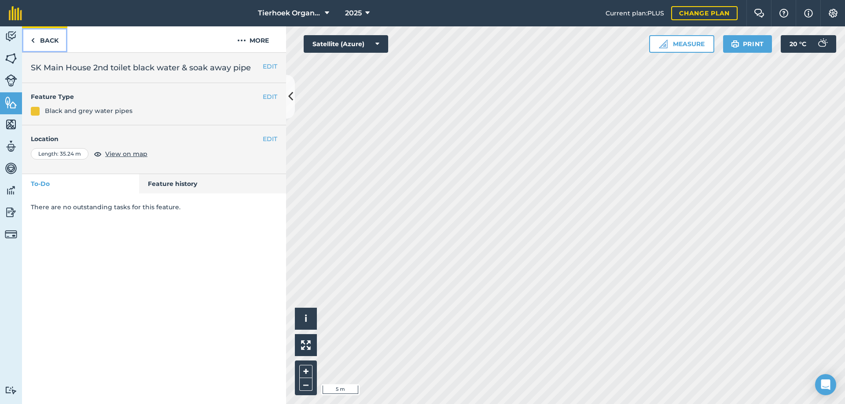
click at [43, 40] on link "Back" at bounding box center [44, 39] width 45 height 26
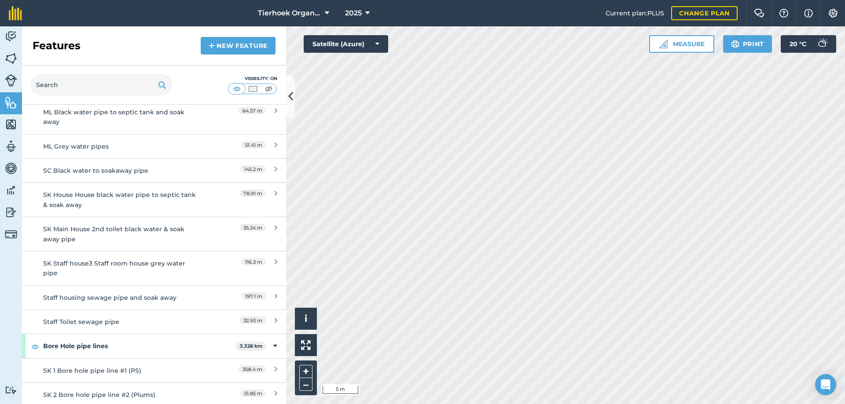
scroll to position [88, 0]
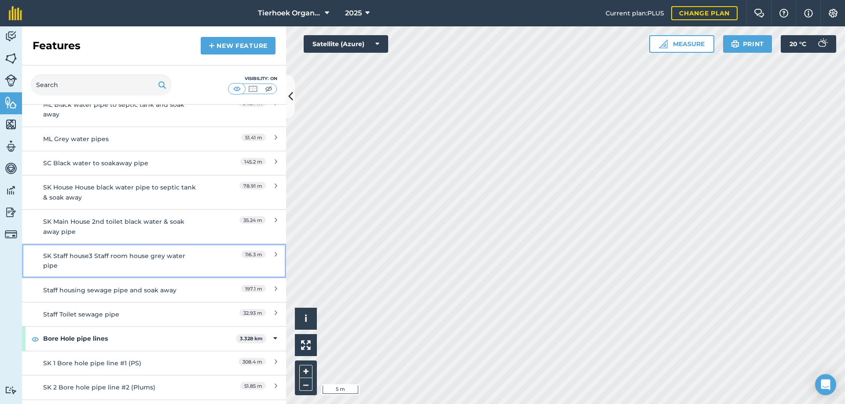
click at [104, 258] on div "SK Staff house3 Staff room house grey water pipe" at bounding box center [121, 261] width 156 height 20
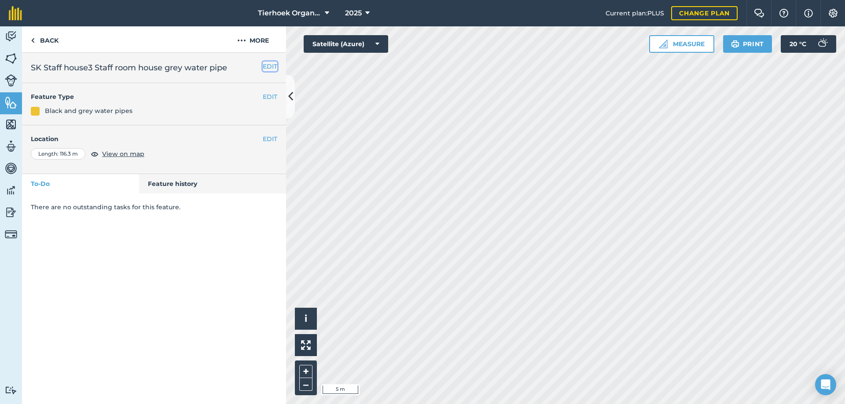
click at [271, 66] on button "EDIT" at bounding box center [270, 67] width 15 height 10
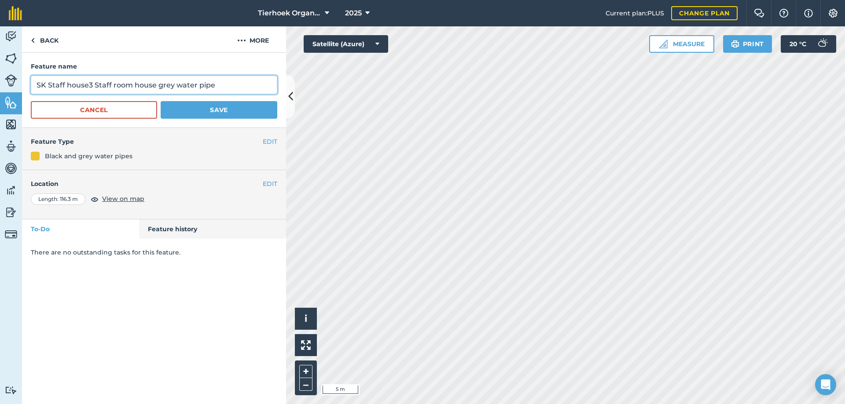
click at [88, 84] on input "SK Staff house3 Staff room house grey water pipe" at bounding box center [154, 85] width 246 height 18
click at [95, 84] on input "SK Staff house 3 Staff room house grey water pipe" at bounding box center [154, 85] width 246 height 18
drag, startPoint x: 182, startPoint y: 85, endPoint x: 165, endPoint y: 87, distance: 16.4
click at [165, 87] on input "SK Staff house 3 & Staff room house grey water pipe" at bounding box center [154, 85] width 246 height 18
type input "SK Staff house 3 & Staff room house black water pipe"
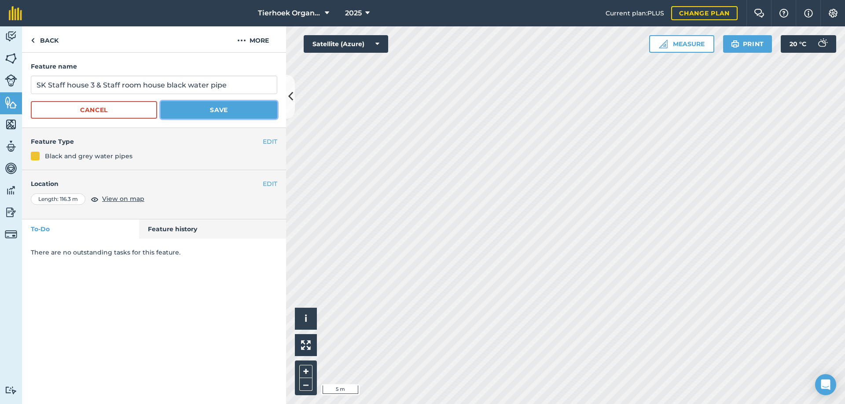
click at [208, 106] on button "Save" at bounding box center [219, 110] width 117 height 18
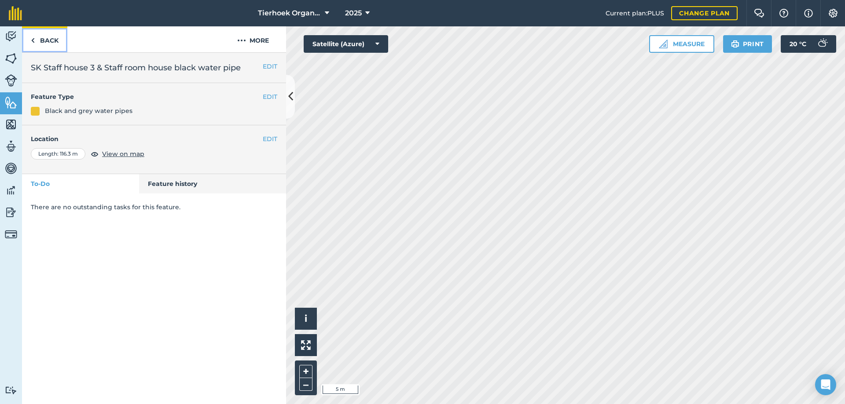
click at [51, 42] on link "Back" at bounding box center [44, 39] width 45 height 26
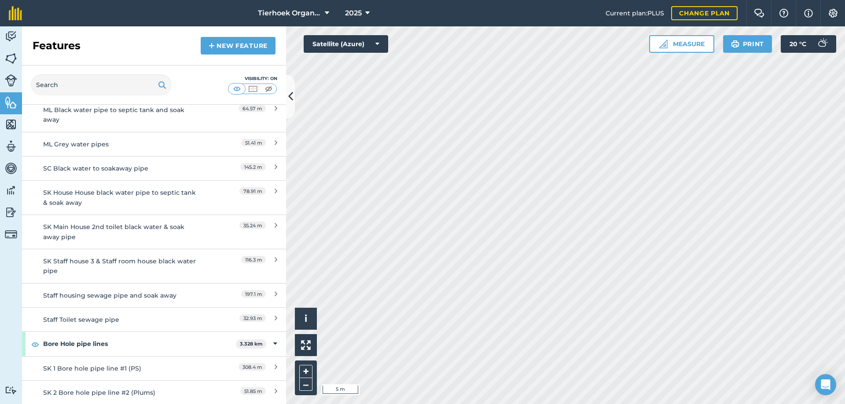
scroll to position [88, 0]
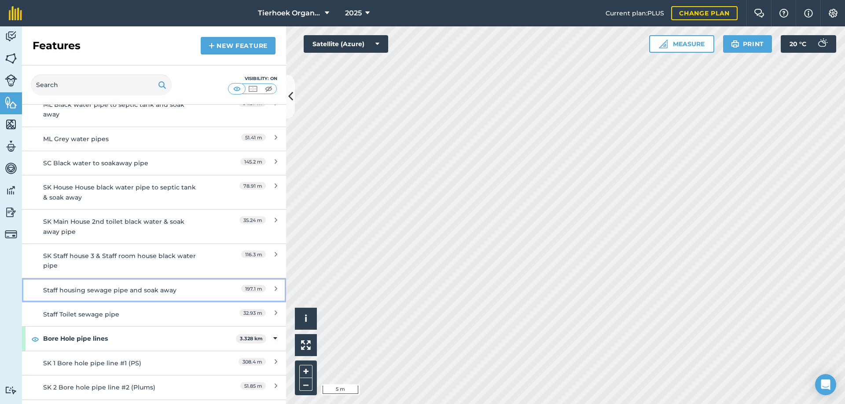
click at [125, 289] on div "Staff housing sewage pipe and soak away" at bounding box center [121, 290] width 156 height 10
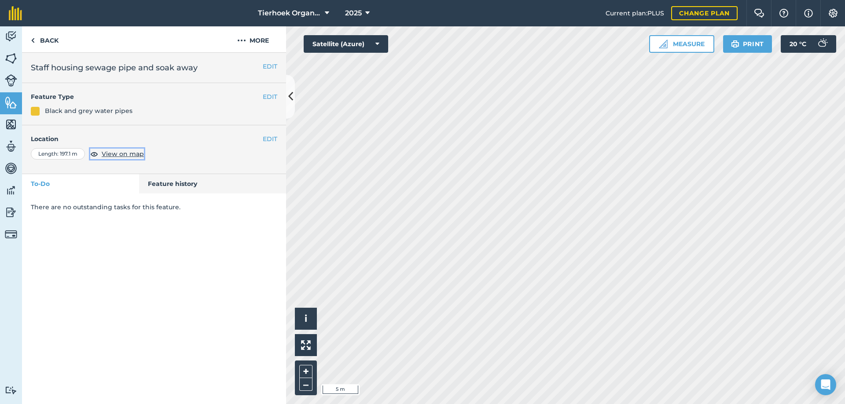
click at [125, 153] on span "View on map" at bounding box center [123, 154] width 42 height 10
click at [272, 141] on button "EDIT" at bounding box center [270, 139] width 15 height 10
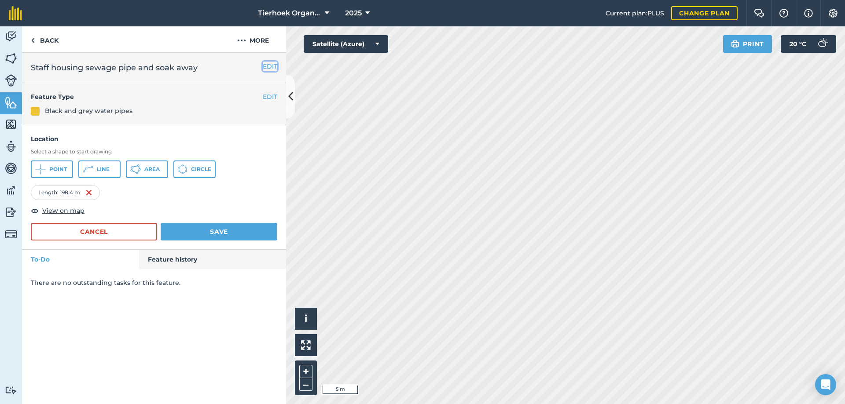
click at [269, 67] on button "EDIT" at bounding box center [270, 67] width 15 height 10
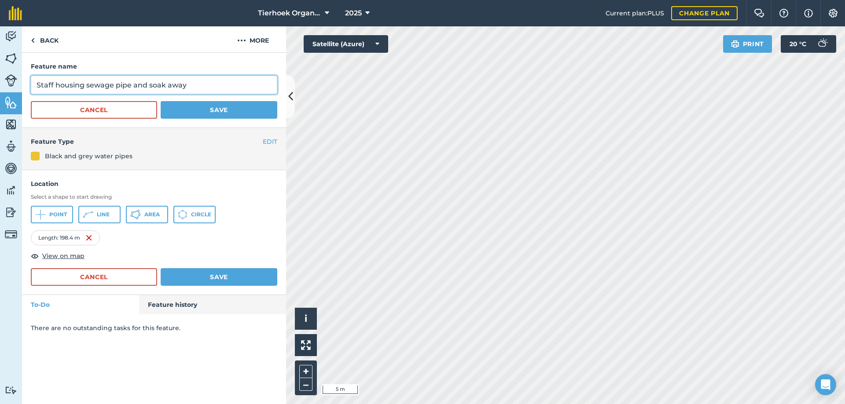
click at [83, 84] on input "Staff housing sewage pipe and soak away" at bounding box center [154, 85] width 246 height 18
type input "Staff housing 1 &2 black pipe and soak away"
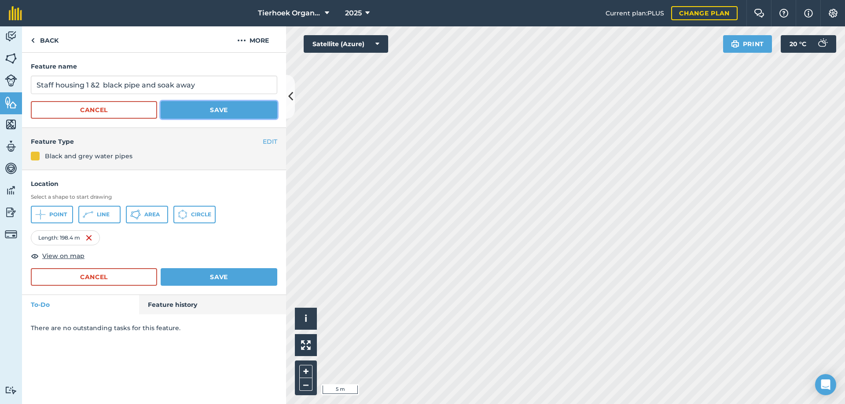
click at [205, 107] on button "Save" at bounding box center [219, 110] width 117 height 18
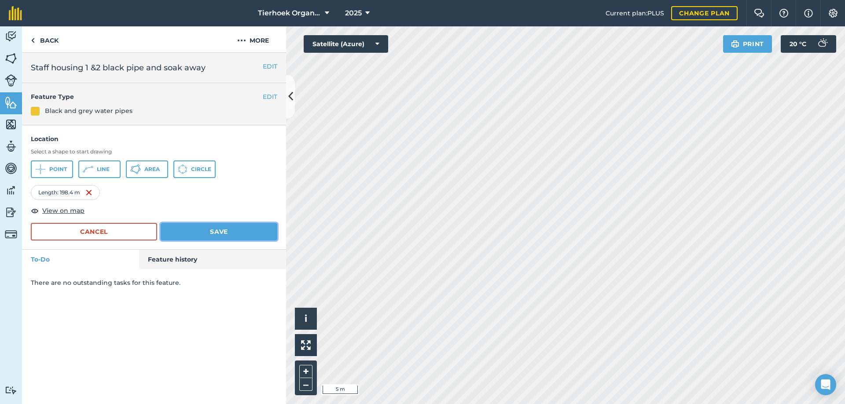
click at [211, 232] on button "Save" at bounding box center [219, 232] width 117 height 18
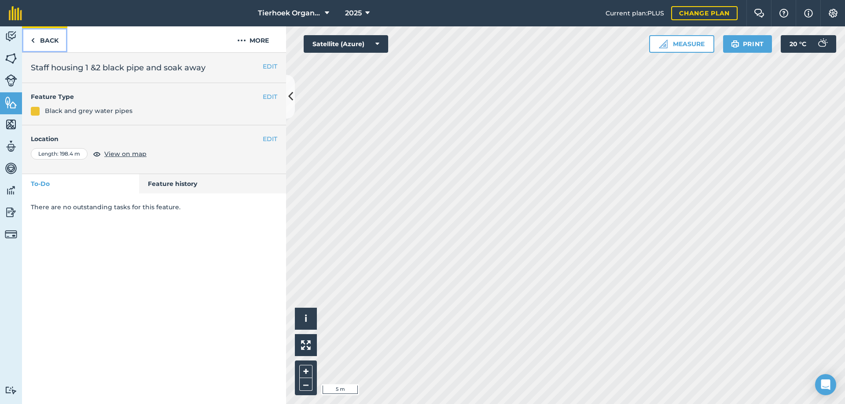
click at [51, 39] on link "Back" at bounding box center [44, 39] width 45 height 26
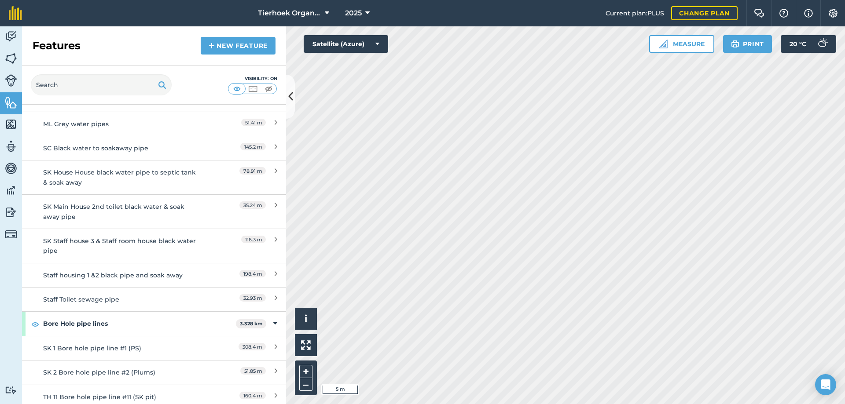
scroll to position [132, 0]
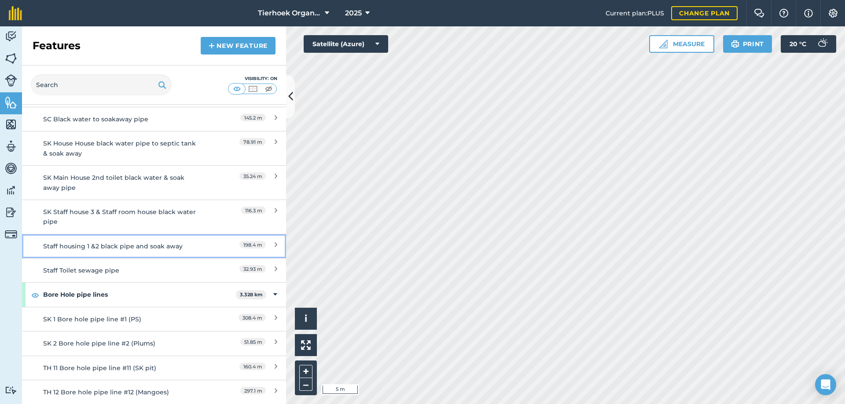
click at [115, 248] on div "Staff housing 1 &2 black pipe and soak away" at bounding box center [121, 247] width 156 height 10
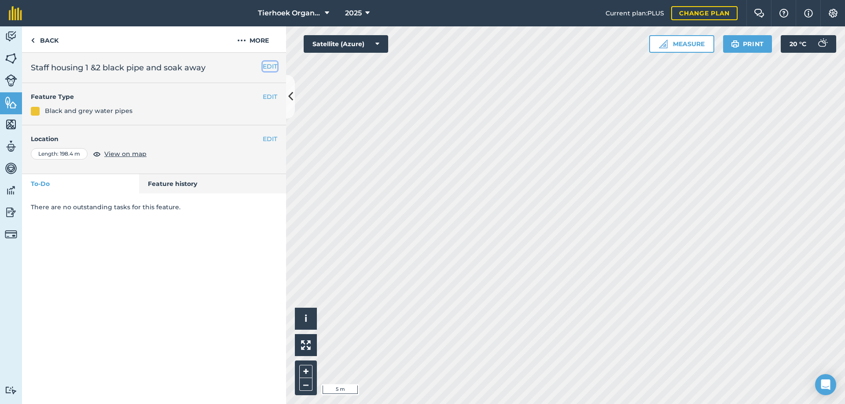
click at [267, 66] on button "EDIT" at bounding box center [270, 67] width 15 height 10
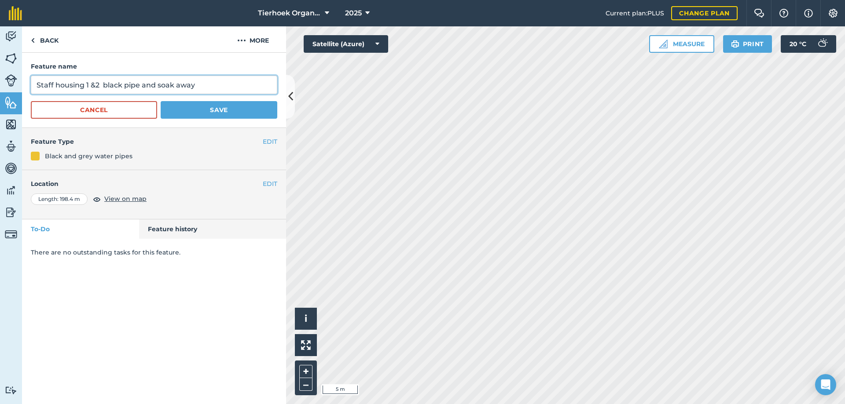
click at [36, 85] on input "Staff housing 1 &2 black pipe and soak away" at bounding box center [154, 85] width 246 height 18
type input "SK Staff housing 1 &2 black pipe and soak away"
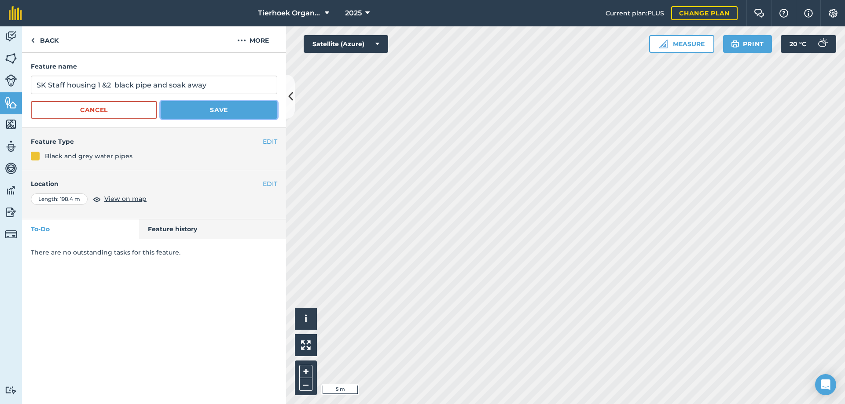
click at [234, 106] on button "Save" at bounding box center [219, 110] width 117 height 18
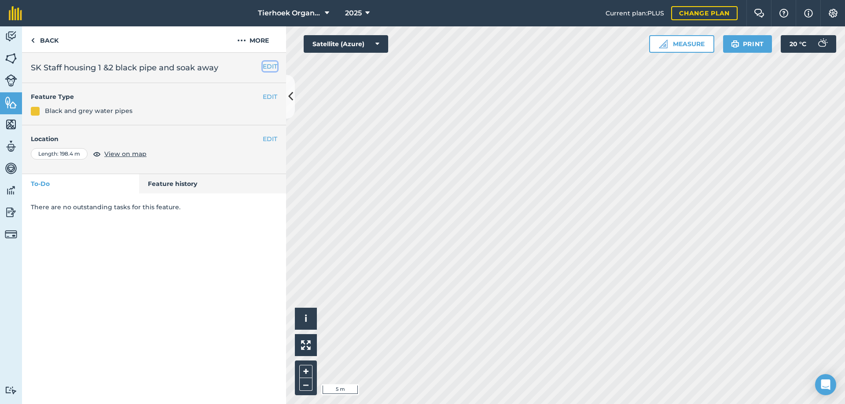
click at [274, 66] on button "EDIT" at bounding box center [270, 67] width 15 height 10
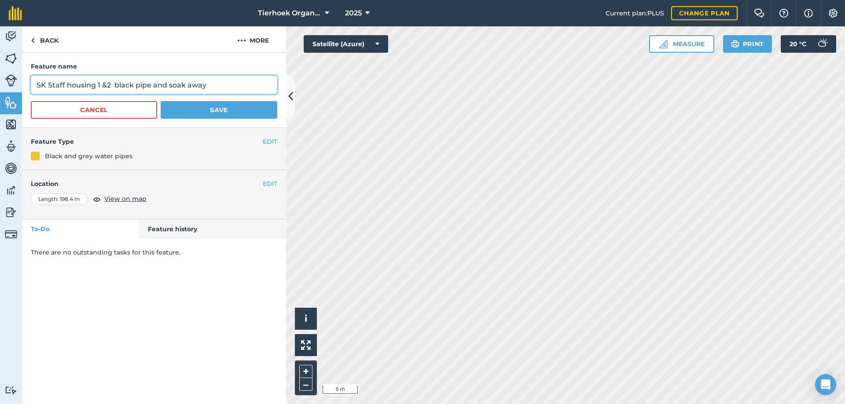
click at [106, 85] on input "SK Staff housing 1 &2 black pipe and soak away" at bounding box center [154, 85] width 246 height 18
type input "SK Staff housing 1 & 2 black pipe and soak away"
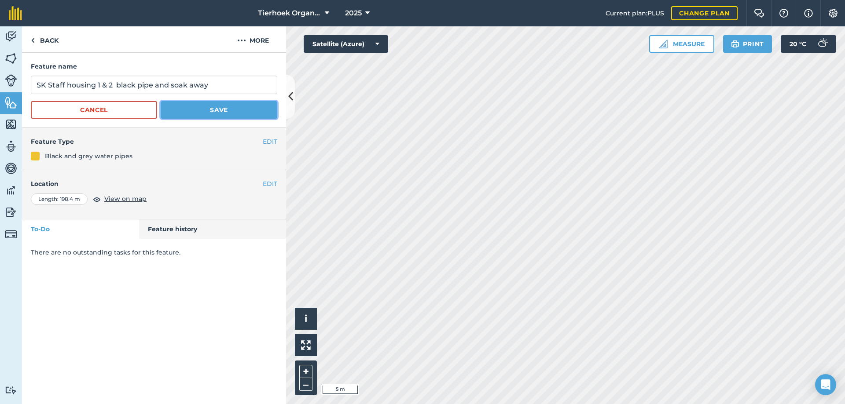
click at [216, 112] on button "Save" at bounding box center [219, 110] width 117 height 18
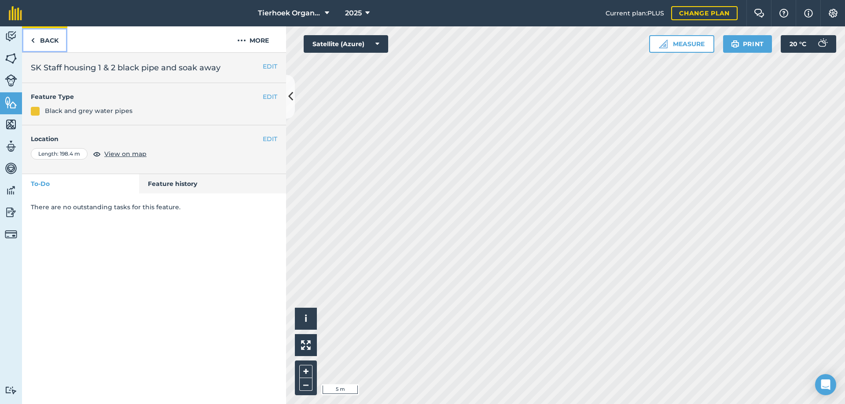
click at [50, 40] on link "Back" at bounding box center [44, 39] width 45 height 26
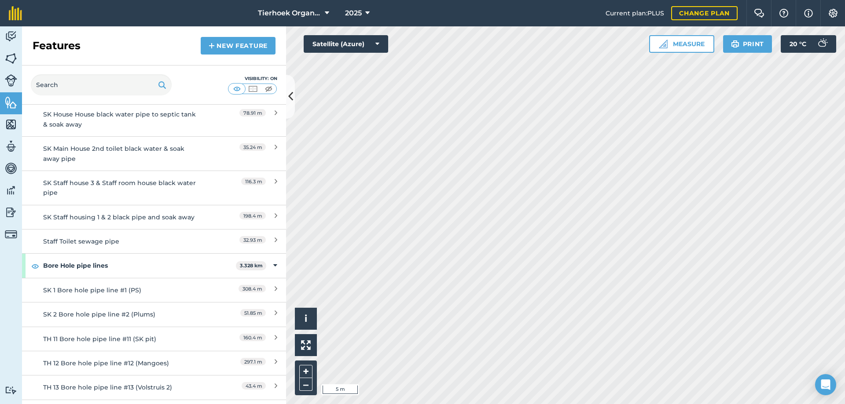
scroll to position [176, 0]
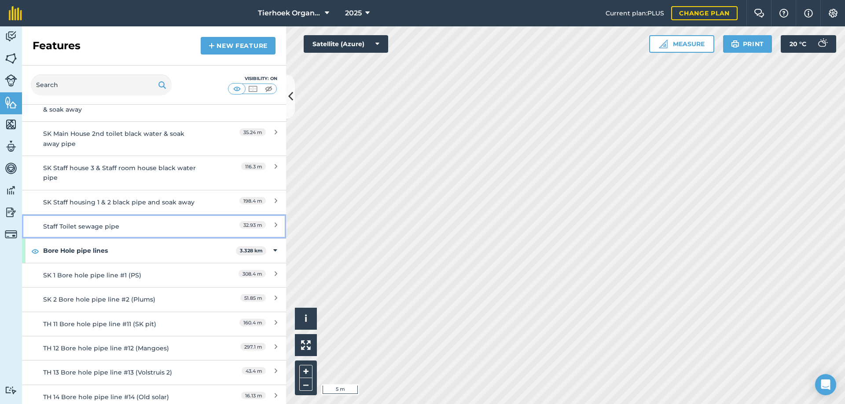
click at [115, 228] on div "Staff Toilet sewage pipe" at bounding box center [121, 227] width 156 height 10
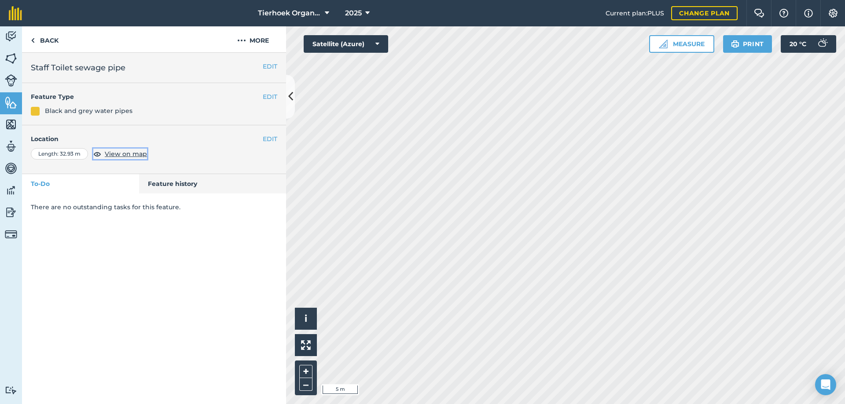
click at [140, 155] on span "View on map" at bounding box center [126, 154] width 42 height 10
click at [267, 139] on button "EDIT" at bounding box center [270, 139] width 15 height 10
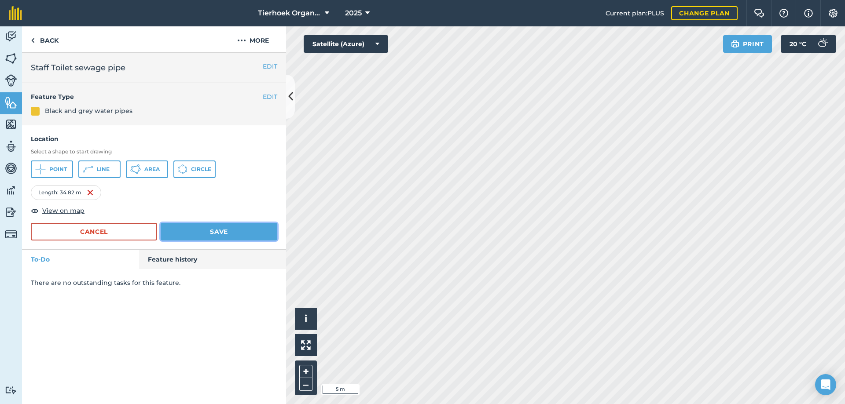
click at [214, 226] on button "Save" at bounding box center [219, 232] width 117 height 18
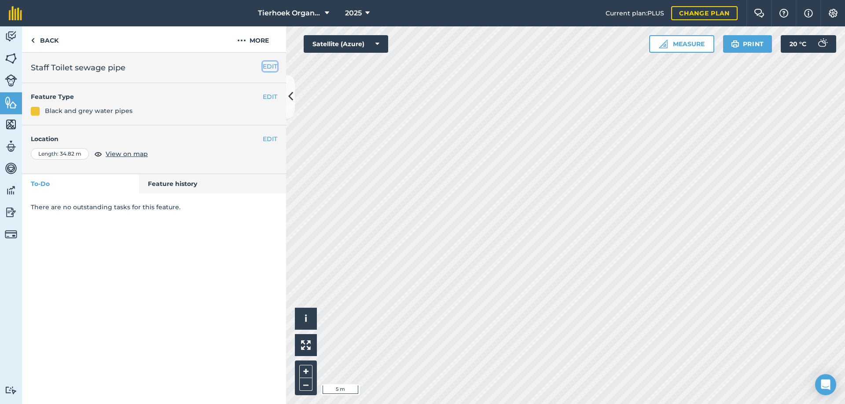
click at [271, 69] on button "EDIT" at bounding box center [270, 67] width 15 height 10
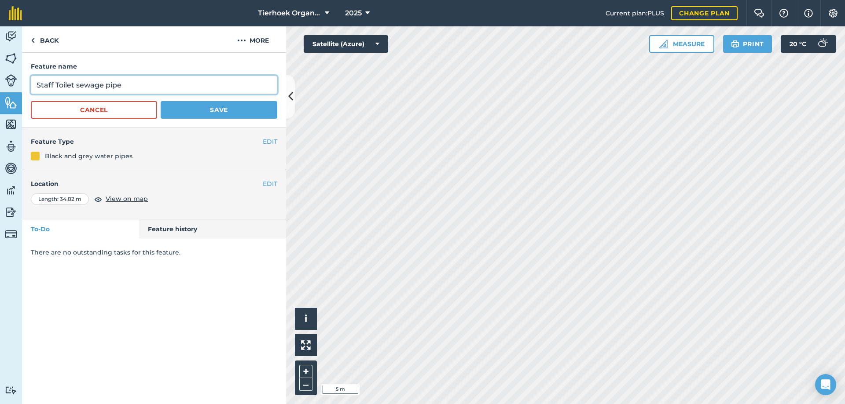
click at [37, 84] on input "Staff Toilet sewage pipe" at bounding box center [154, 85] width 246 height 18
click at [90, 84] on input "SK Staff Toilet sewage pipe" at bounding box center [154, 85] width 246 height 18
type input "SK Staff Toilet sewage pipe"
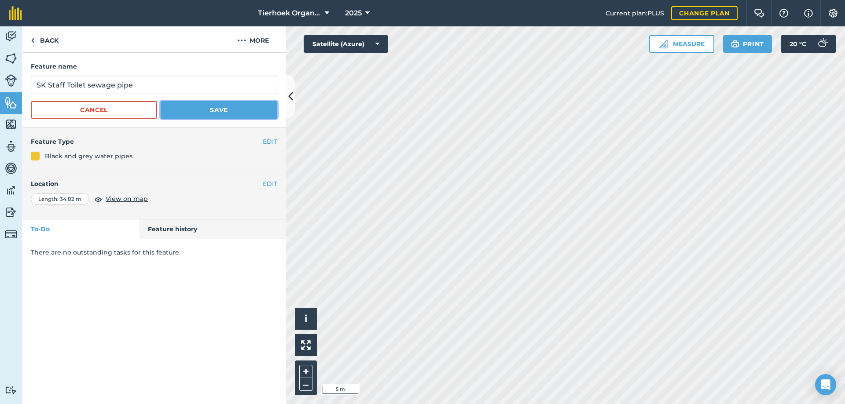
click at [218, 109] on button "Save" at bounding box center [219, 110] width 117 height 18
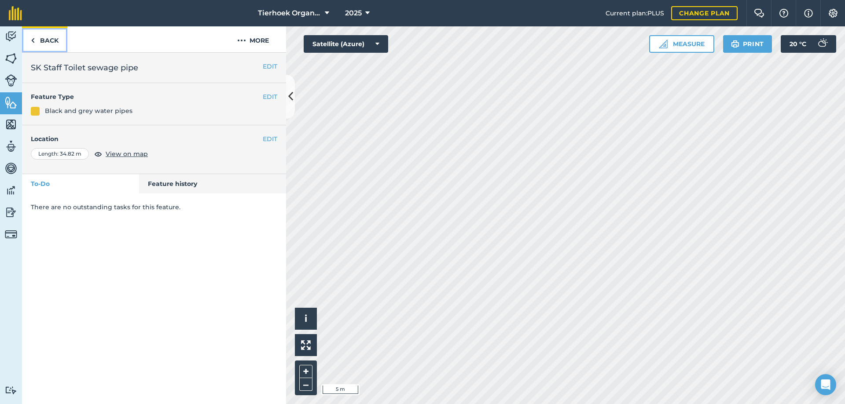
click at [51, 39] on link "Back" at bounding box center [44, 39] width 45 height 26
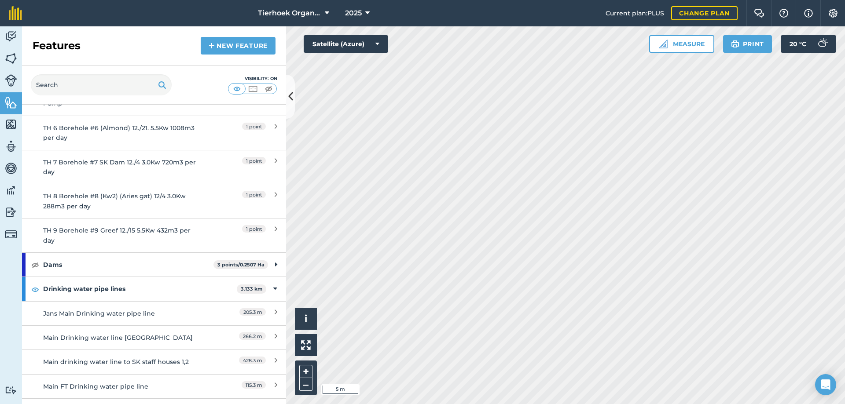
scroll to position [1364, 0]
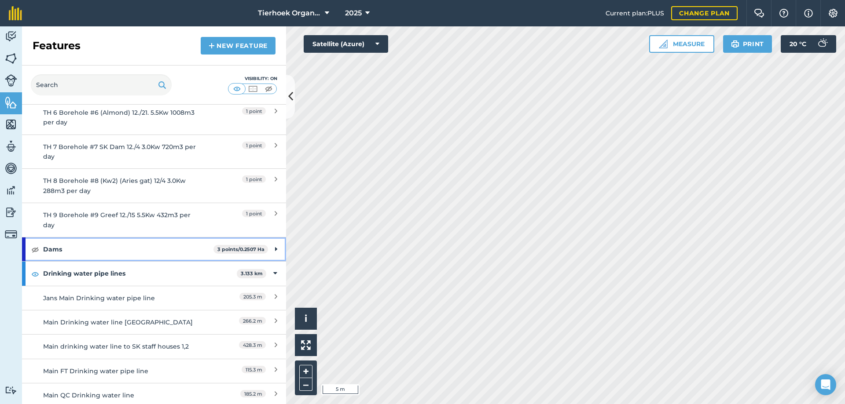
click at [40, 250] on div "Dams 3 points / 0.2507 Ha" at bounding box center [154, 250] width 264 height 24
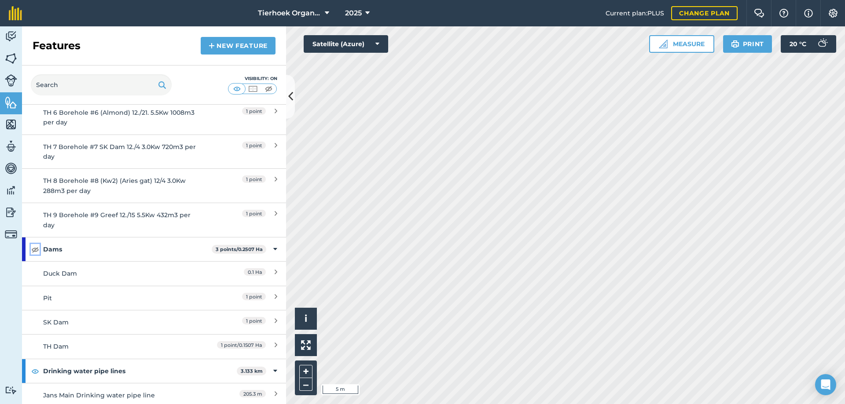
click at [36, 249] on img at bounding box center [35, 249] width 8 height 11
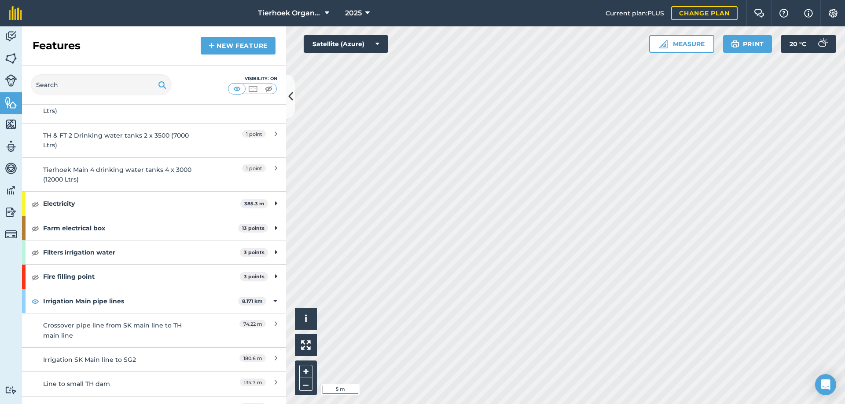
scroll to position [2331, 0]
click at [35, 253] on img at bounding box center [35, 252] width 8 height 11
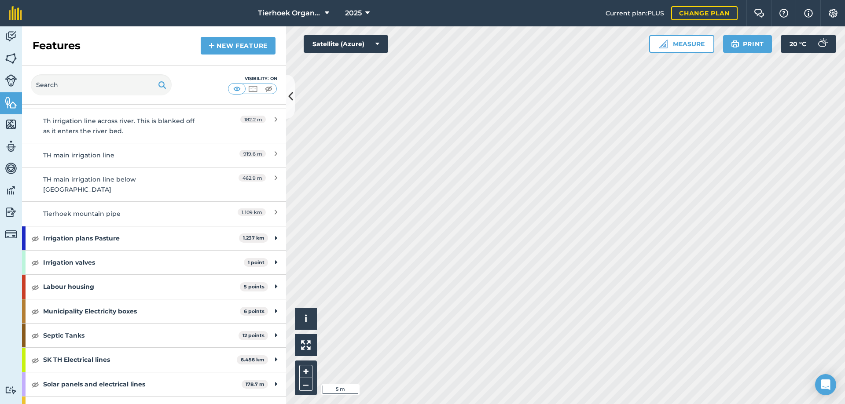
scroll to position [2771, 0]
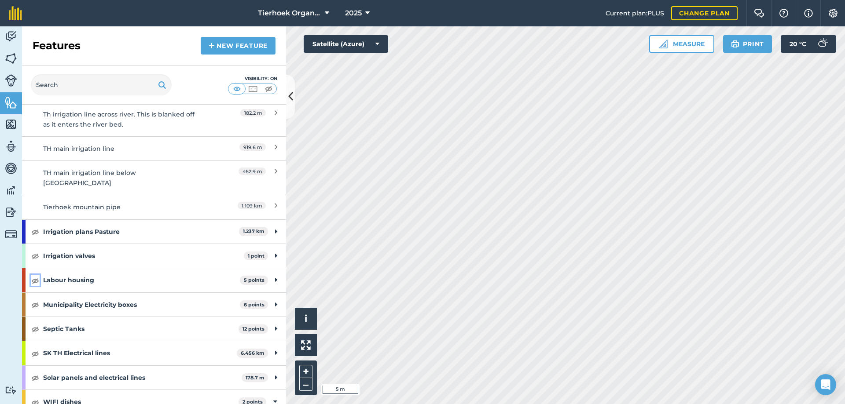
click at [34, 275] on img at bounding box center [35, 280] width 8 height 11
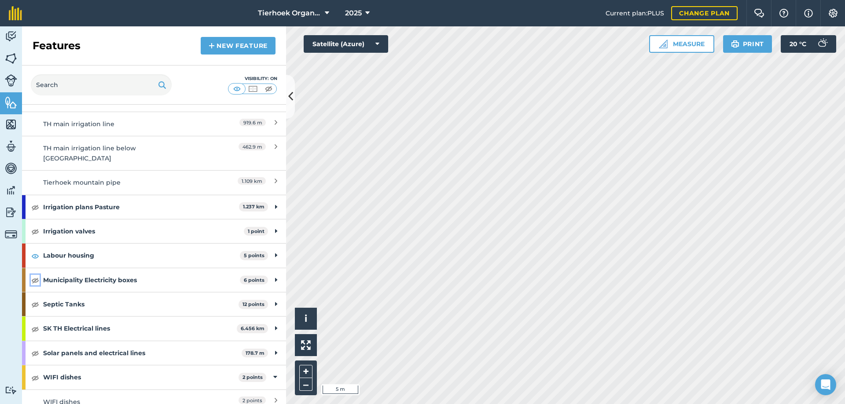
click at [35, 275] on img at bounding box center [35, 280] width 8 height 11
click at [34, 299] on img at bounding box center [35, 304] width 8 height 11
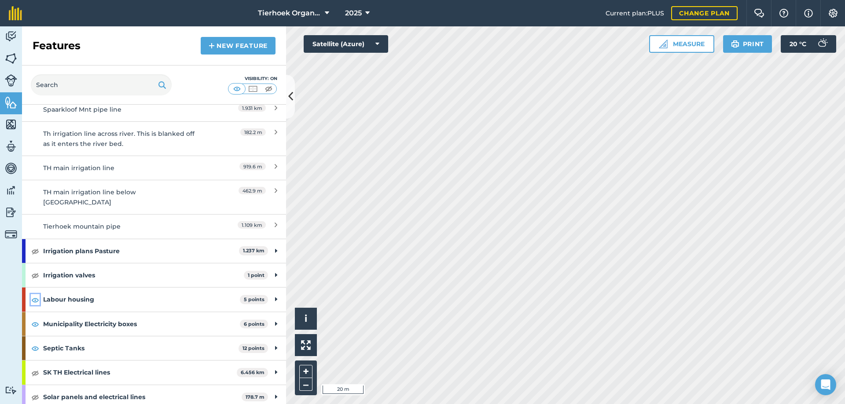
click at [35, 295] on img at bounding box center [35, 300] width 8 height 11
click at [34, 319] on img at bounding box center [35, 324] width 8 height 11
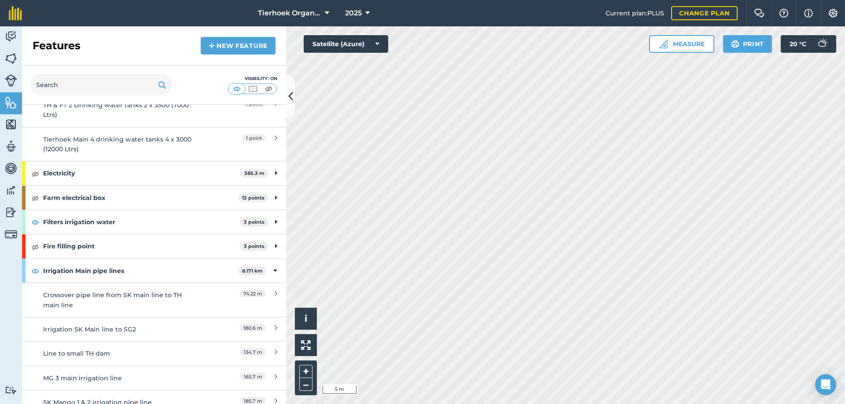
scroll to position [2312, 0]
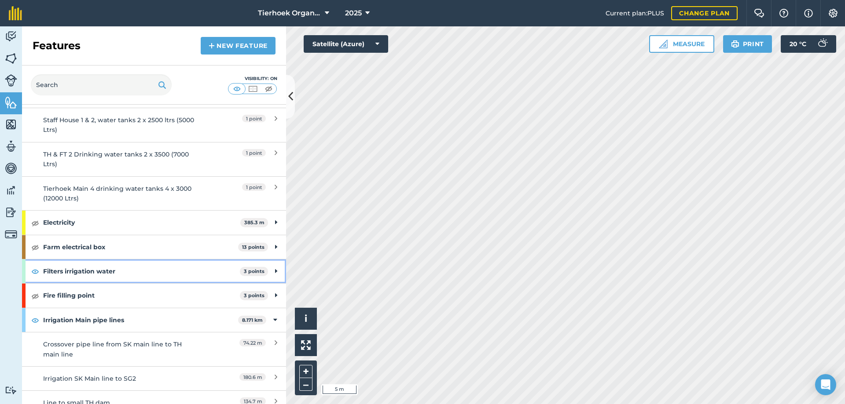
click at [275, 271] on icon at bounding box center [276, 272] width 2 height 10
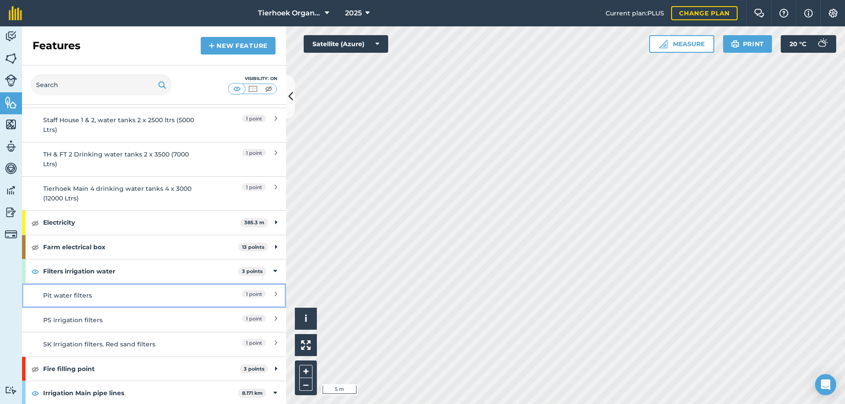
click at [78, 296] on div "Pit water filters" at bounding box center [121, 296] width 156 height 10
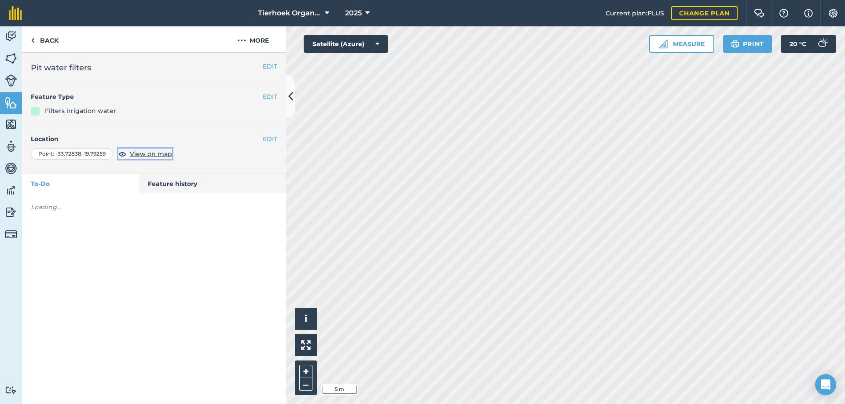
click at [146, 151] on span "View on map" at bounding box center [151, 154] width 42 height 10
click at [269, 65] on button "EDIT" at bounding box center [270, 67] width 15 height 10
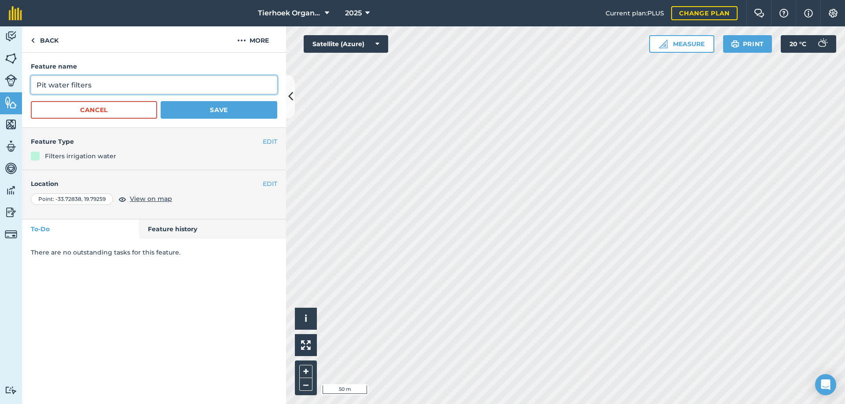
click at [37, 84] on input "Pit water filters" at bounding box center [154, 85] width 246 height 18
type input "SK Pit water filters"
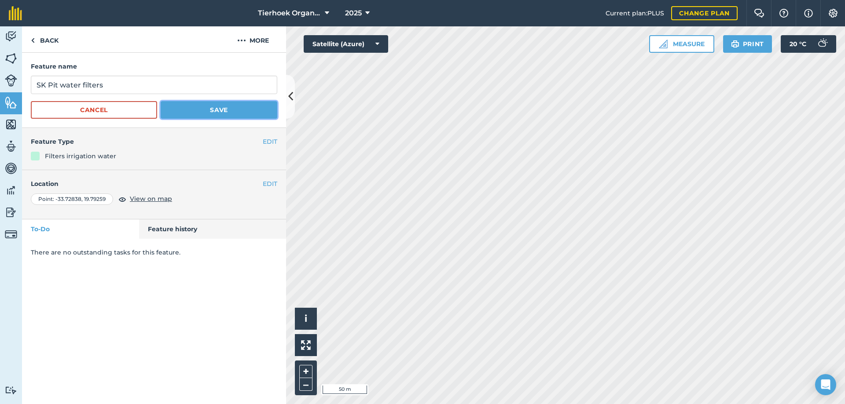
click at [220, 107] on button "Save" at bounding box center [219, 110] width 117 height 18
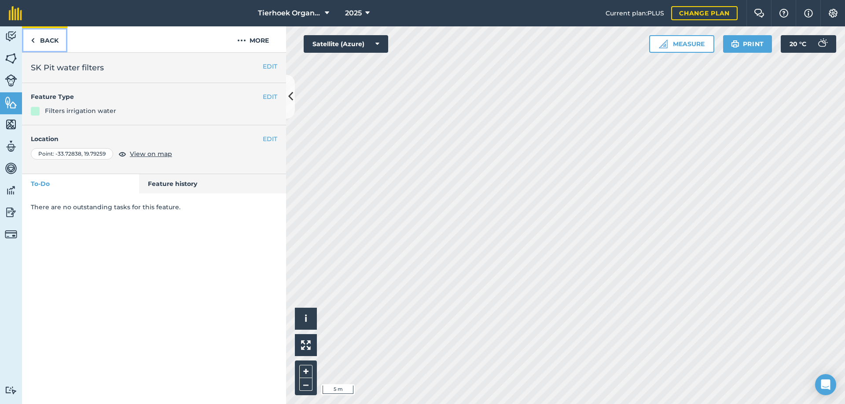
click at [45, 37] on link "Back" at bounding box center [44, 39] width 45 height 26
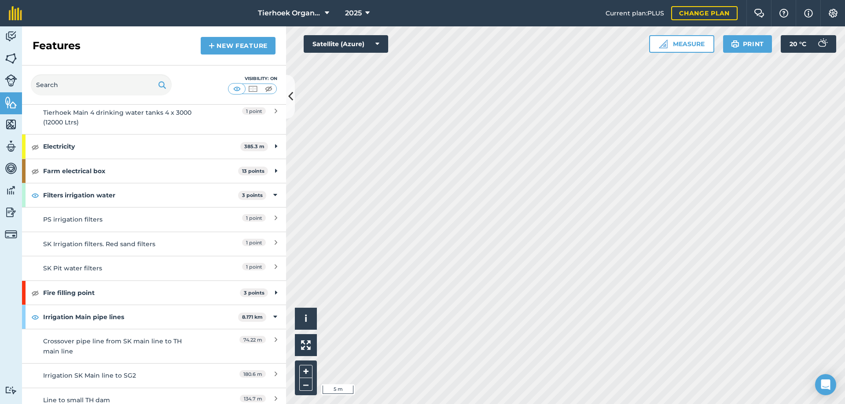
scroll to position [2419, 0]
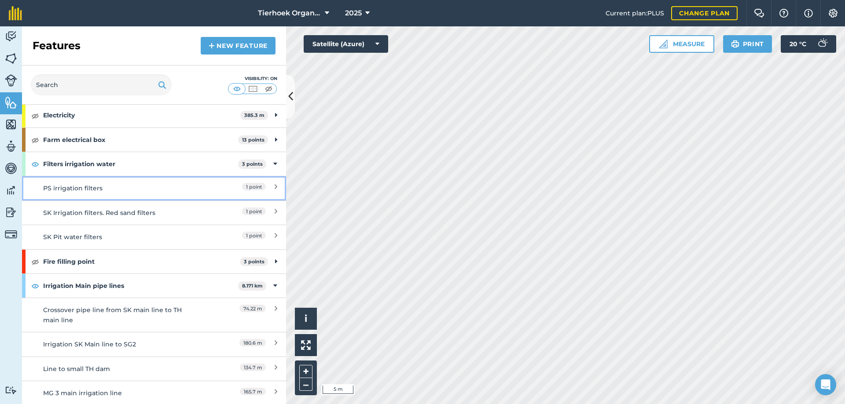
click at [69, 190] on div "PS irrigation filters" at bounding box center [121, 188] width 156 height 10
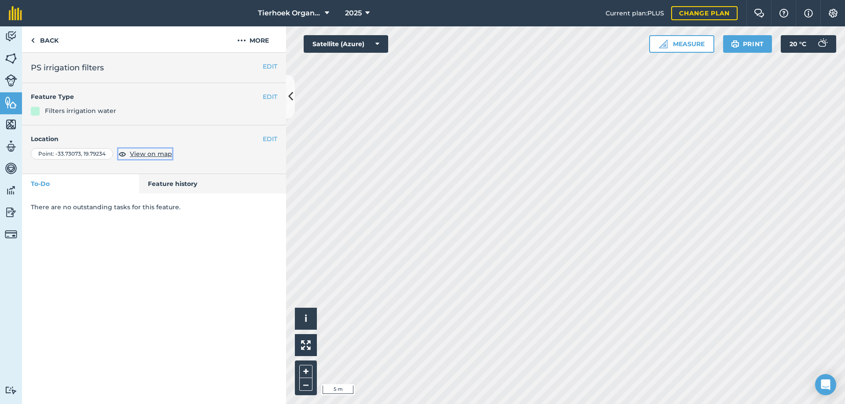
click at [144, 155] on span "View on map" at bounding box center [151, 154] width 42 height 10
click at [271, 139] on button "EDIT" at bounding box center [270, 139] width 15 height 10
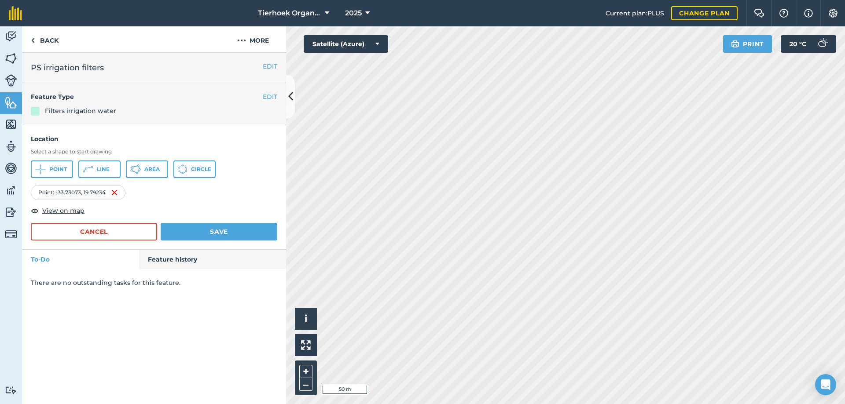
click at [32, 66] on h2 "PS irrigation filters" at bounding box center [154, 68] width 246 height 12
click at [32, 67] on h2 "PS irrigation filters" at bounding box center [154, 68] width 246 height 12
drag, startPoint x: 31, startPoint y: 65, endPoint x: 40, endPoint y: 65, distance: 8.8
click at [40, 65] on h2 "PS irrigation filters" at bounding box center [154, 68] width 246 height 12
click at [271, 65] on button "EDIT" at bounding box center [270, 67] width 15 height 10
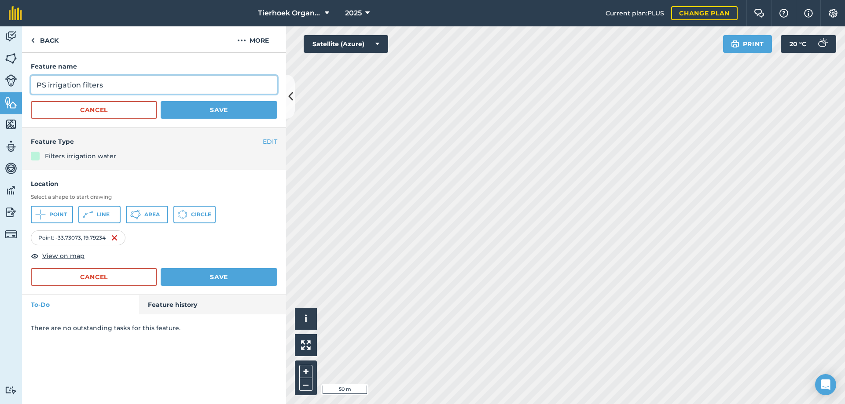
drag, startPoint x: 47, startPoint y: 84, endPoint x: 35, endPoint y: 84, distance: 11.9
click at [35, 84] on input "PS irrigation filters" at bounding box center [154, 85] width 246 height 18
click at [36, 83] on input "PS irrigation filters" at bounding box center [154, 85] width 246 height 18
type input "SK PS irrigation filters"
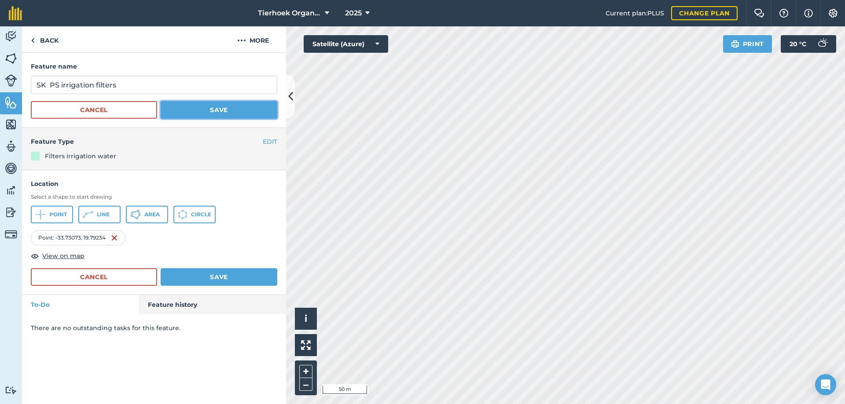
click at [207, 106] on button "Save" at bounding box center [219, 110] width 117 height 18
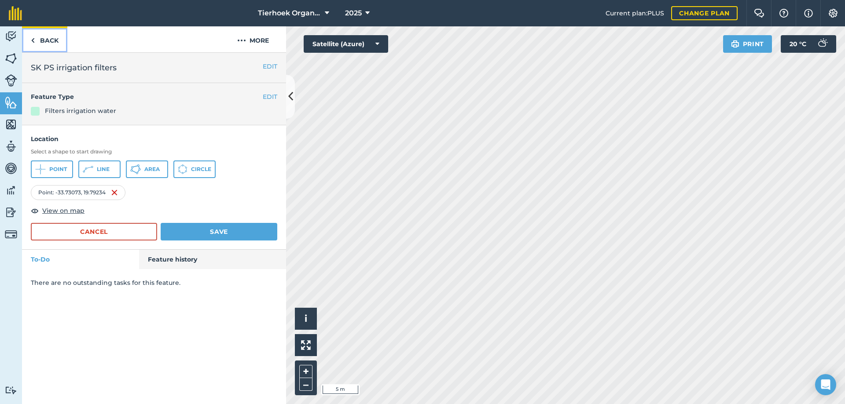
click at [51, 39] on link "Back" at bounding box center [44, 39] width 45 height 26
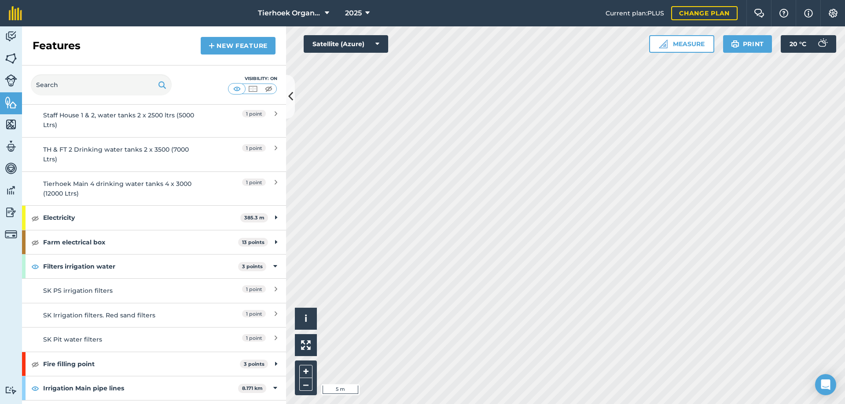
scroll to position [2375, 0]
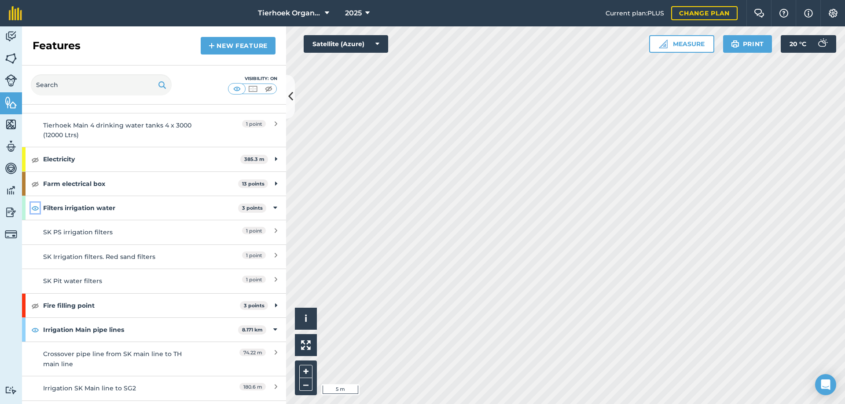
click at [37, 210] on img at bounding box center [35, 208] width 8 height 11
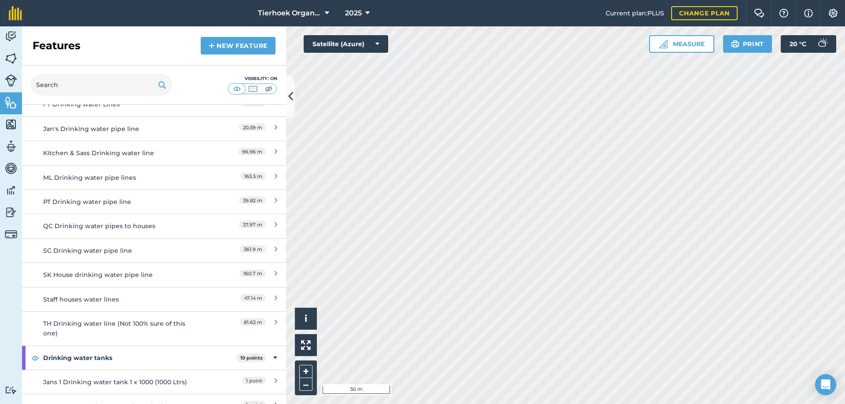
scroll to position [1848, 0]
click at [36, 362] on img at bounding box center [35, 360] width 8 height 11
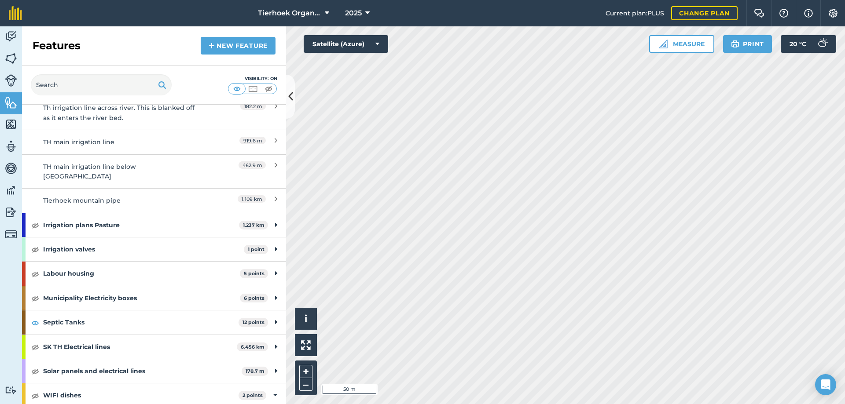
scroll to position [2869, 0]
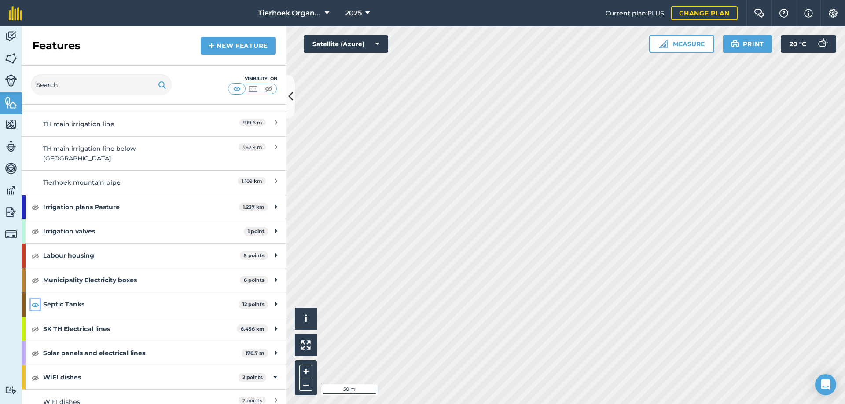
click at [35, 300] on img at bounding box center [35, 305] width 8 height 11
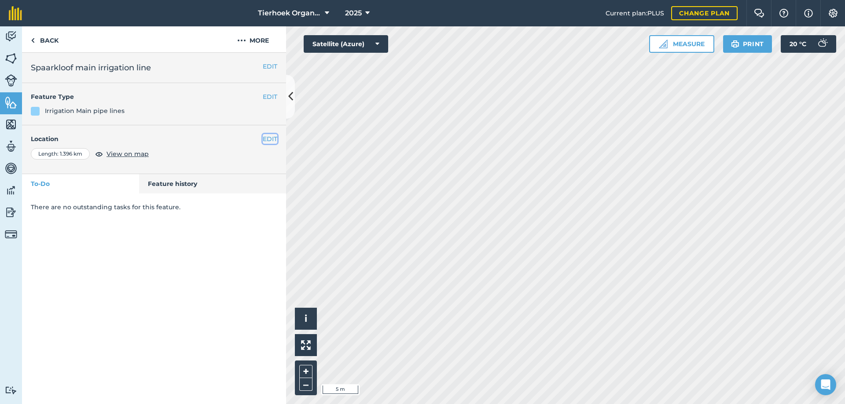
click at [272, 135] on button "EDIT" at bounding box center [270, 139] width 15 height 10
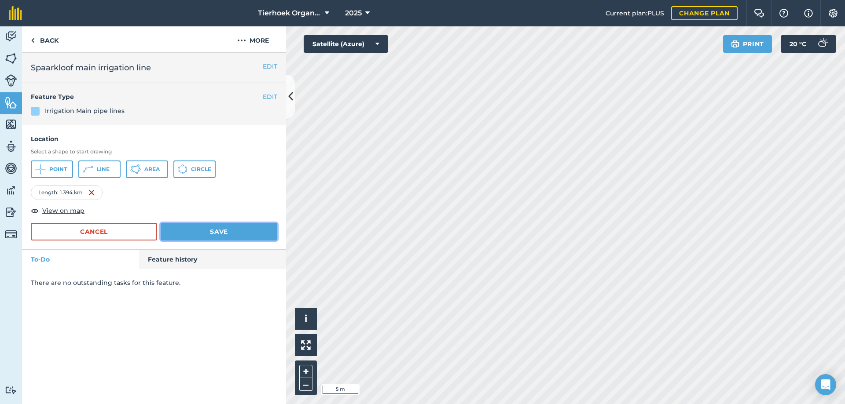
click at [186, 226] on button "Save" at bounding box center [219, 232] width 117 height 18
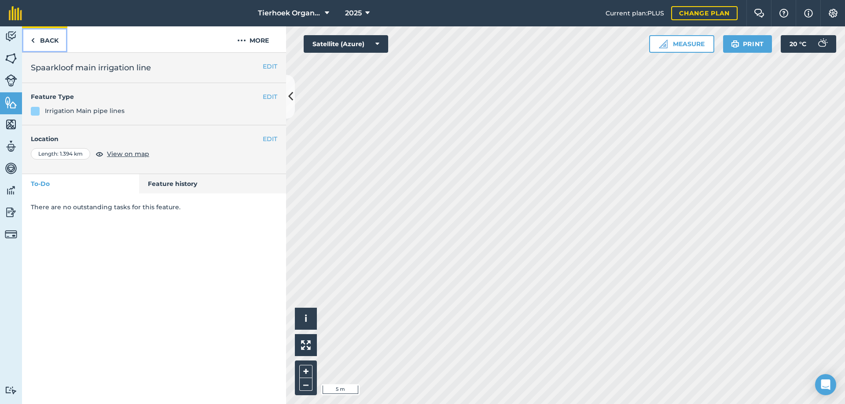
click at [44, 38] on link "Back" at bounding box center [44, 39] width 45 height 26
click at [273, 140] on button "EDIT" at bounding box center [270, 139] width 15 height 10
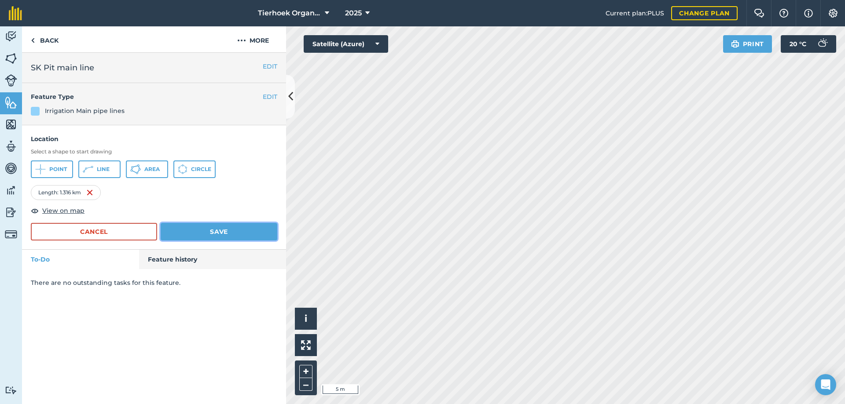
click at [216, 233] on button "Save" at bounding box center [219, 232] width 117 height 18
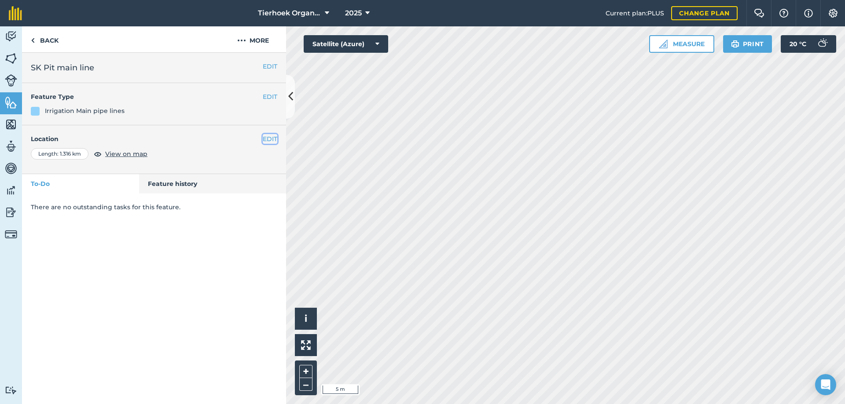
click at [271, 138] on button "EDIT" at bounding box center [270, 139] width 15 height 10
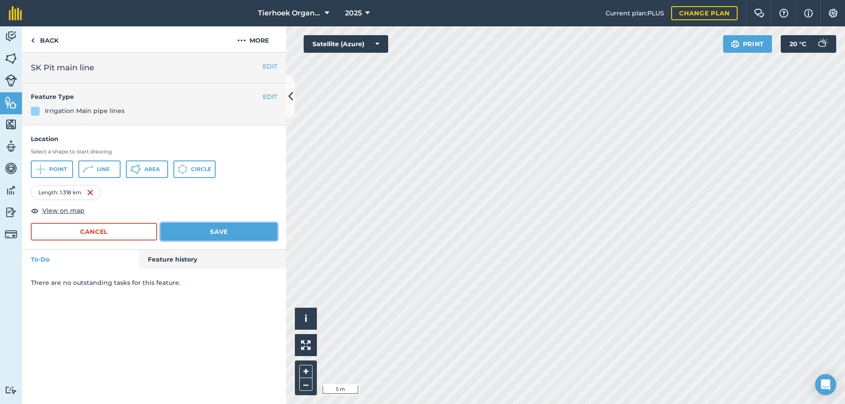
click at [206, 232] on button "Save" at bounding box center [219, 232] width 117 height 18
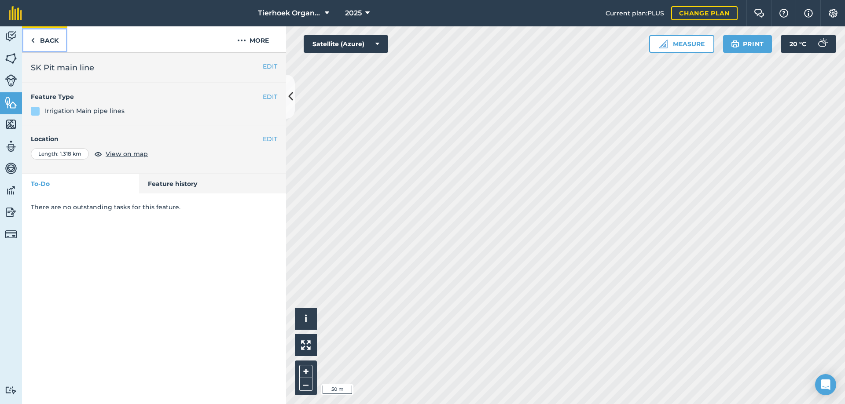
click at [43, 36] on link "Back" at bounding box center [44, 39] width 45 height 26
click at [37, 40] on link "Back" at bounding box center [44, 39] width 45 height 26
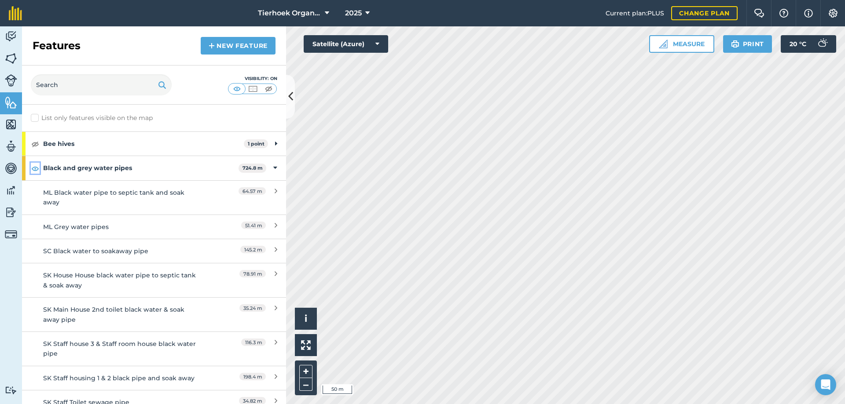
click at [34, 169] on img at bounding box center [35, 168] width 8 height 11
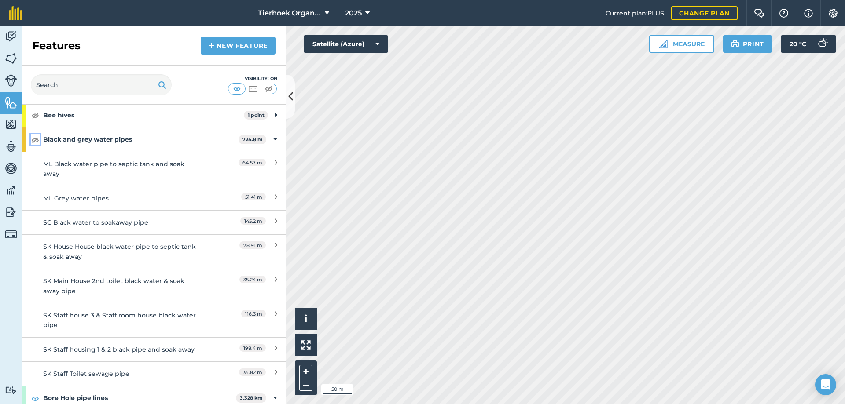
scroll to position [44, 0]
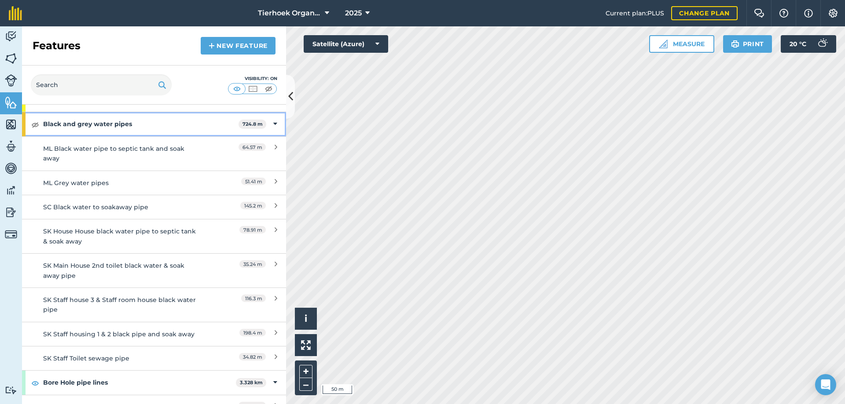
click at [273, 124] on icon at bounding box center [275, 124] width 4 height 10
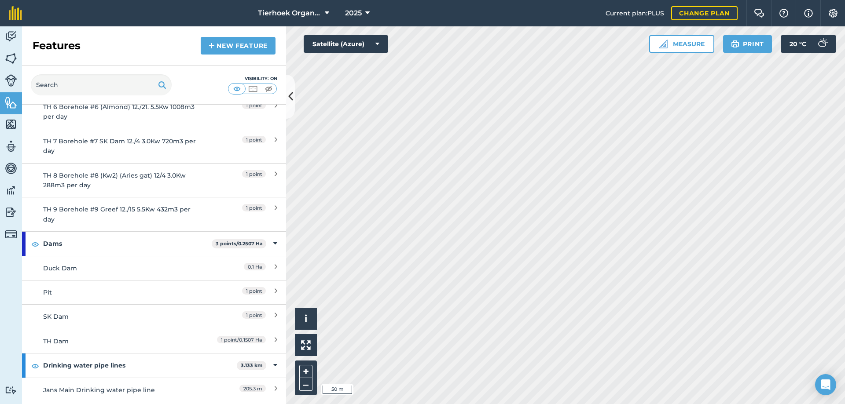
scroll to position [1144, 0]
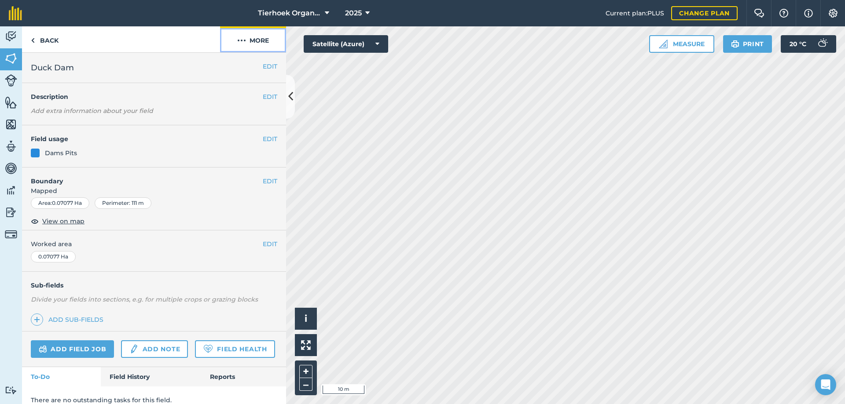
click at [242, 42] on img at bounding box center [241, 40] width 9 height 11
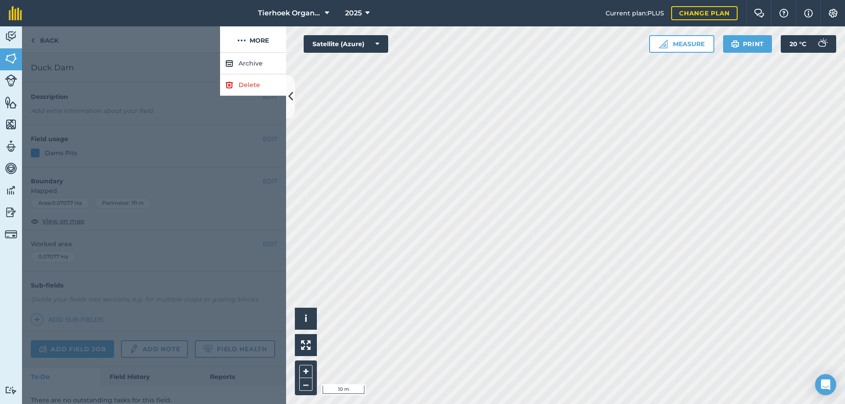
click at [188, 38] on div at bounding box center [121, 39] width 198 height 26
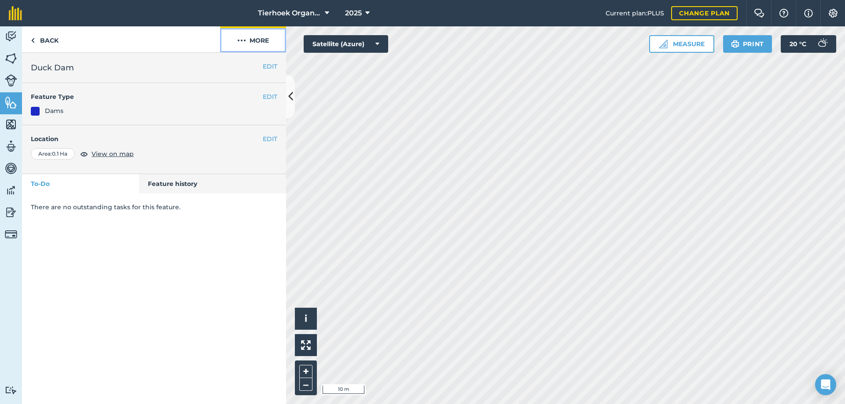
click at [242, 40] on img at bounding box center [241, 40] width 9 height 11
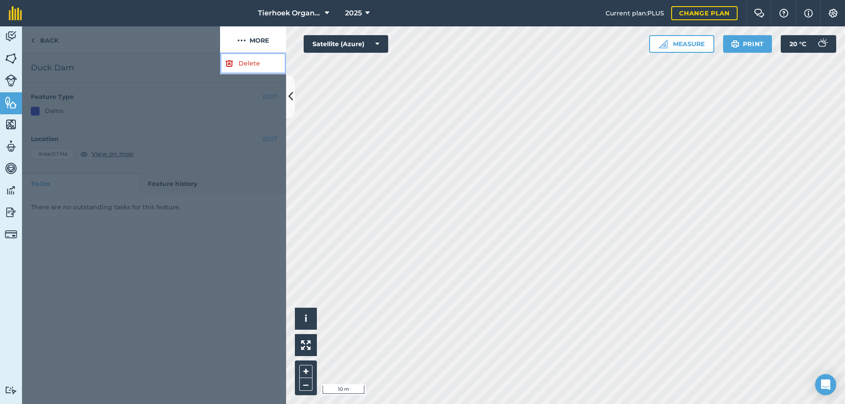
click at [245, 62] on link "Delete" at bounding box center [253, 64] width 66 height 22
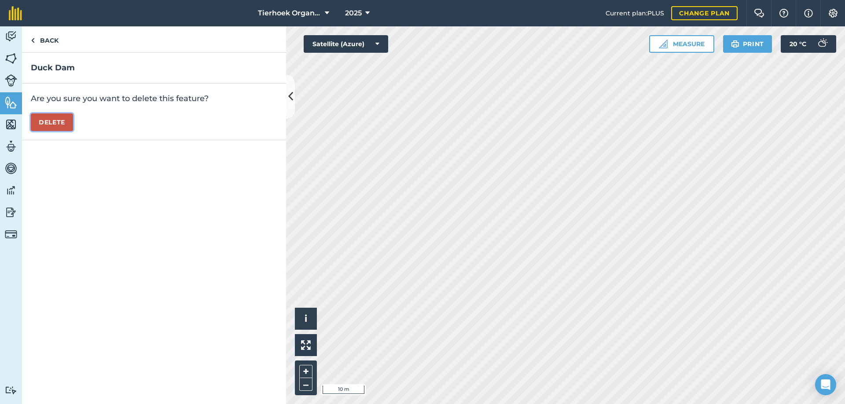
click at [59, 121] on button "Delete" at bounding box center [52, 122] width 42 height 18
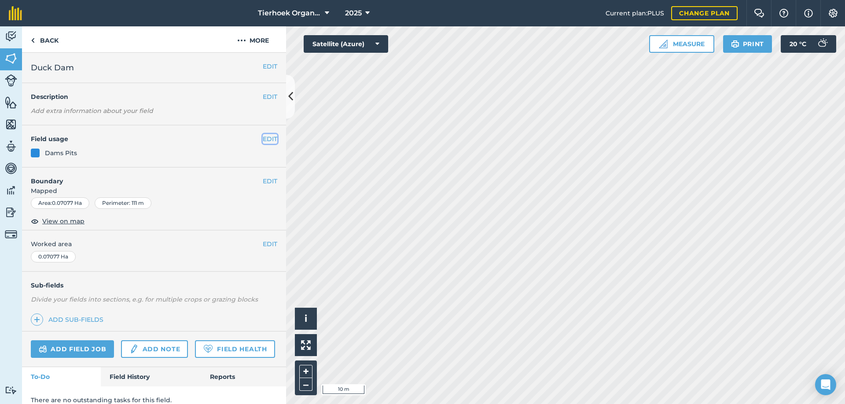
click at [263, 137] on button "EDIT" at bounding box center [270, 139] width 15 height 10
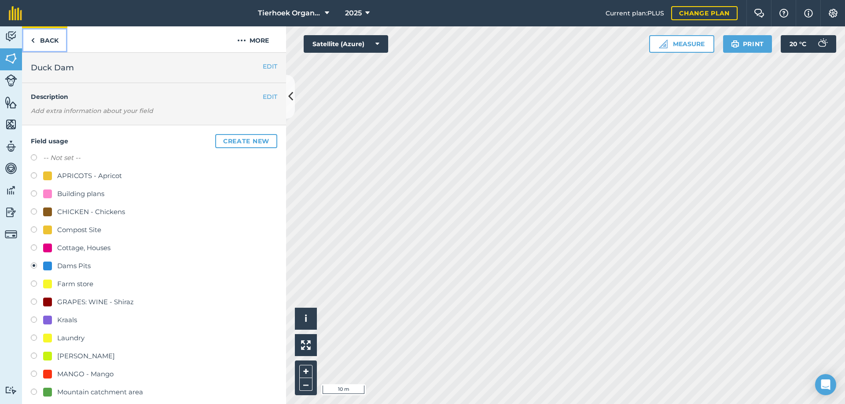
click at [50, 41] on link "Back" at bounding box center [44, 39] width 45 height 26
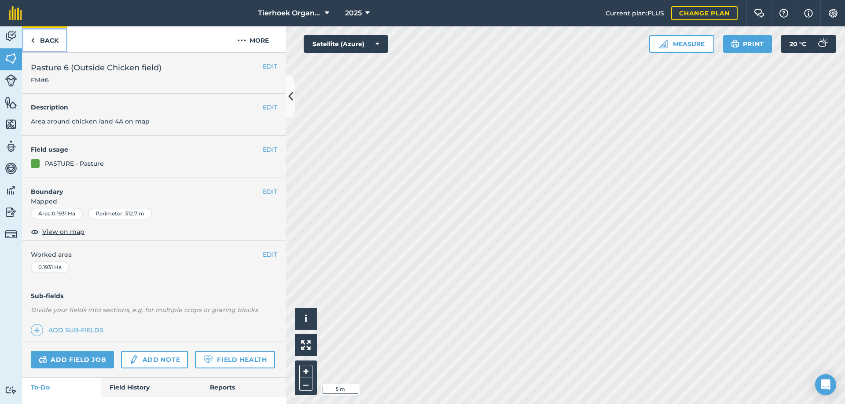
click at [47, 40] on link "Back" at bounding box center [44, 39] width 45 height 26
click at [48, 40] on link "Back" at bounding box center [44, 39] width 45 height 26
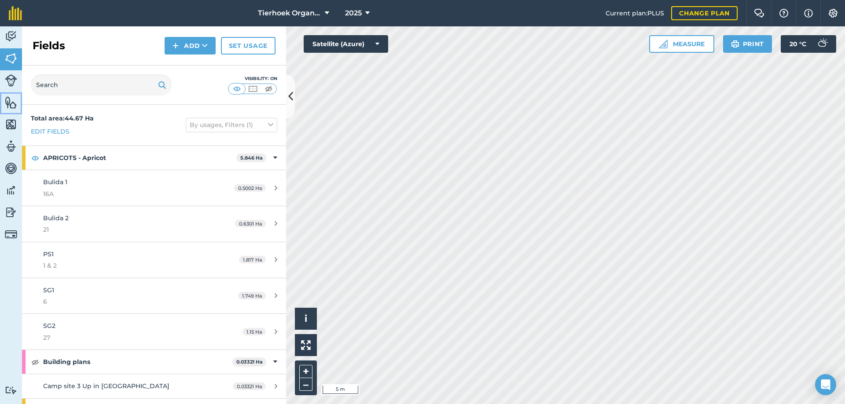
click at [10, 103] on img at bounding box center [11, 102] width 12 height 13
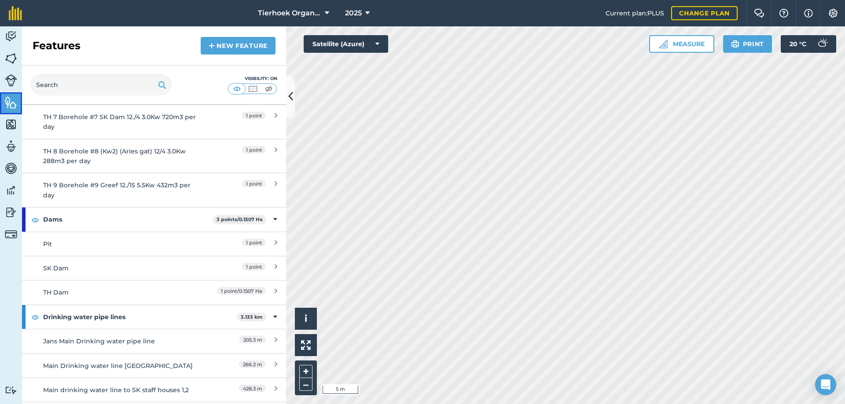
scroll to position [1144, 0]
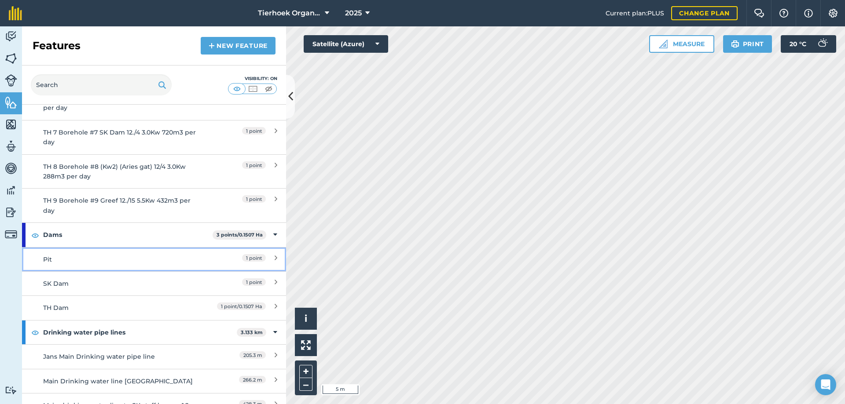
click at [83, 261] on div "Pit" at bounding box center [121, 260] width 156 height 10
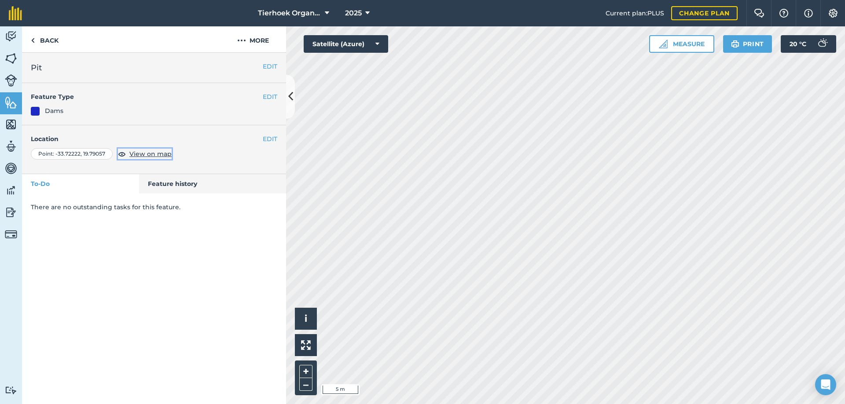
click at [150, 154] on span "View on map" at bounding box center [150, 154] width 42 height 10
click at [268, 139] on button "EDIT" at bounding box center [270, 139] width 15 height 10
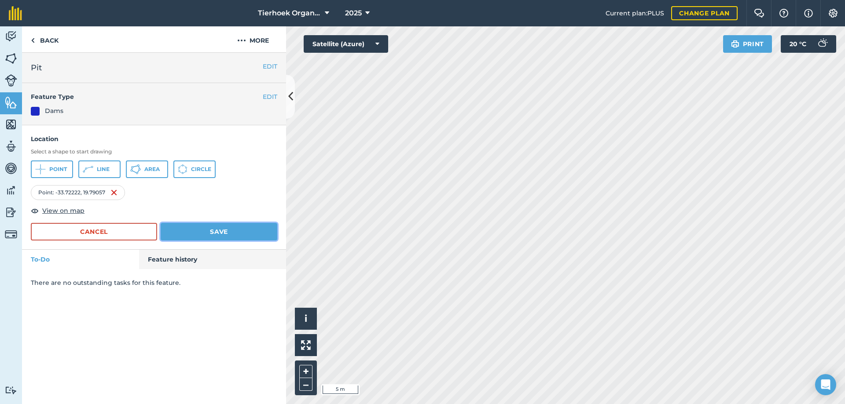
click at [191, 230] on button "Save" at bounding box center [219, 232] width 117 height 18
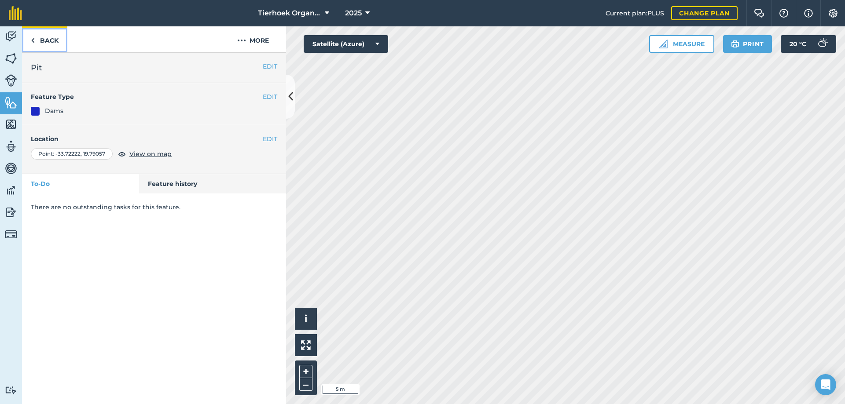
click at [49, 43] on link "Back" at bounding box center [44, 39] width 45 height 26
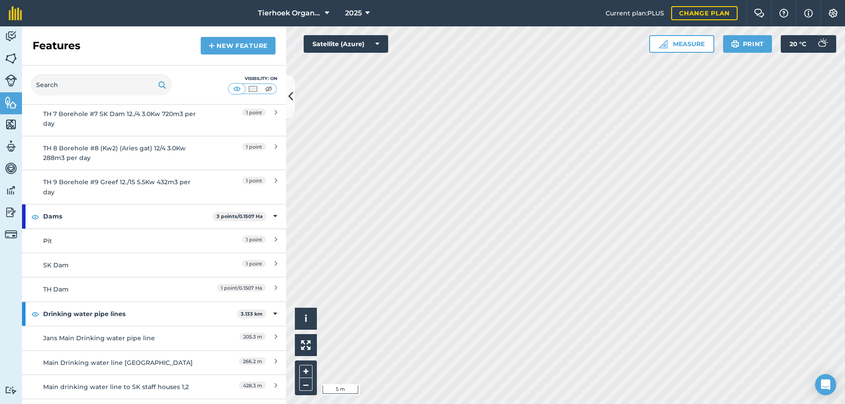
scroll to position [1188, 0]
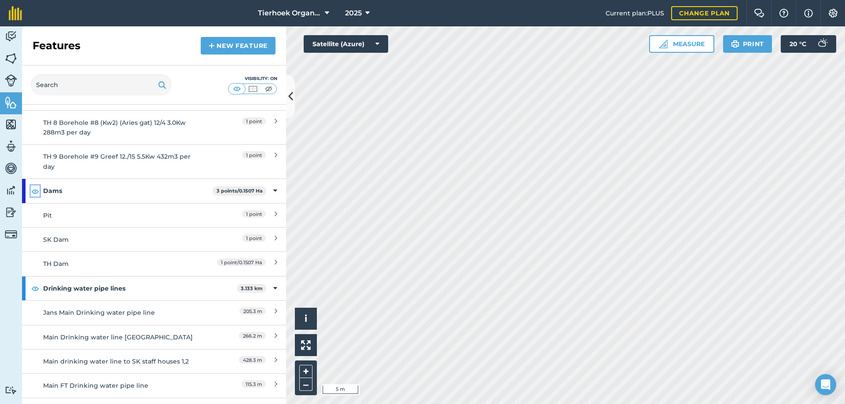
click at [33, 192] on img at bounding box center [35, 191] width 8 height 11
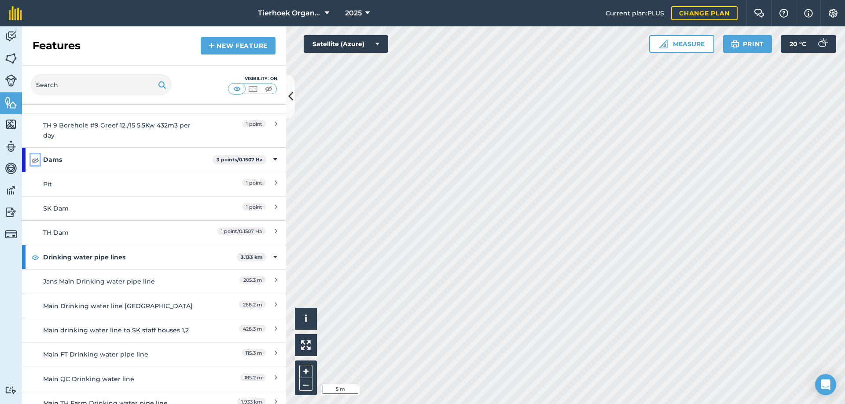
scroll to position [1232, 0]
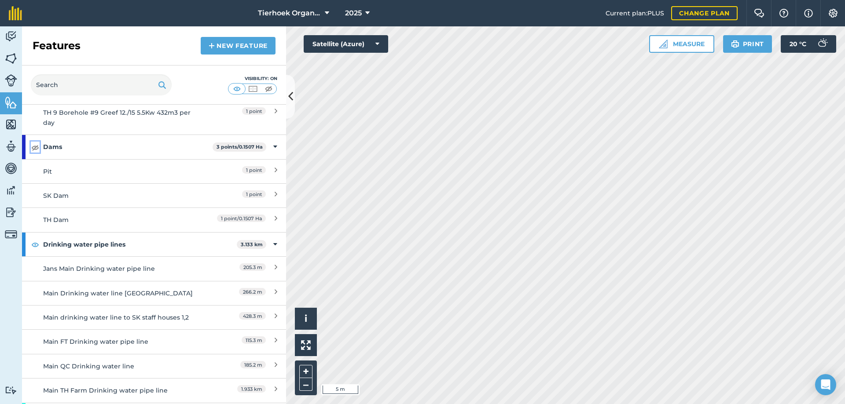
click at [33, 147] on img at bounding box center [35, 147] width 8 height 11
click at [150, 174] on div "Pit" at bounding box center [121, 172] width 156 height 10
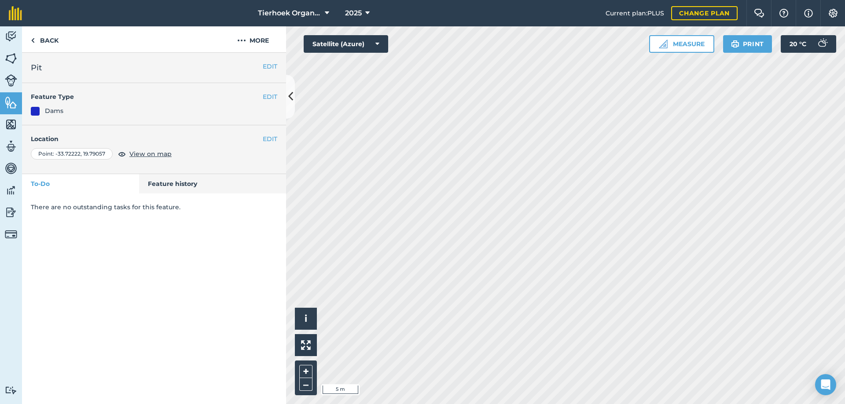
click at [277, 64] on div "EDIT Pit" at bounding box center [154, 68] width 264 height 30
click at [271, 66] on button "EDIT" at bounding box center [270, 67] width 15 height 10
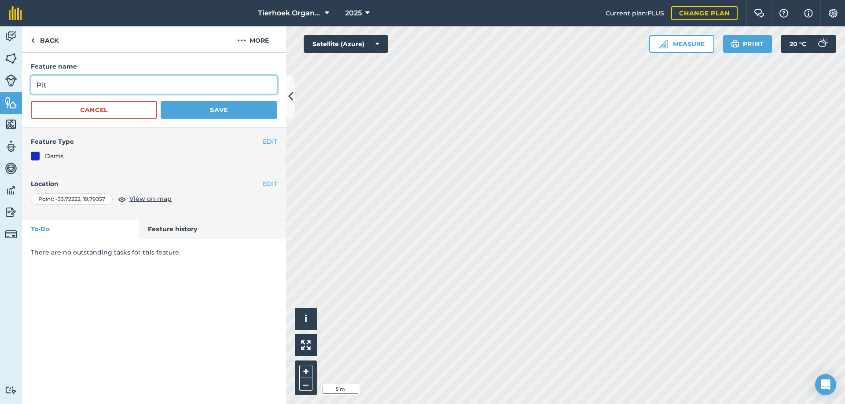
click at [37, 85] on input "Pit" at bounding box center [154, 85] width 246 height 18
type input "SK Pit"
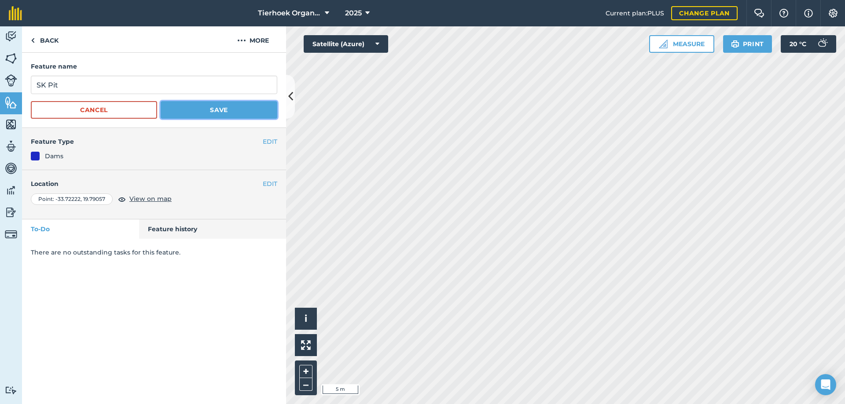
click at [227, 111] on button "Save" at bounding box center [219, 110] width 117 height 18
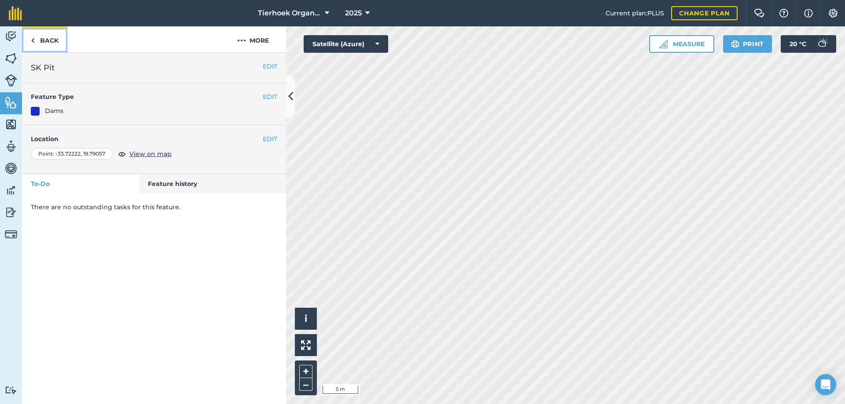
click at [47, 40] on link "Back" at bounding box center [44, 39] width 45 height 26
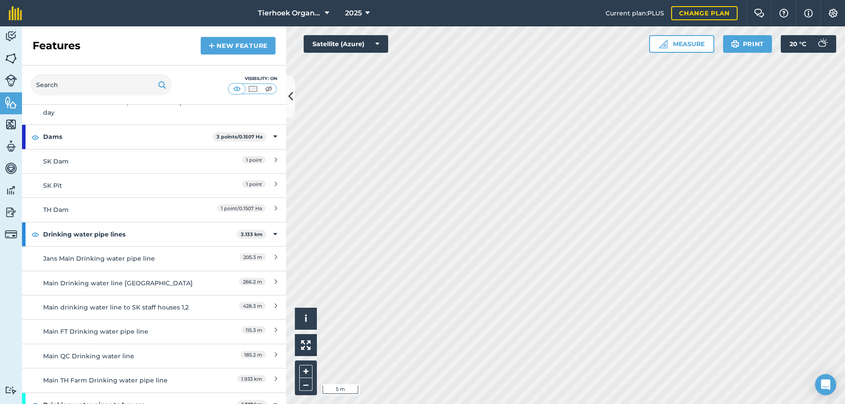
scroll to position [1232, 0]
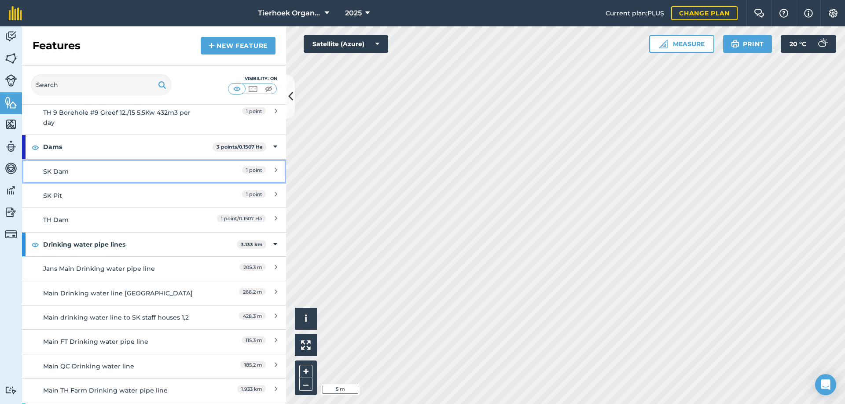
click at [94, 173] on div "SK Dam" at bounding box center [121, 172] width 156 height 10
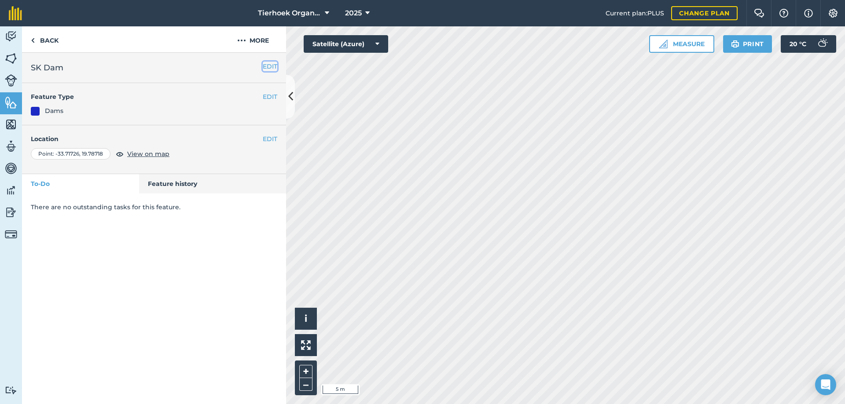
click at [275, 67] on button "EDIT" at bounding box center [270, 67] width 15 height 10
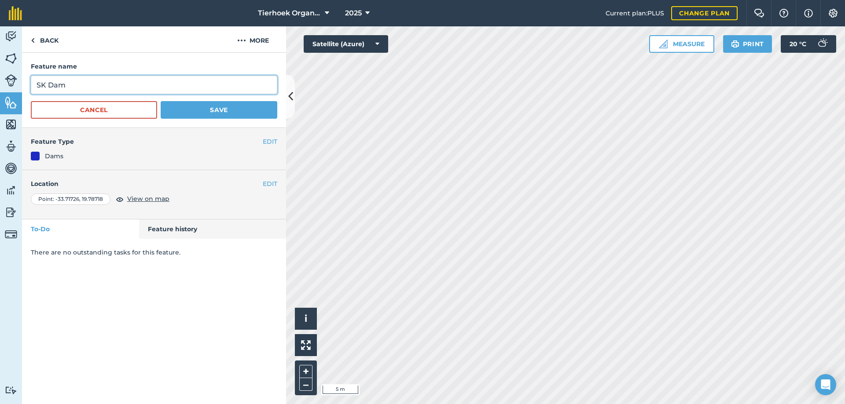
click at [37, 83] on input "SK Dam" at bounding box center [154, 85] width 246 height 18
type input "TH Old SK Dam"
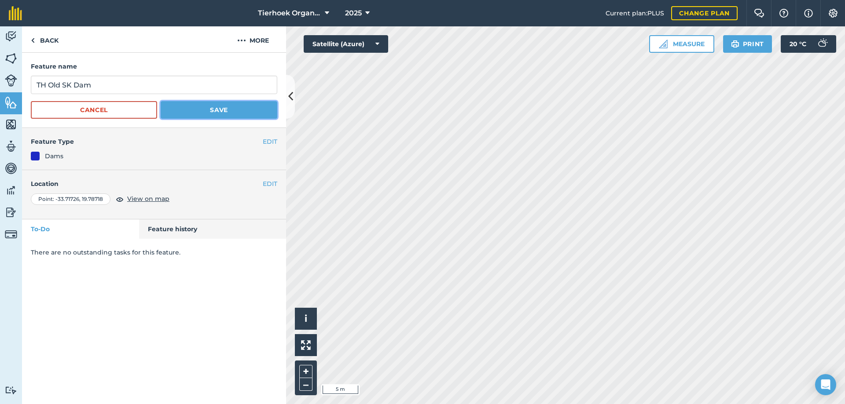
click at [211, 107] on button "Save" at bounding box center [219, 110] width 117 height 18
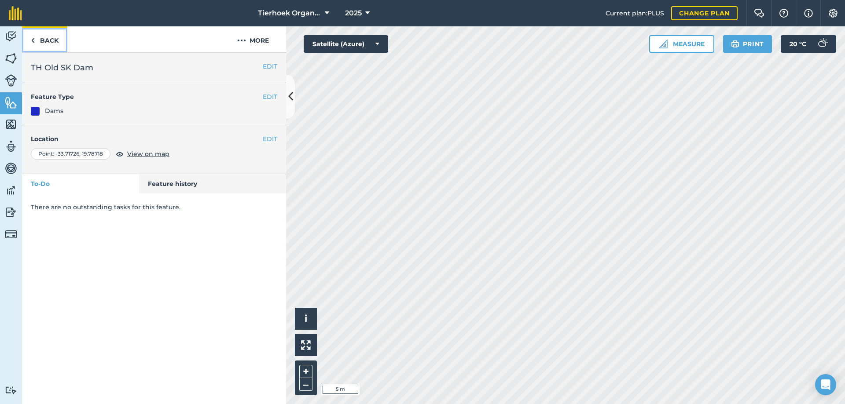
click at [47, 41] on link "Back" at bounding box center [44, 39] width 45 height 26
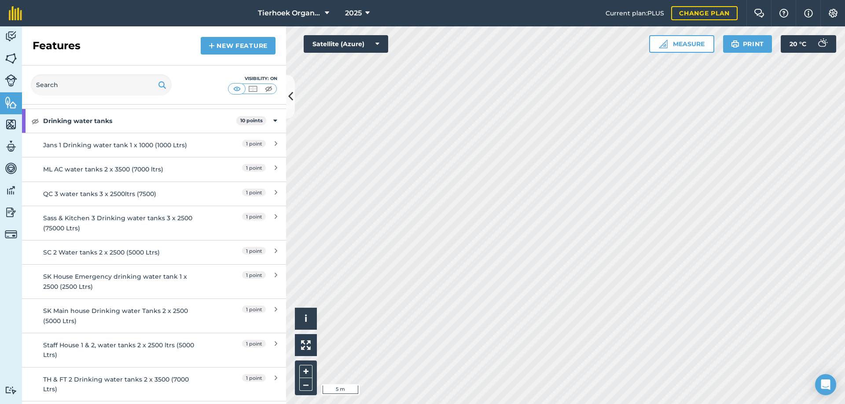
scroll to position [1804, 0]
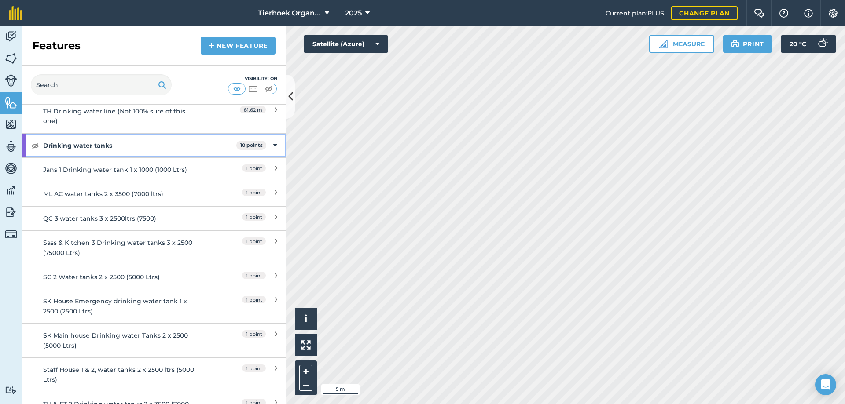
click at [271, 143] on div "Drinking water tanks 10 points" at bounding box center [154, 146] width 264 height 24
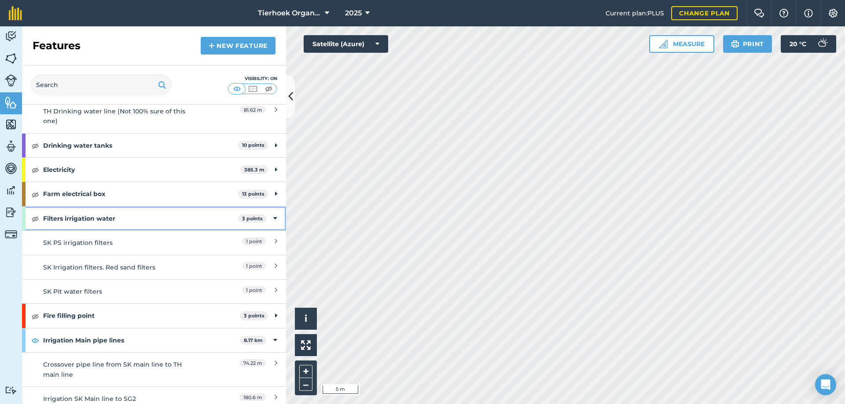
click at [271, 217] on div "Filters irrigation water 3 points" at bounding box center [154, 219] width 264 height 24
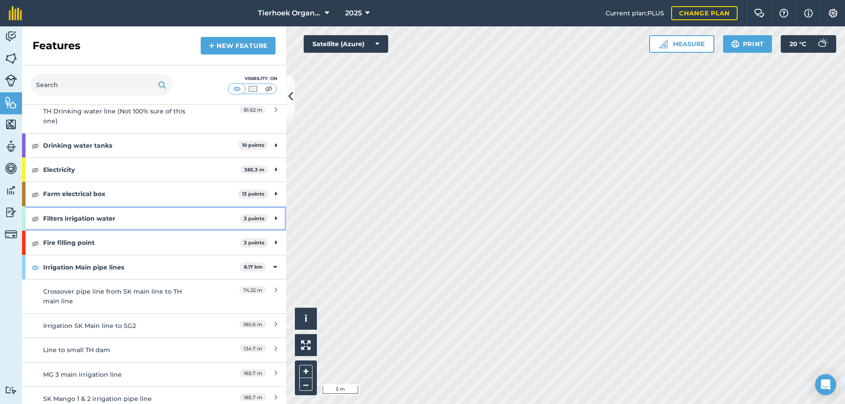
scroll to position [1848, 0]
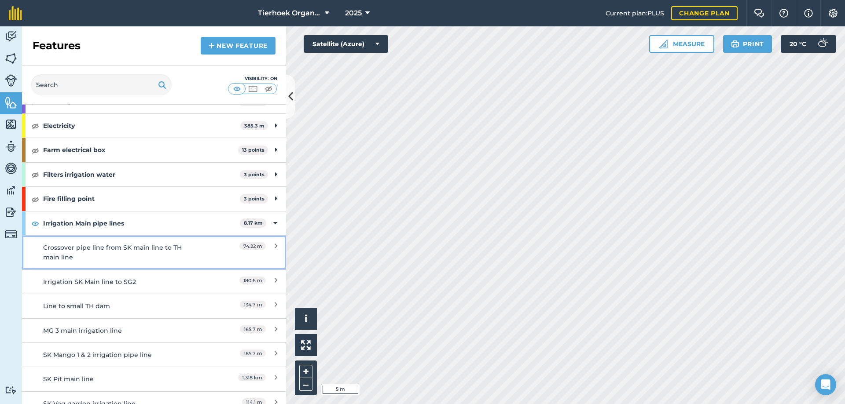
click at [156, 248] on div "Crossover pipe line from SK main line to TH main line" at bounding box center [121, 253] width 156 height 20
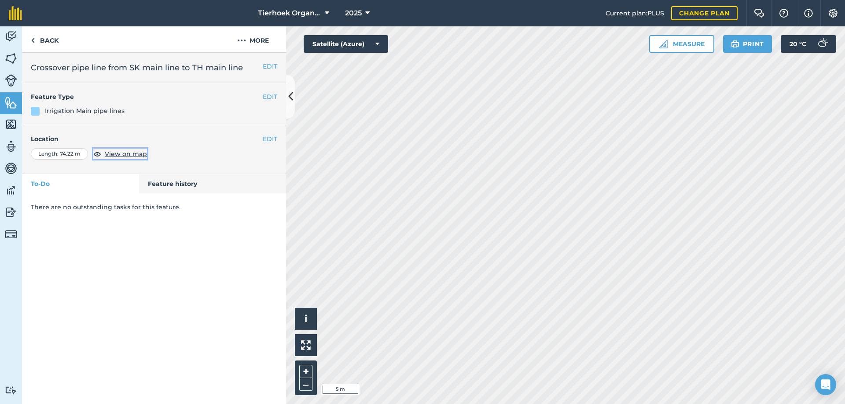
click at [136, 154] on span "View on map" at bounding box center [126, 154] width 42 height 10
click at [41, 40] on link "Back" at bounding box center [44, 39] width 45 height 26
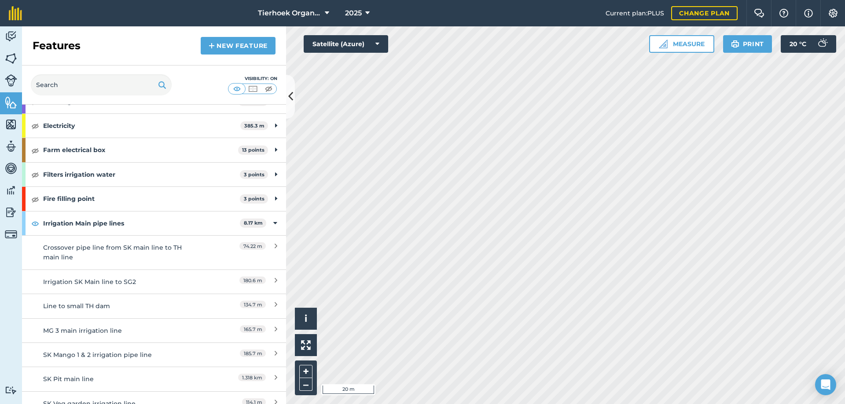
scroll to position [1936, 0]
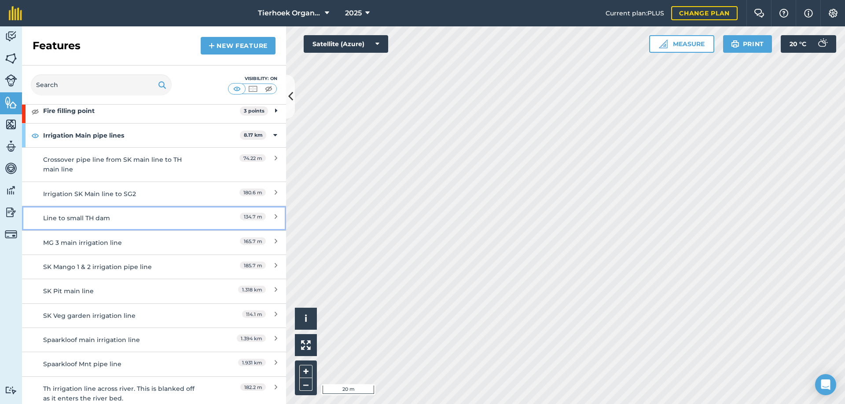
click at [105, 218] on div "Line to small TH dam" at bounding box center [121, 218] width 156 height 10
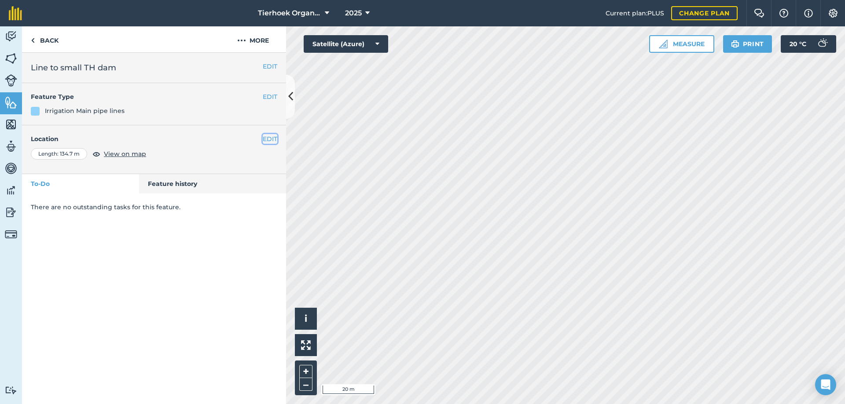
click at [269, 139] on button "EDIT" at bounding box center [270, 139] width 15 height 10
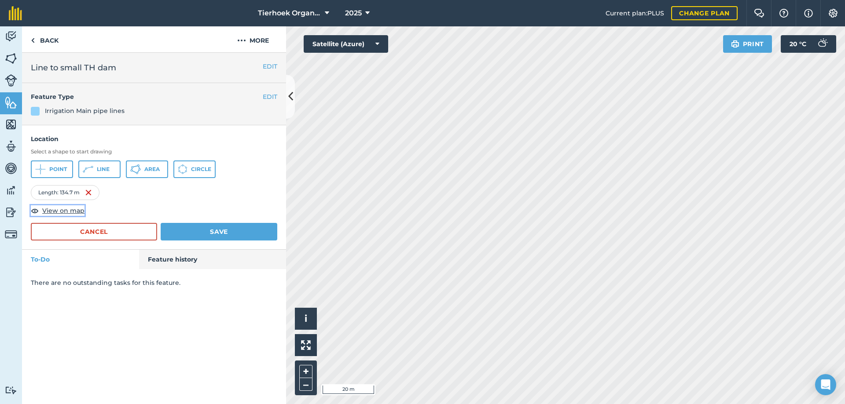
click at [72, 210] on span "View on map" at bounding box center [63, 211] width 42 height 10
click at [48, 40] on link "Back" at bounding box center [44, 39] width 45 height 26
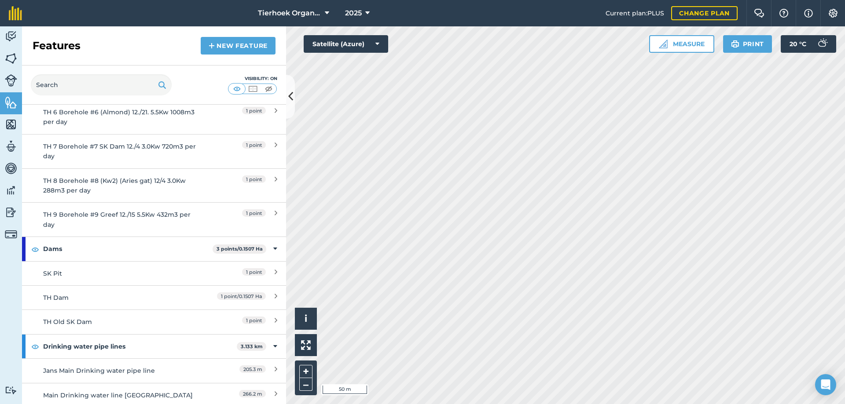
scroll to position [1144, 0]
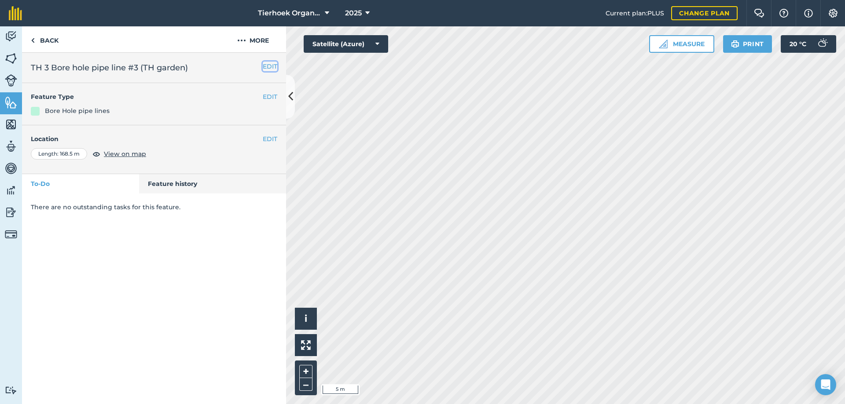
click at [271, 67] on button "EDIT" at bounding box center [270, 67] width 15 height 10
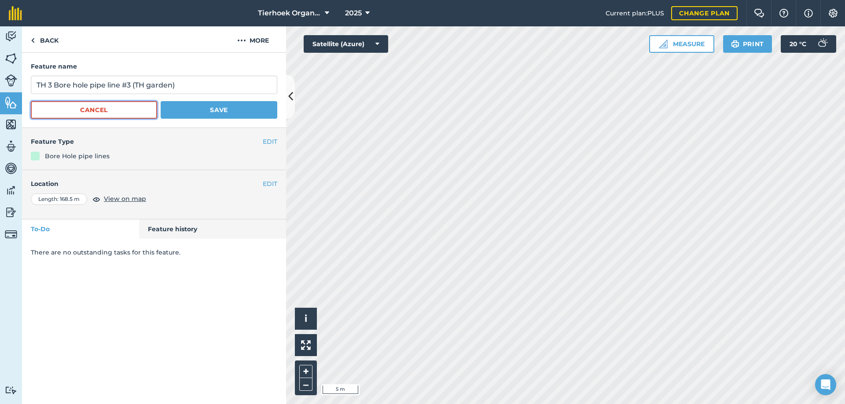
click at [131, 105] on button "Cancel" at bounding box center [94, 110] width 126 height 18
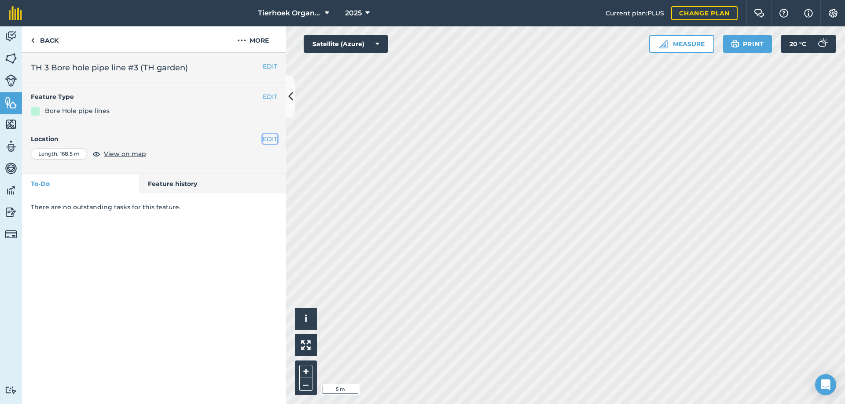
click at [270, 140] on button "EDIT" at bounding box center [270, 139] width 15 height 10
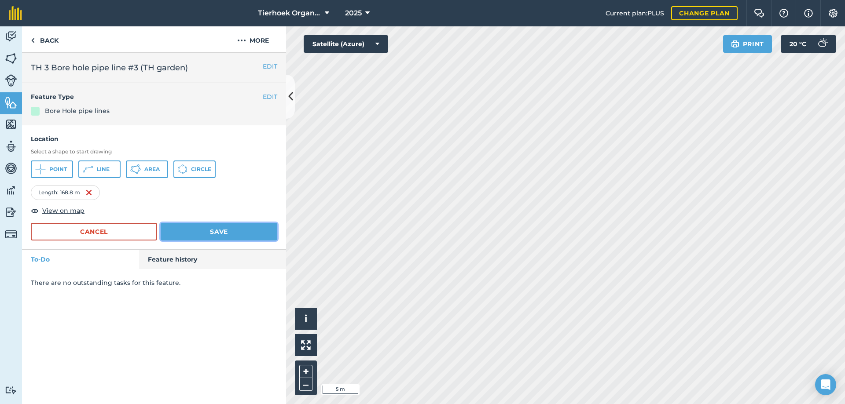
click at [203, 232] on button "Save" at bounding box center [219, 232] width 117 height 18
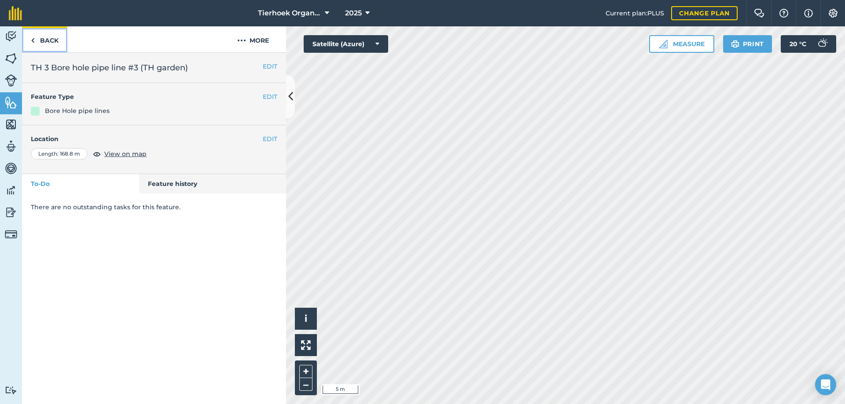
click at [43, 42] on link "Back" at bounding box center [44, 39] width 45 height 26
click at [267, 140] on button "EDIT" at bounding box center [270, 139] width 15 height 10
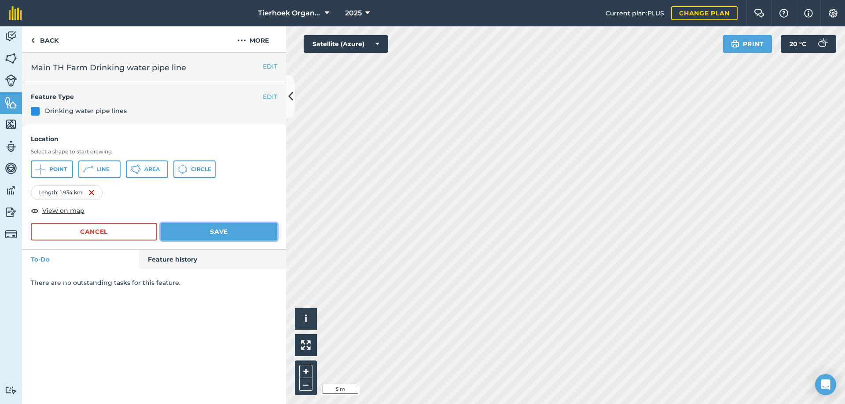
click at [227, 238] on button "Save" at bounding box center [219, 232] width 117 height 18
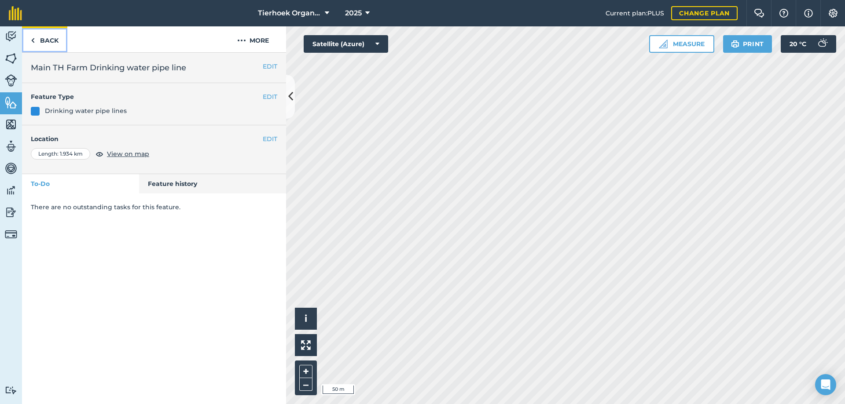
click at [51, 41] on link "Back" at bounding box center [44, 39] width 45 height 26
click at [45, 39] on link "Back" at bounding box center [44, 39] width 45 height 26
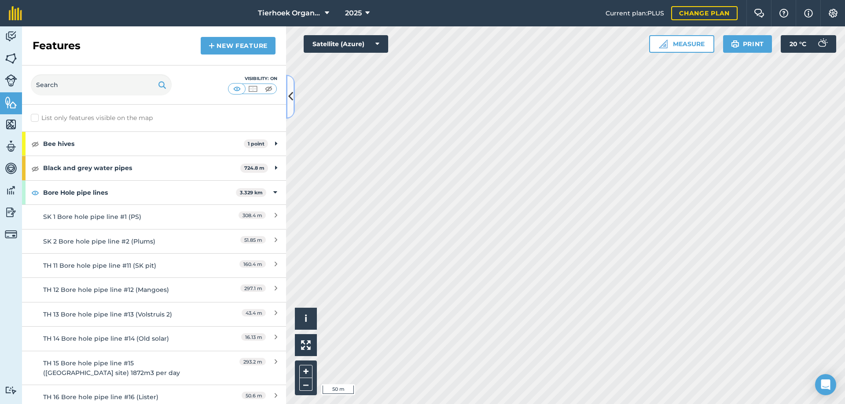
click at [291, 94] on icon at bounding box center [290, 96] width 5 height 15
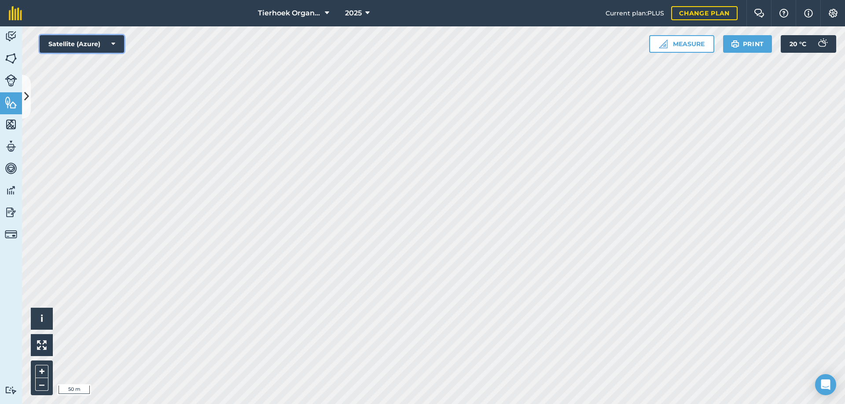
click at [112, 43] on icon at bounding box center [113, 44] width 4 height 9
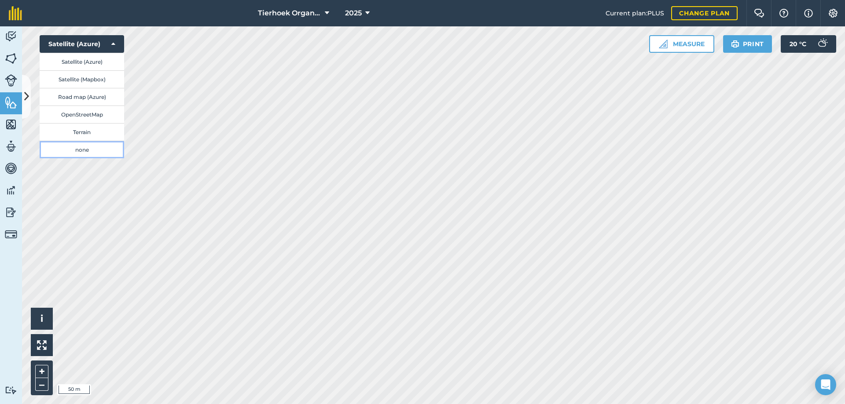
click at [87, 149] on button "none" at bounding box center [82, 150] width 84 height 18
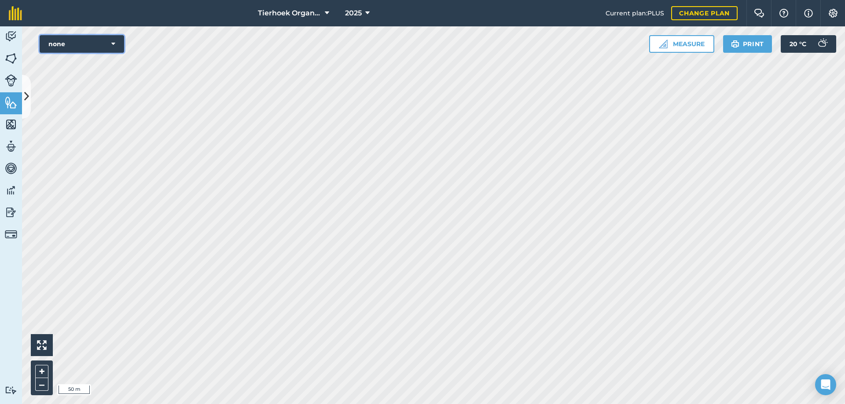
click at [55, 43] on button "none" at bounding box center [82, 44] width 84 height 18
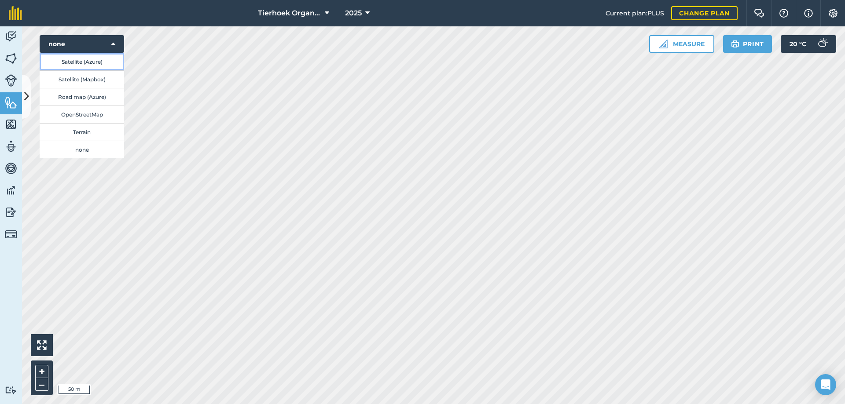
click at [81, 63] on button "Satellite (Azure)" at bounding box center [82, 62] width 84 height 18
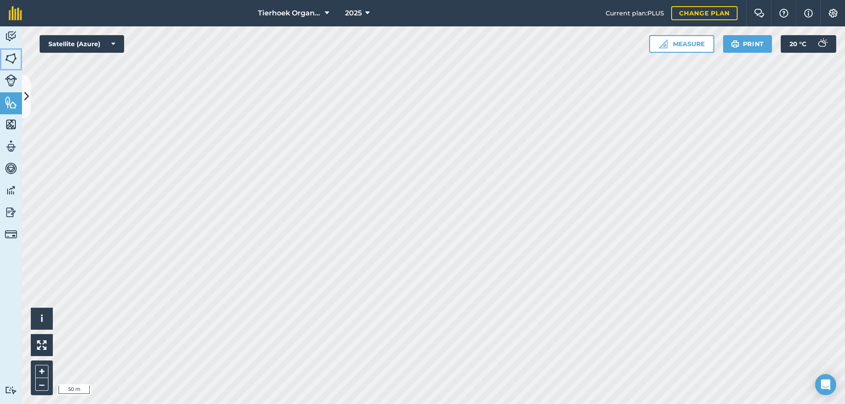
click at [10, 54] on img at bounding box center [11, 58] width 12 height 13
click at [29, 92] on button at bounding box center [26, 97] width 9 height 44
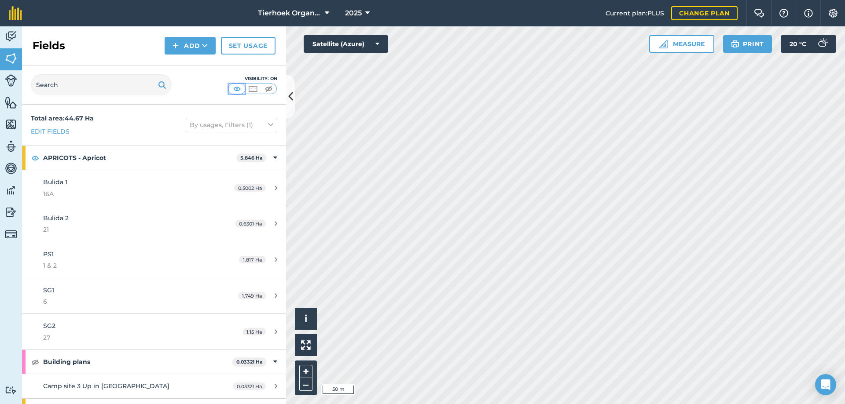
click at [237, 88] on img at bounding box center [236, 88] width 11 height 9
click at [268, 91] on img at bounding box center [268, 88] width 11 height 9
click at [290, 97] on icon at bounding box center [290, 96] width 5 height 15
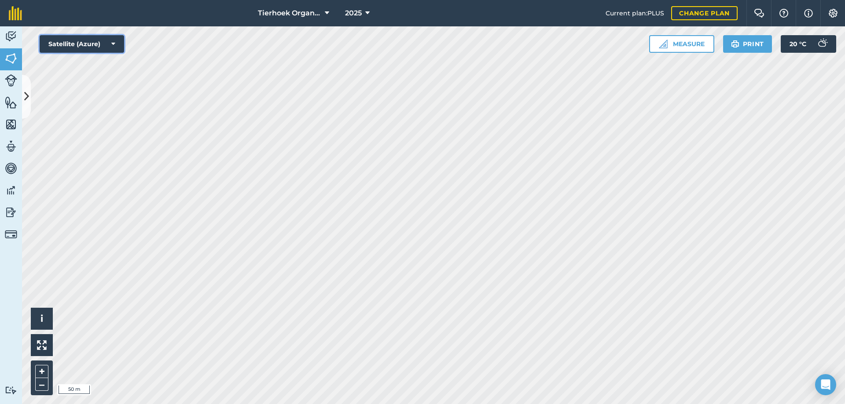
click at [114, 44] on icon at bounding box center [113, 44] width 4 height 9
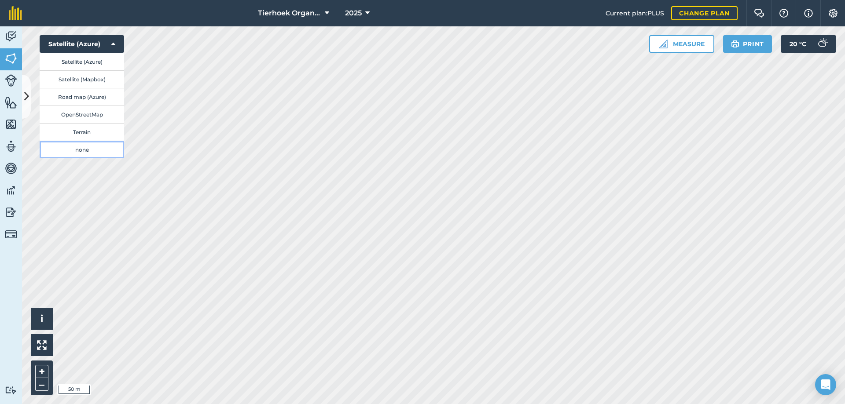
click at [87, 148] on button "none" at bounding box center [82, 150] width 84 height 18
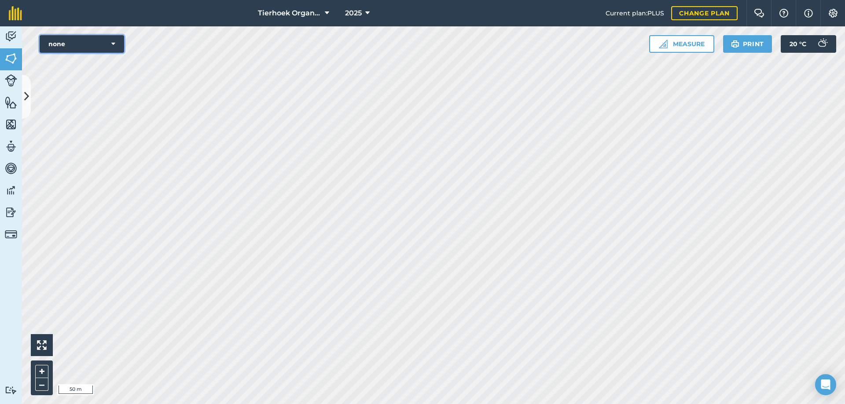
click at [113, 44] on icon at bounding box center [113, 44] width 4 height 9
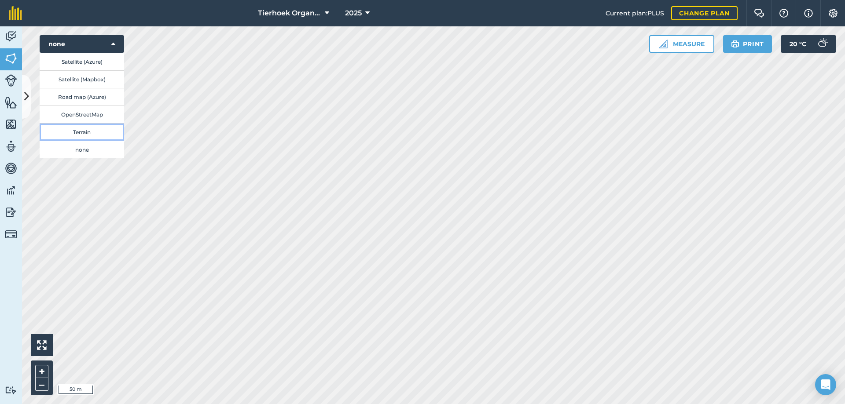
click at [74, 131] on button "Terrain" at bounding box center [82, 132] width 84 height 18
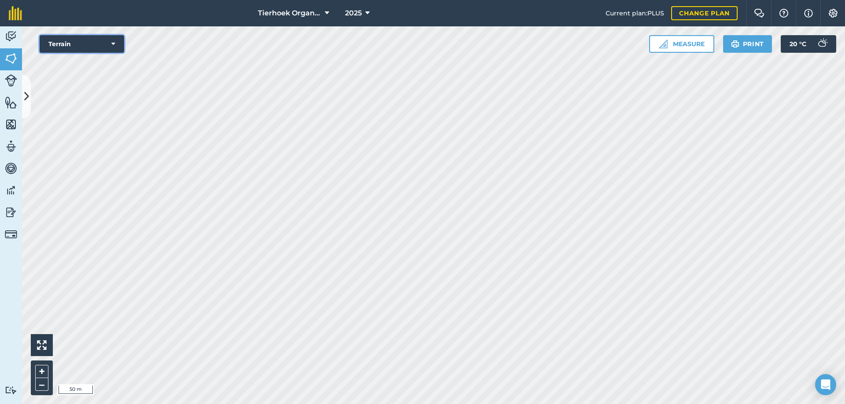
click at [112, 42] on icon at bounding box center [113, 44] width 4 height 9
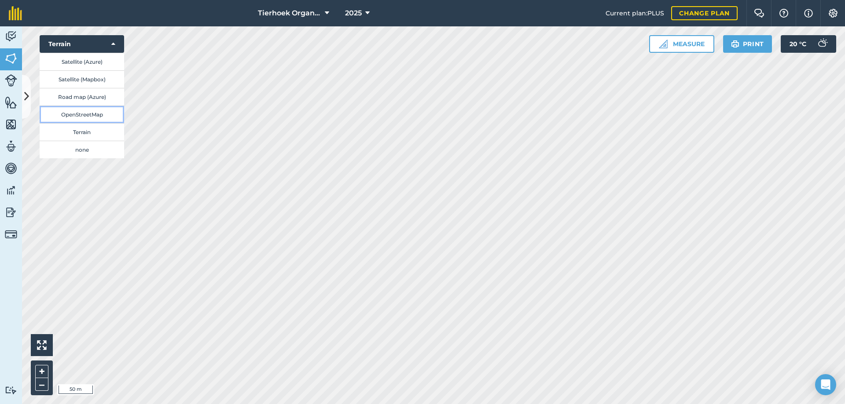
click at [81, 113] on button "OpenStreetMap" at bounding box center [82, 115] width 84 height 18
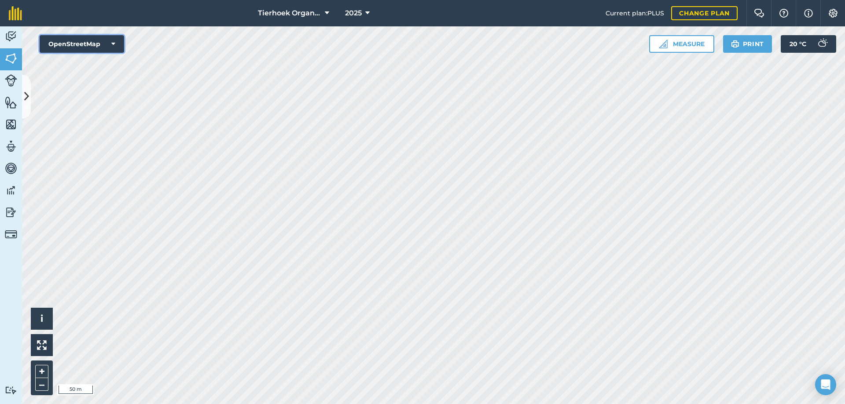
click at [113, 43] on icon at bounding box center [113, 44] width 4 height 9
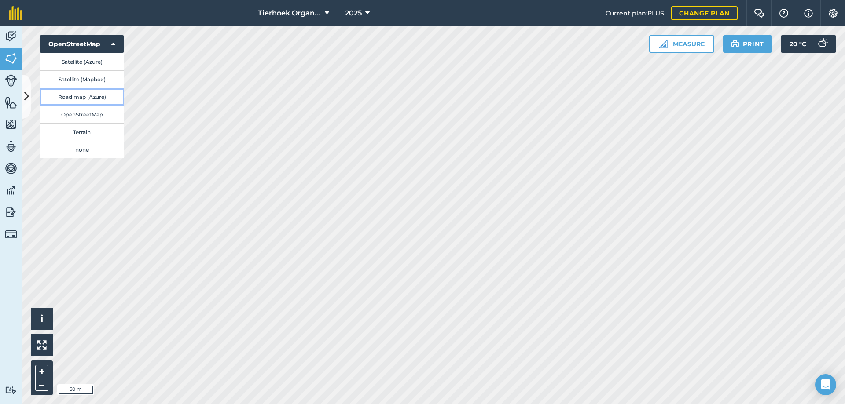
click at [74, 97] on button "Road map (Azure)" at bounding box center [82, 97] width 84 height 18
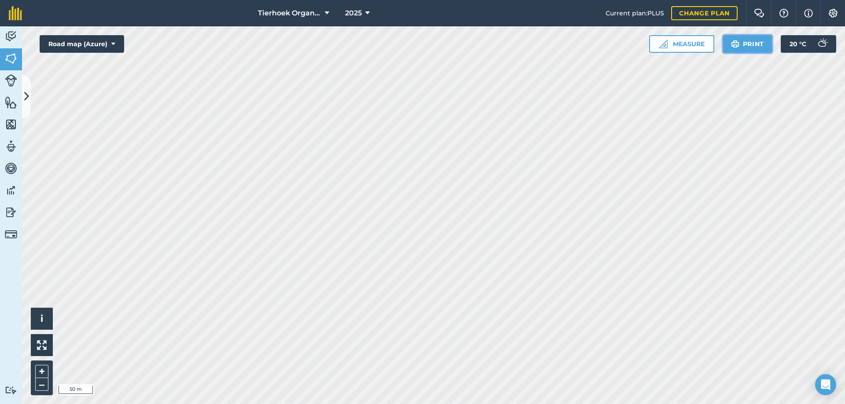
click at [745, 43] on button "Print" at bounding box center [747, 44] width 49 height 18
click at [836, 12] on img at bounding box center [832, 13] width 11 height 9
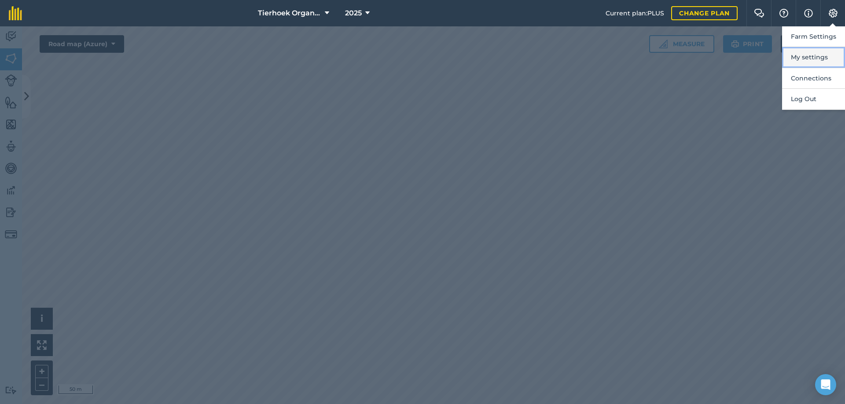
click at [798, 56] on button "My settings" at bounding box center [813, 57] width 63 height 21
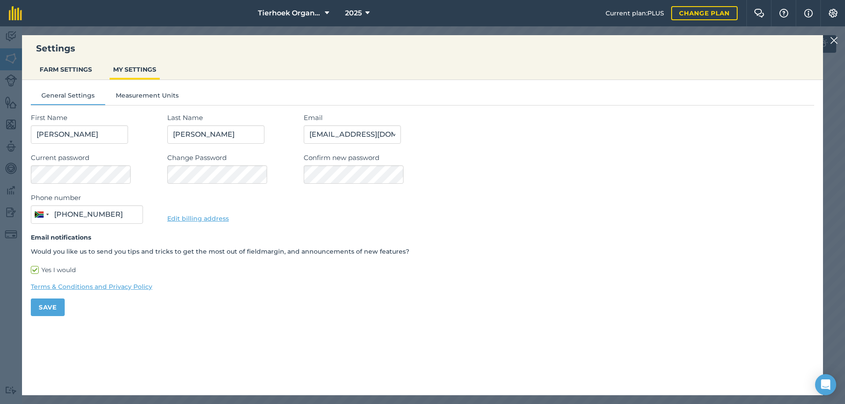
type input "084 552 7351"
click at [149, 92] on button "Measurement Units" at bounding box center [147, 97] width 84 height 13
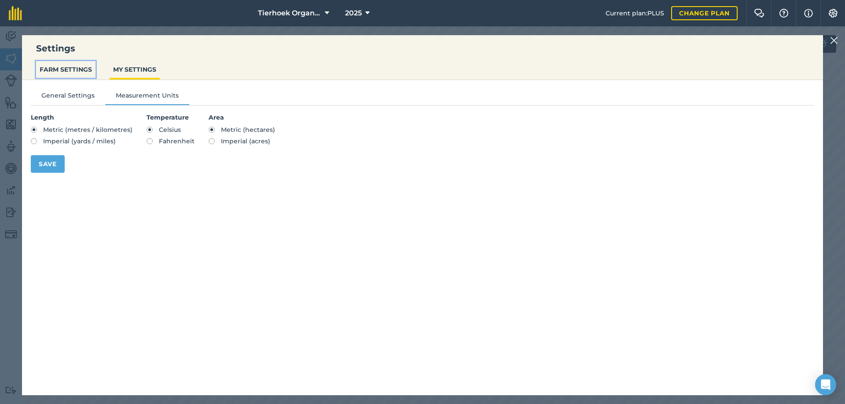
click at [80, 68] on button "FARM SETTINGS" at bounding box center [65, 69] width 59 height 17
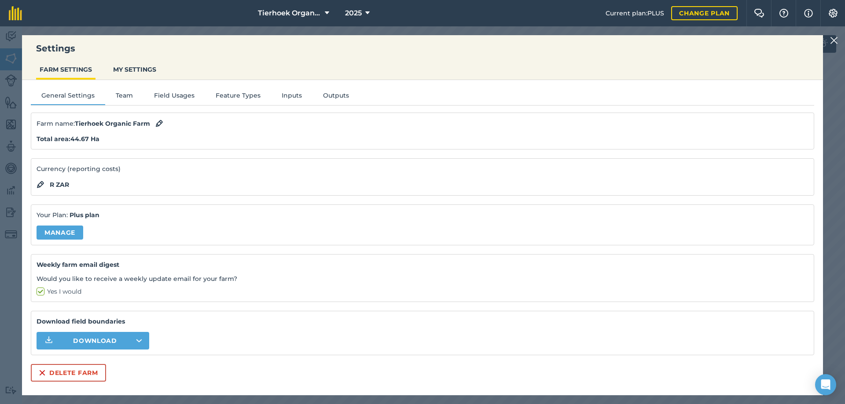
click at [832, 40] on img at bounding box center [834, 40] width 8 height 11
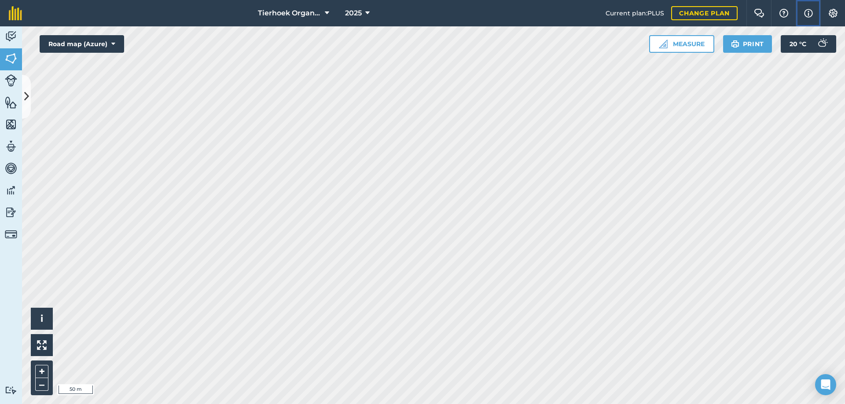
click at [809, 12] on img at bounding box center [808, 13] width 9 height 11
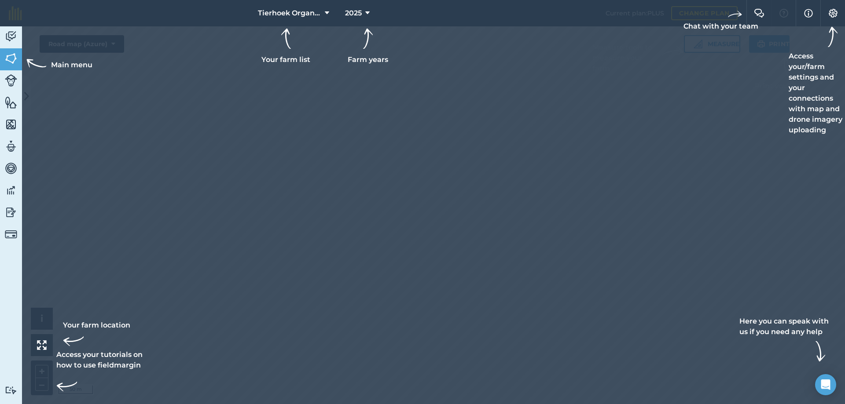
click at [746, 74] on div at bounding box center [422, 202] width 845 height 404
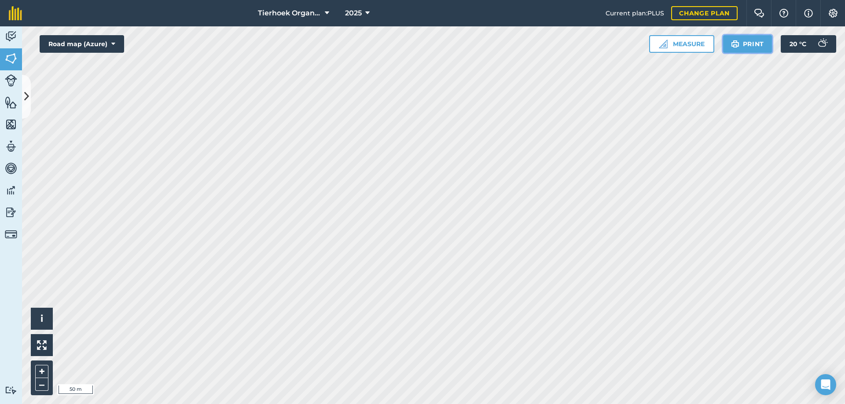
click at [737, 44] on img at bounding box center [735, 44] width 8 height 11
click at [112, 43] on icon at bounding box center [113, 44] width 4 height 9
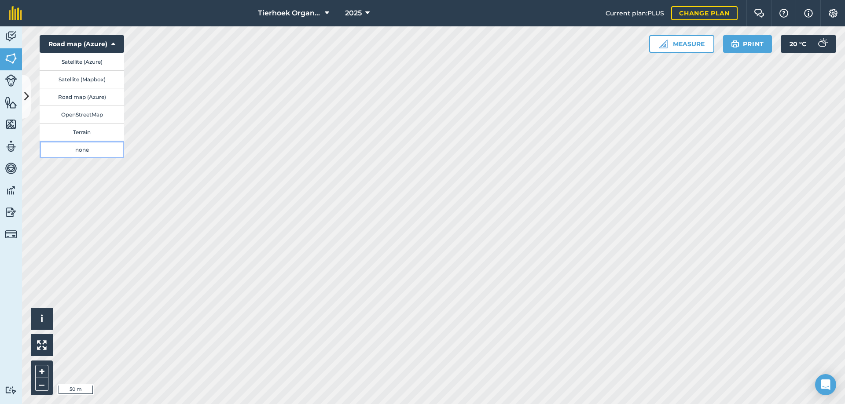
click at [86, 153] on button "none" at bounding box center [82, 150] width 84 height 18
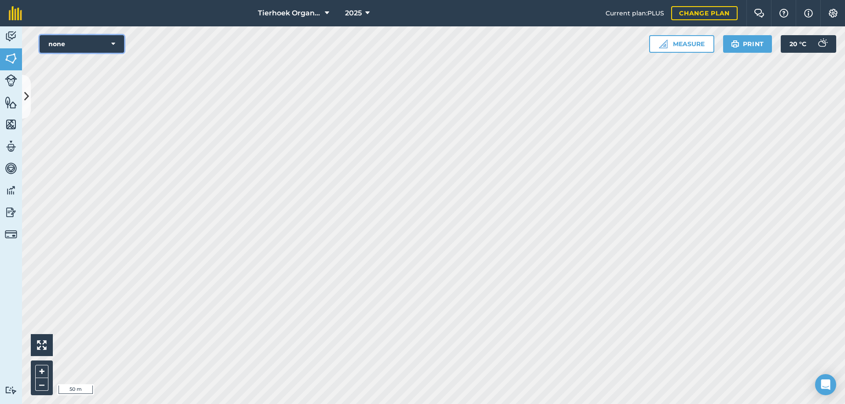
click at [117, 37] on button "none" at bounding box center [82, 44] width 84 height 18
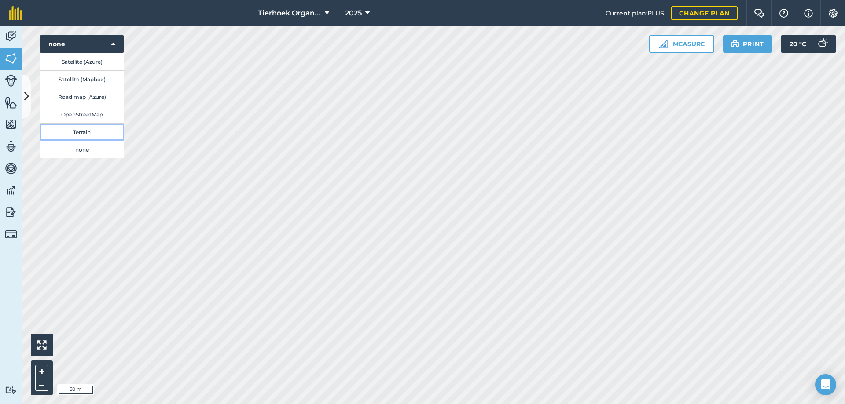
click at [77, 133] on button "Terrain" at bounding box center [82, 132] width 84 height 18
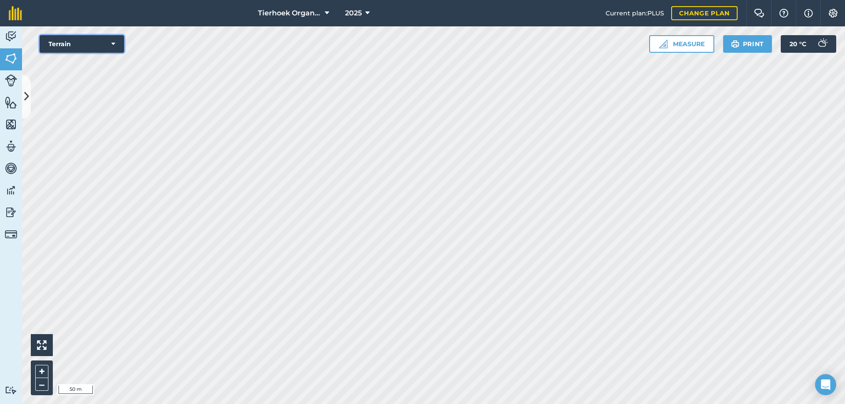
click at [112, 41] on icon at bounding box center [113, 44] width 4 height 9
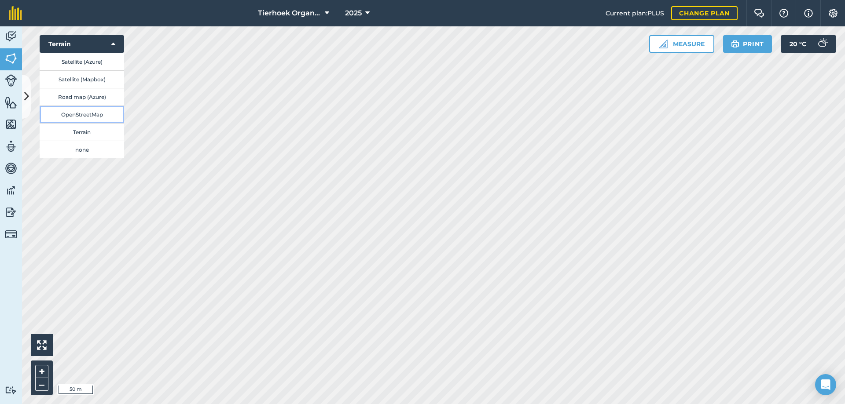
click at [88, 114] on button "OpenStreetMap" at bounding box center [82, 115] width 84 height 18
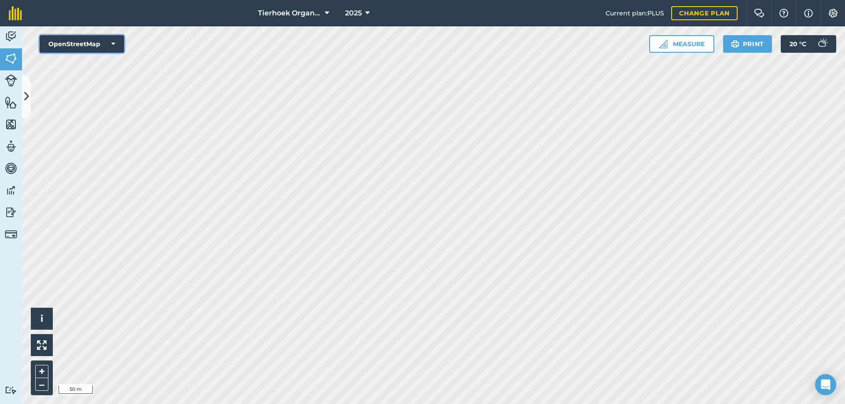
click at [111, 47] on button "OpenStreetMap" at bounding box center [82, 44] width 84 height 18
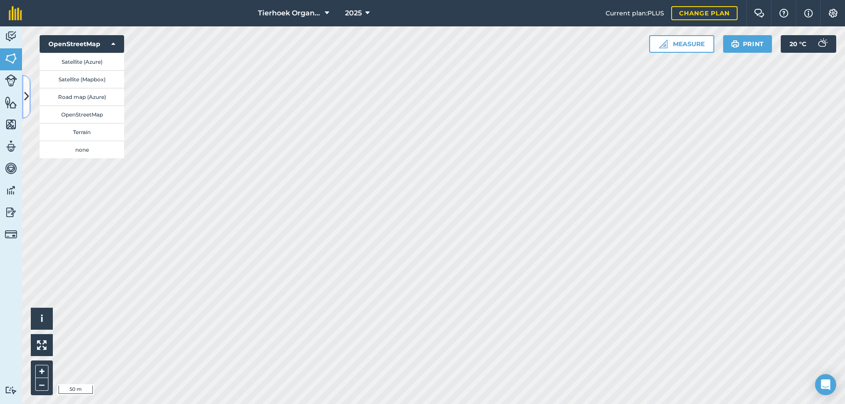
click at [26, 98] on icon at bounding box center [26, 96] width 5 height 15
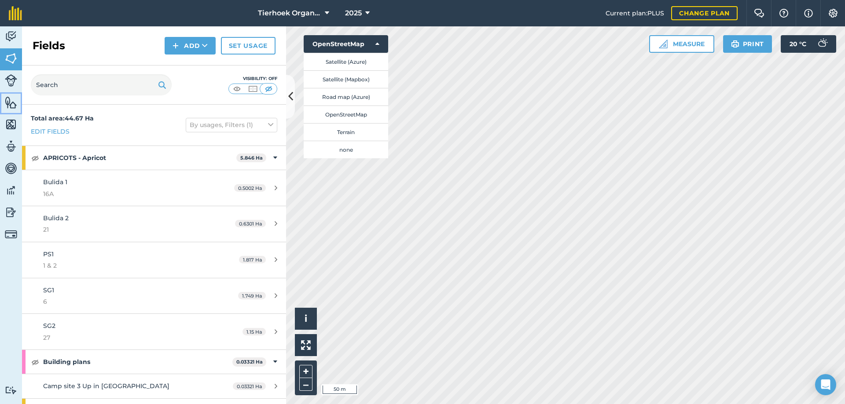
click at [10, 100] on img at bounding box center [11, 102] width 12 height 13
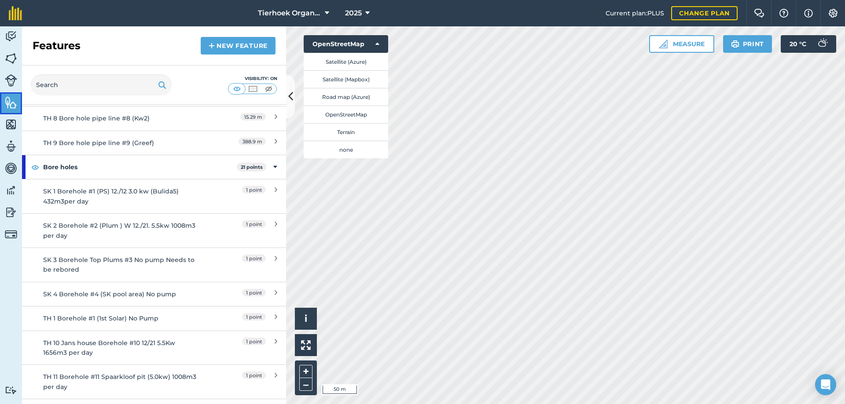
scroll to position [528, 0]
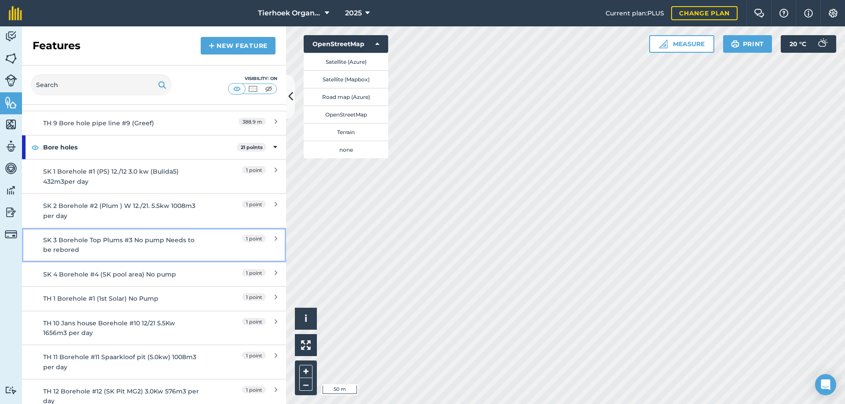
click at [126, 245] on div "SK 3 Borehole Top Plums #3 No pump Needs to be rebored" at bounding box center [121, 245] width 156 height 20
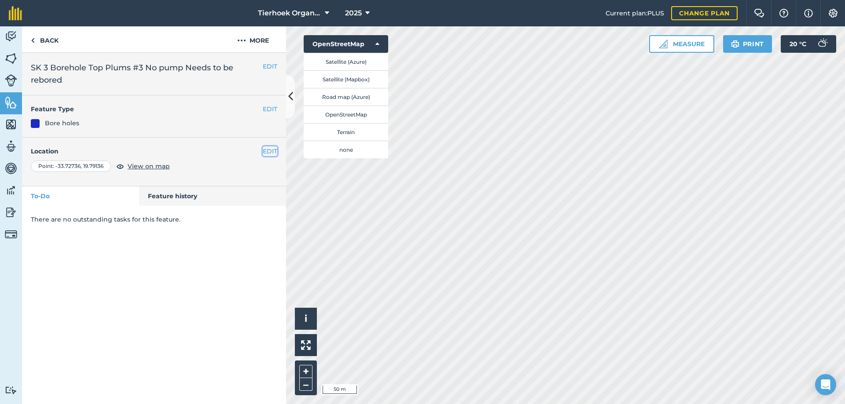
click at [270, 151] on button "EDIT" at bounding box center [270, 151] width 15 height 10
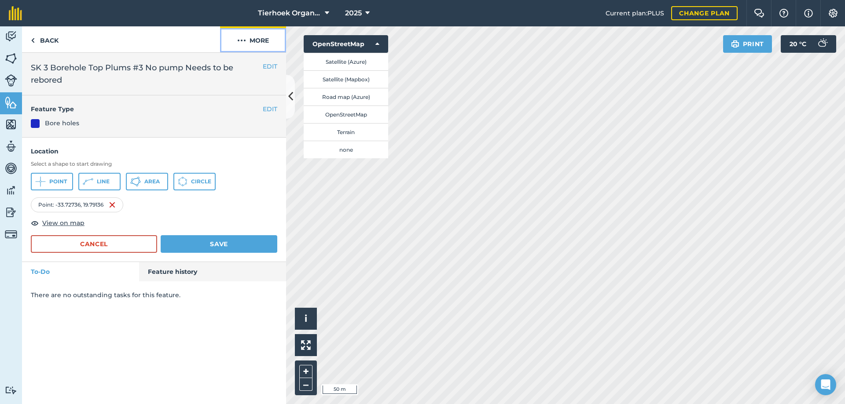
click at [239, 41] on img at bounding box center [241, 40] width 9 height 11
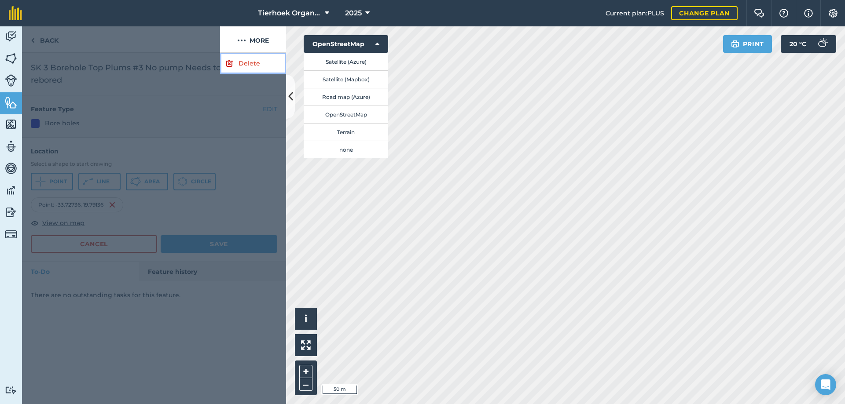
click at [244, 63] on link "Delete" at bounding box center [253, 64] width 66 height 22
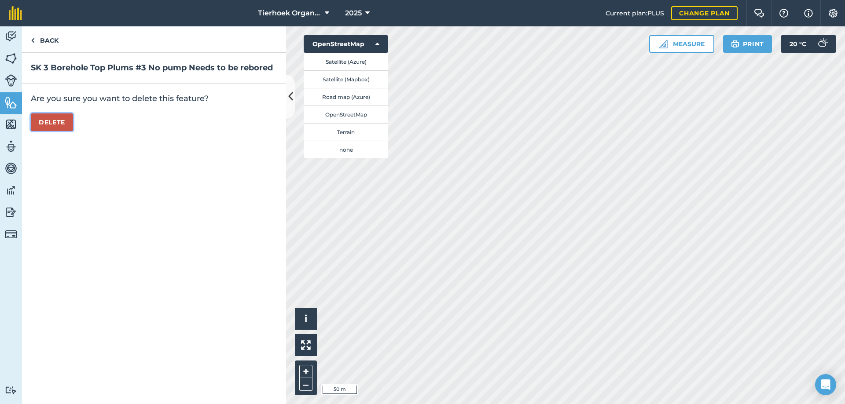
click at [54, 120] on button "Delete" at bounding box center [52, 122] width 42 height 18
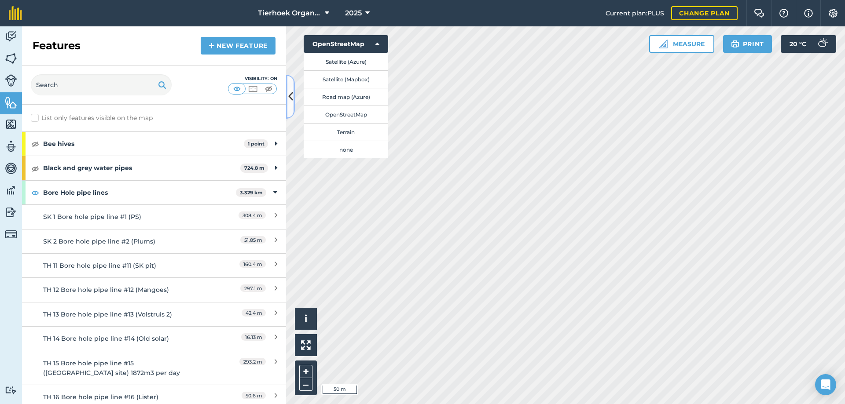
click at [291, 99] on icon at bounding box center [290, 96] width 5 height 15
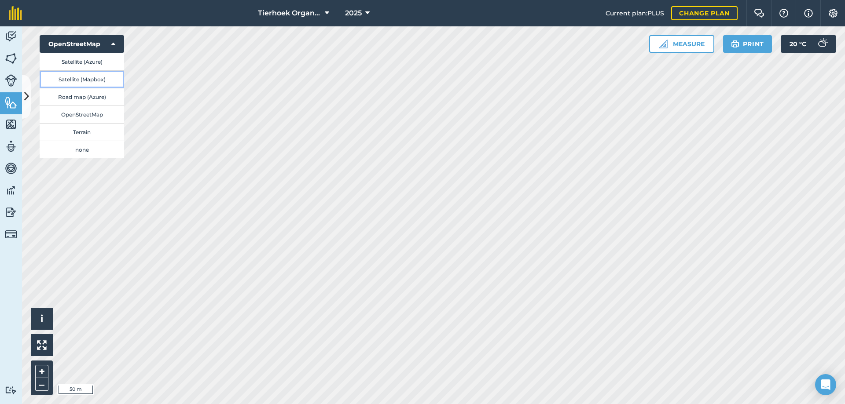
click at [72, 81] on button "Satellite (Mapbox)" at bounding box center [82, 79] width 84 height 18
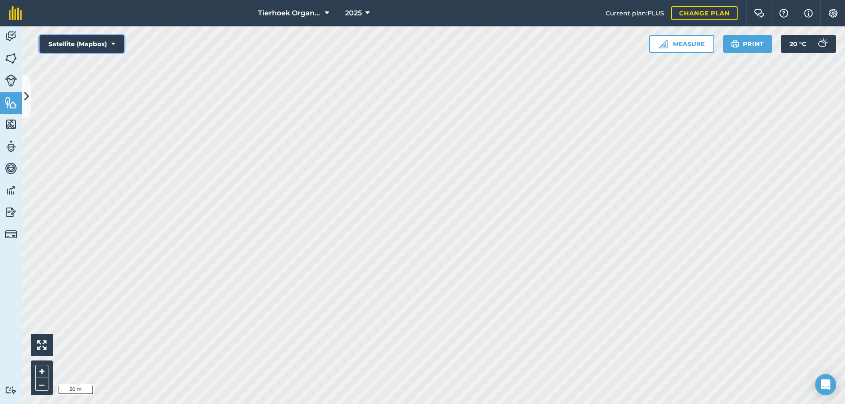
click at [111, 45] on button "Satellite (Mapbox)" at bounding box center [82, 44] width 84 height 18
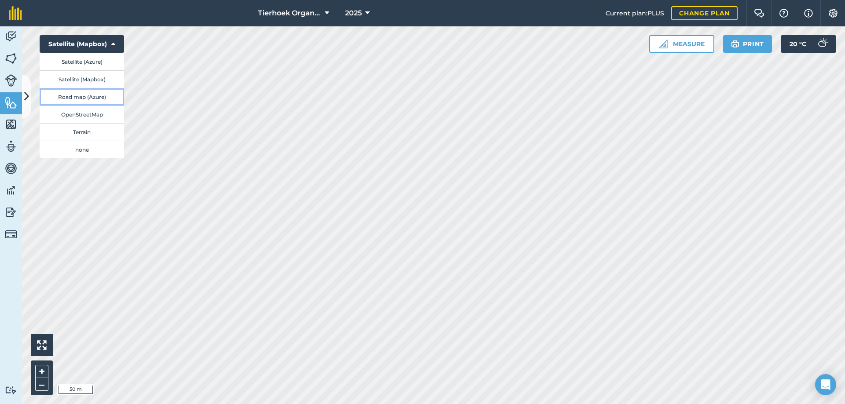
click at [70, 97] on button "Road map (Azure)" at bounding box center [82, 97] width 84 height 18
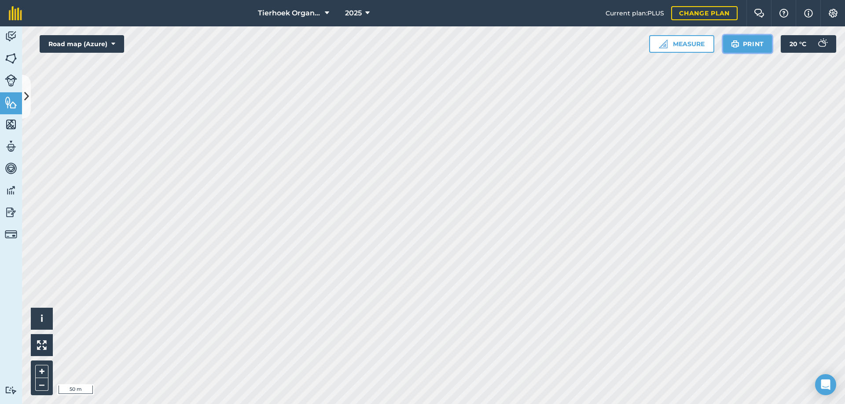
click at [731, 42] on img at bounding box center [735, 44] width 8 height 11
click at [29, 97] on icon at bounding box center [26, 96] width 5 height 15
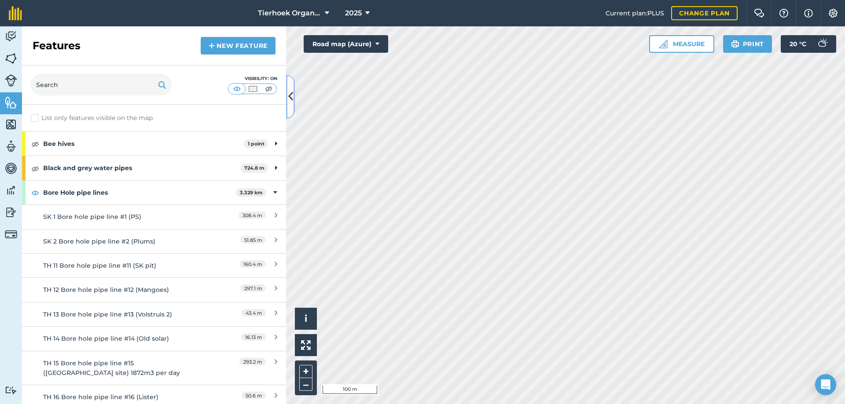
click at [291, 95] on icon at bounding box center [290, 96] width 5 height 15
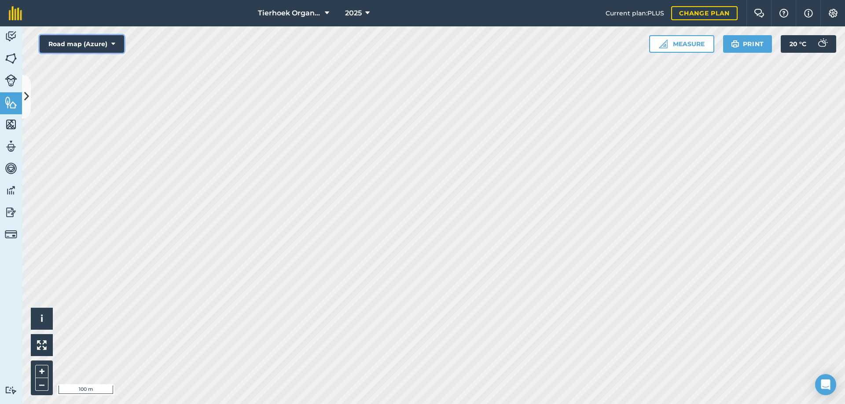
click at [111, 43] on icon at bounding box center [113, 44] width 4 height 9
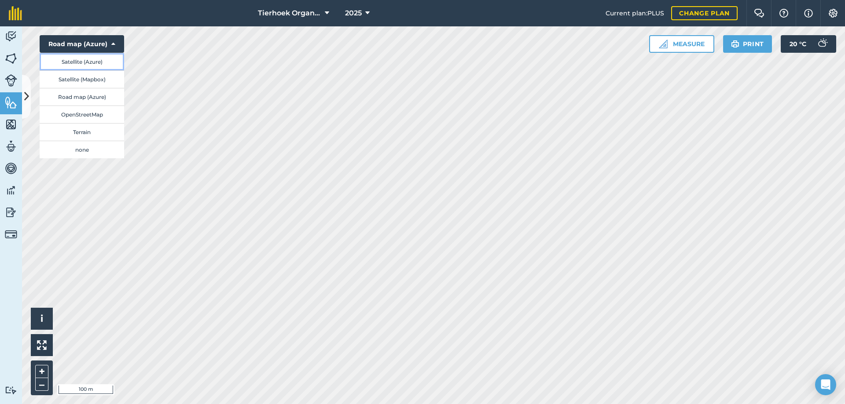
click at [67, 62] on button "Satellite (Azure)" at bounding box center [82, 62] width 84 height 18
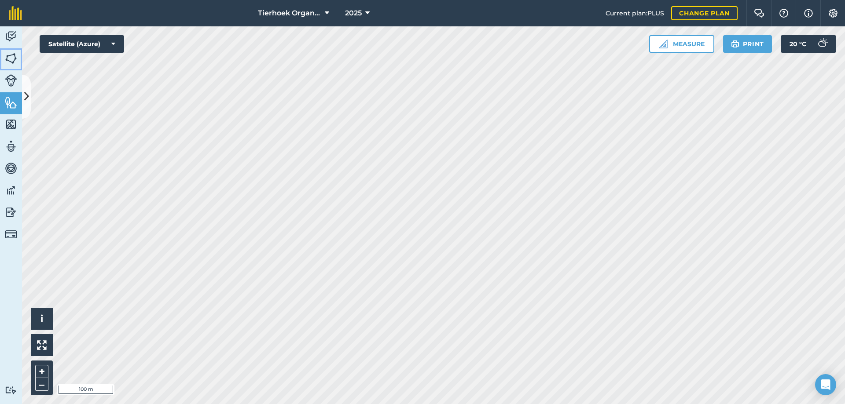
click at [12, 56] on img at bounding box center [11, 58] width 12 height 13
click at [13, 60] on img at bounding box center [11, 58] width 12 height 13
click at [25, 88] on button at bounding box center [26, 97] width 9 height 44
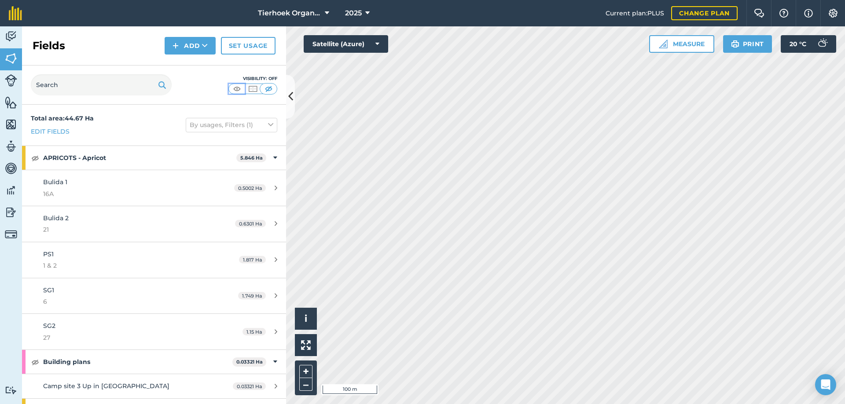
click at [237, 87] on img at bounding box center [236, 88] width 11 height 9
click at [13, 102] on img at bounding box center [11, 102] width 12 height 13
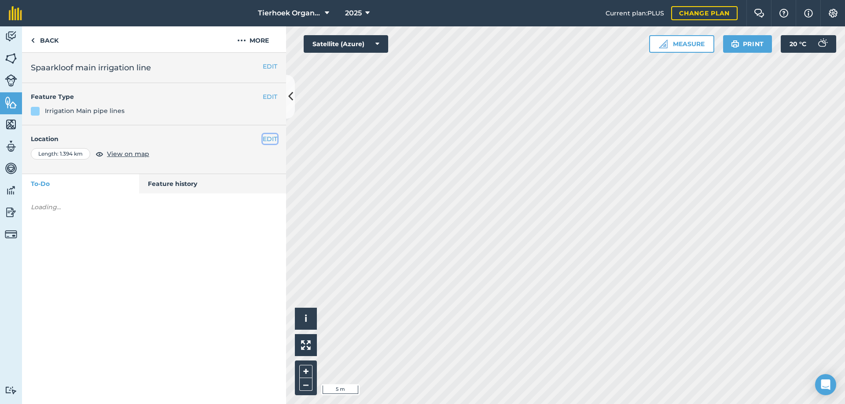
click at [267, 139] on button "EDIT" at bounding box center [270, 139] width 15 height 10
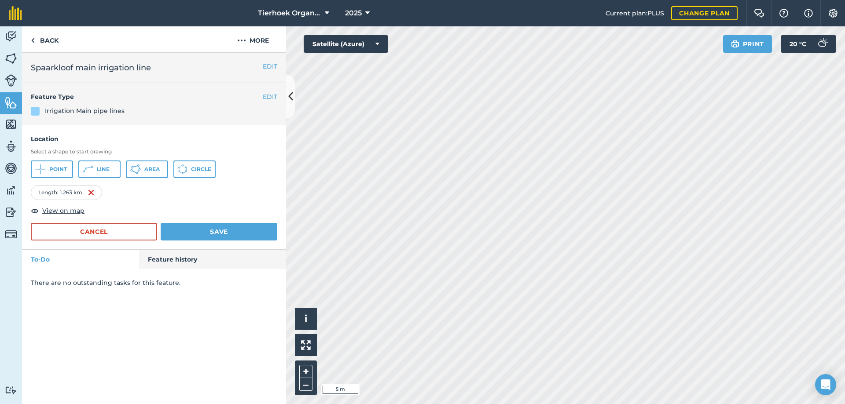
click at [507, 404] on html "Tierhoek Organic Farm 2025 Current plan : PLUS Change plan Farm Chat Help Info …" at bounding box center [422, 202] width 845 height 404
click at [232, 225] on button "Save" at bounding box center [219, 232] width 117 height 18
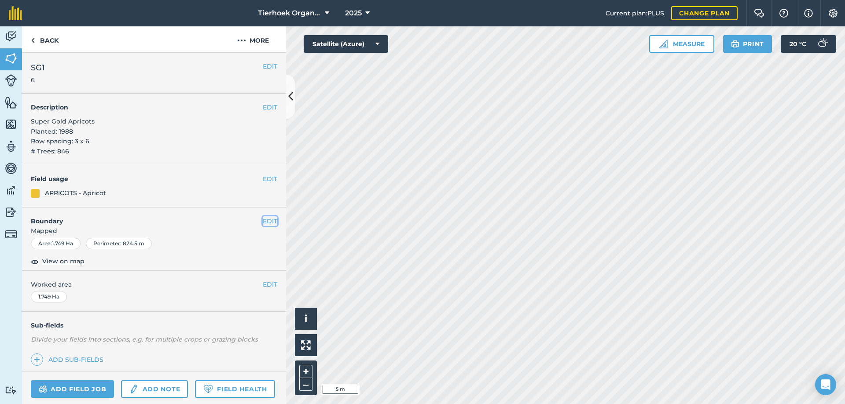
click at [264, 221] on button "EDIT" at bounding box center [270, 221] width 15 height 10
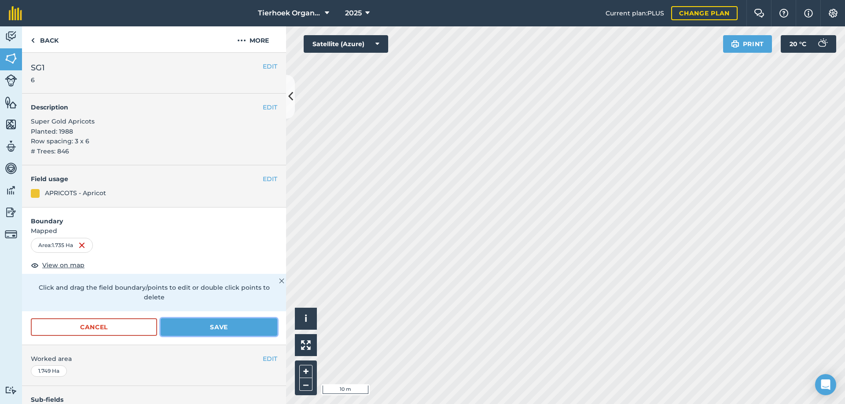
click at [215, 327] on button "Save" at bounding box center [219, 327] width 117 height 18
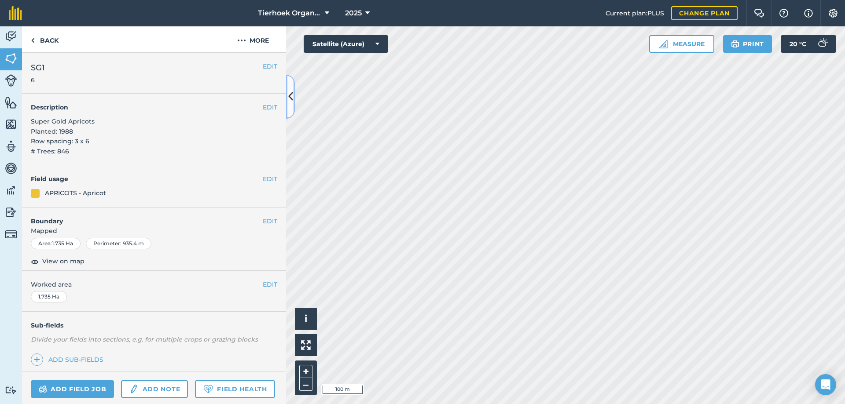
click at [290, 95] on icon at bounding box center [290, 96] width 5 height 15
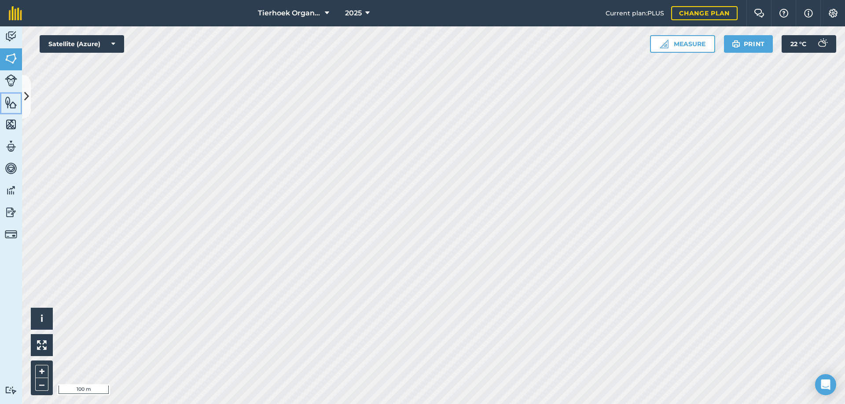
click at [7, 102] on img at bounding box center [11, 102] width 12 height 13
click at [26, 95] on icon at bounding box center [26, 96] width 5 height 15
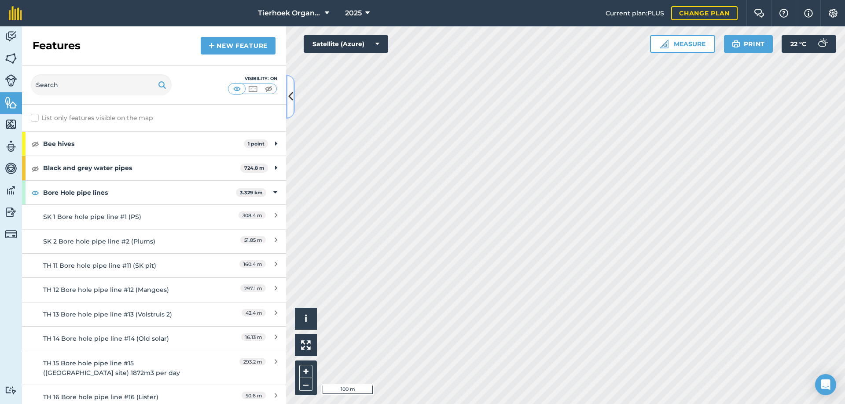
scroll to position [44, 0]
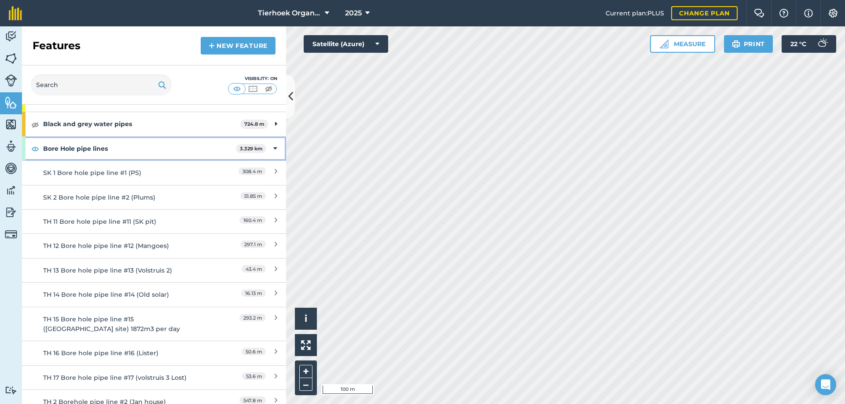
click at [266, 146] on div "Bore Hole pipe lines 3.329 km" at bounding box center [154, 149] width 264 height 24
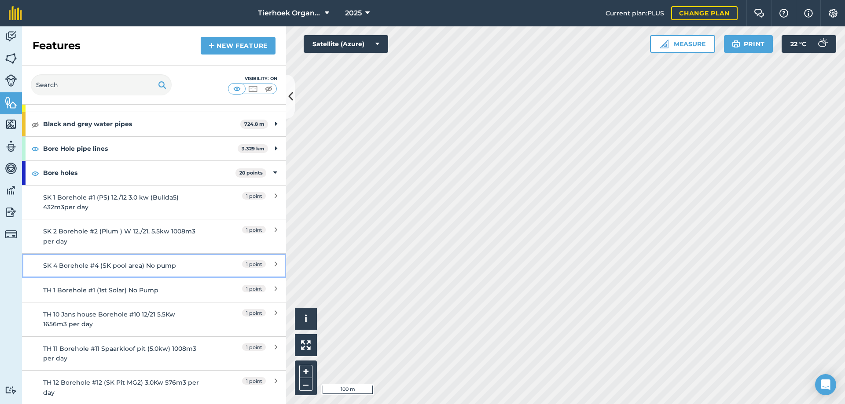
click at [70, 268] on div "SK 4 Borehole #4 (SK pool area) No pump" at bounding box center [121, 266] width 156 height 10
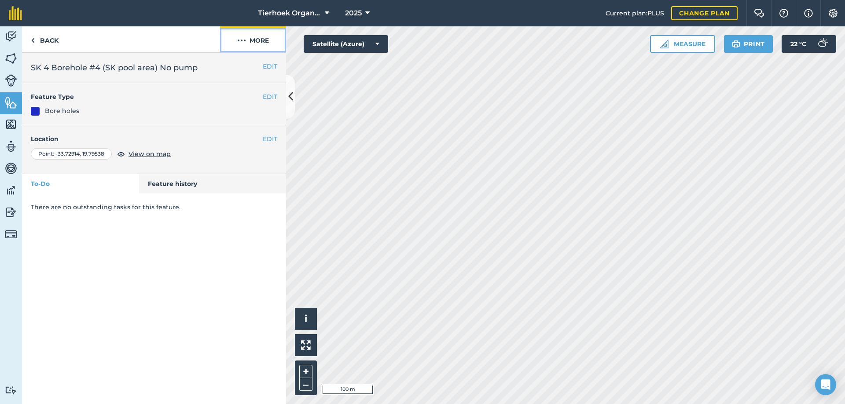
click at [242, 39] on img at bounding box center [241, 40] width 9 height 11
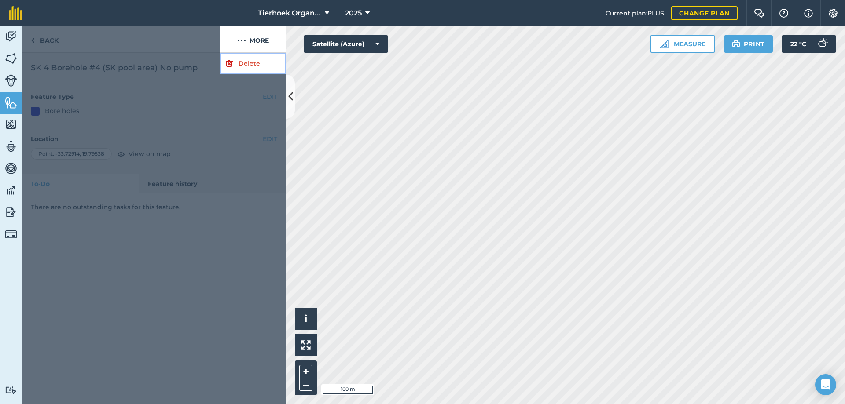
click at [252, 60] on link "Delete" at bounding box center [253, 64] width 66 height 22
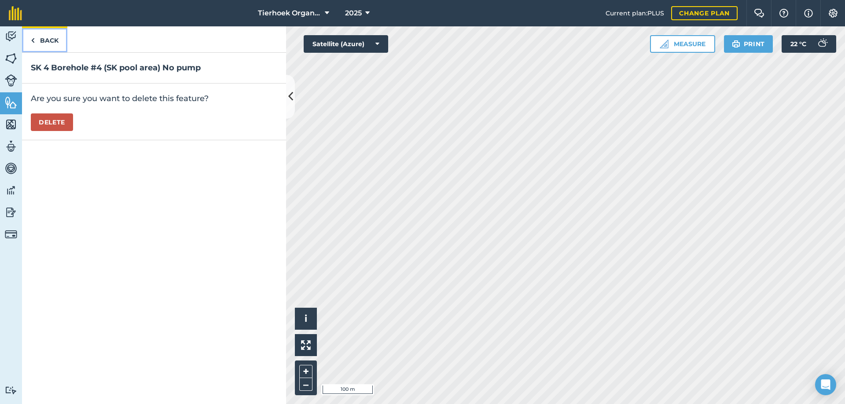
click at [42, 44] on link "Back" at bounding box center [44, 39] width 45 height 26
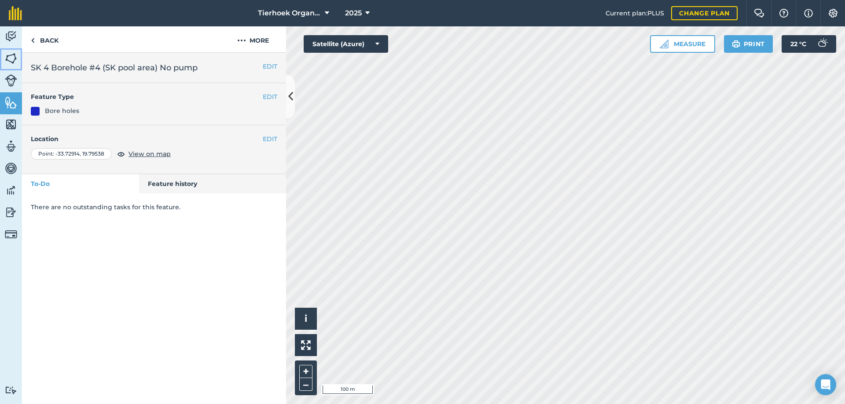
click at [13, 59] on img at bounding box center [11, 58] width 12 height 13
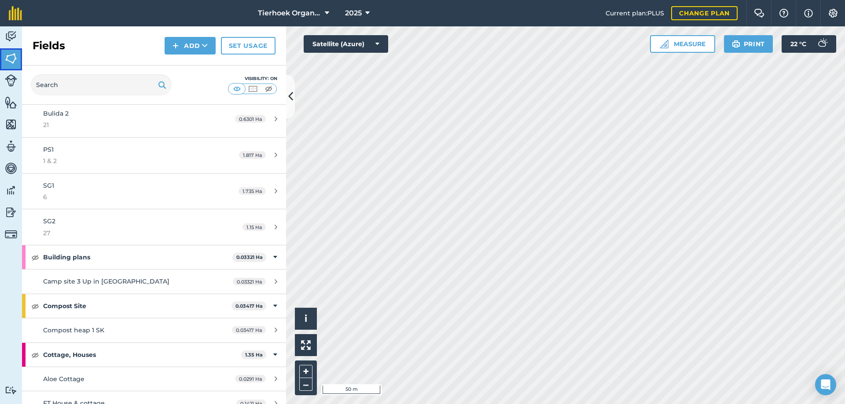
scroll to position [132, 0]
